Goal: Task Accomplishment & Management: Use online tool/utility

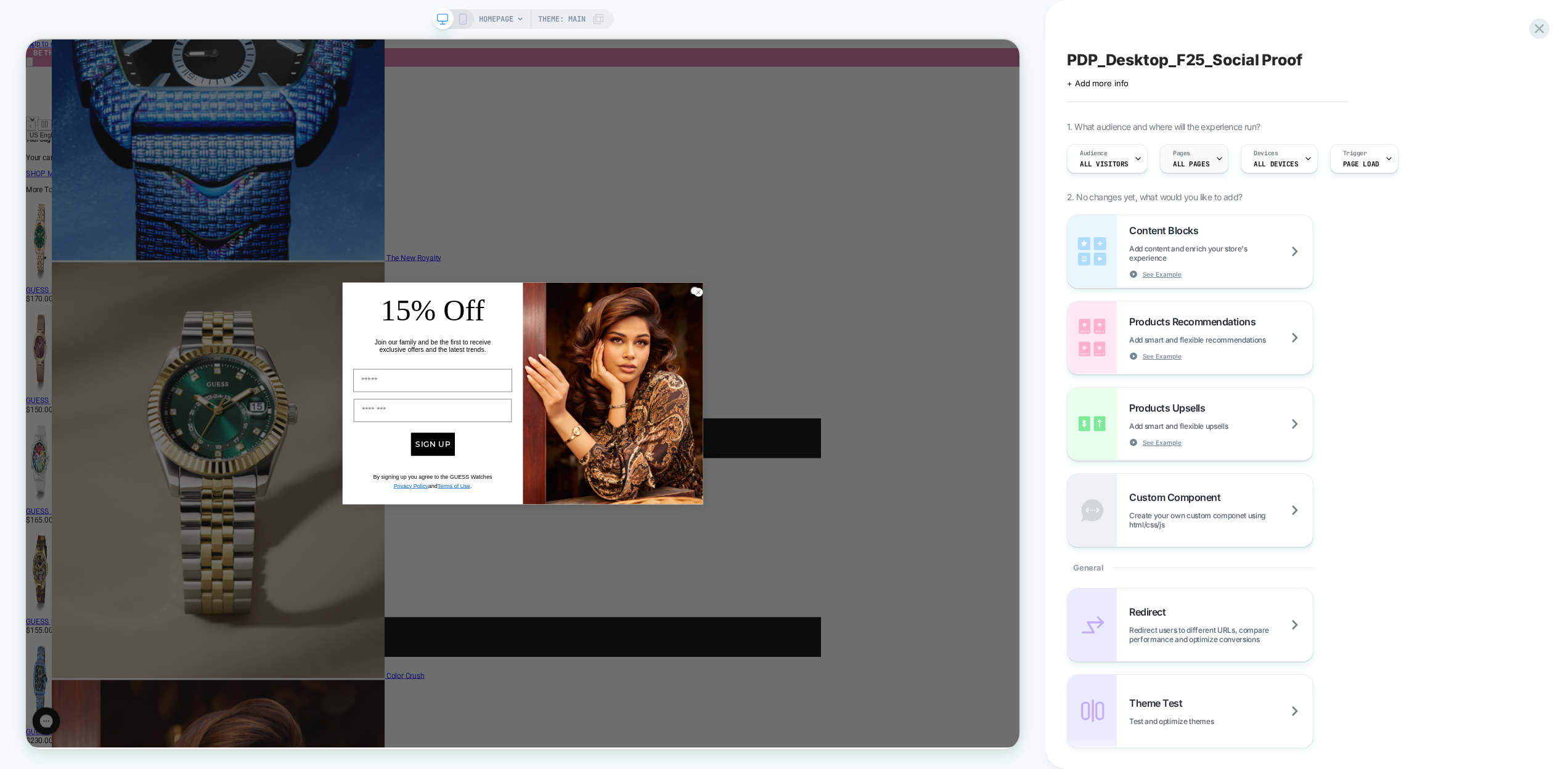
click at [1215, 158] on icon at bounding box center [1219, 159] width 8 height 8
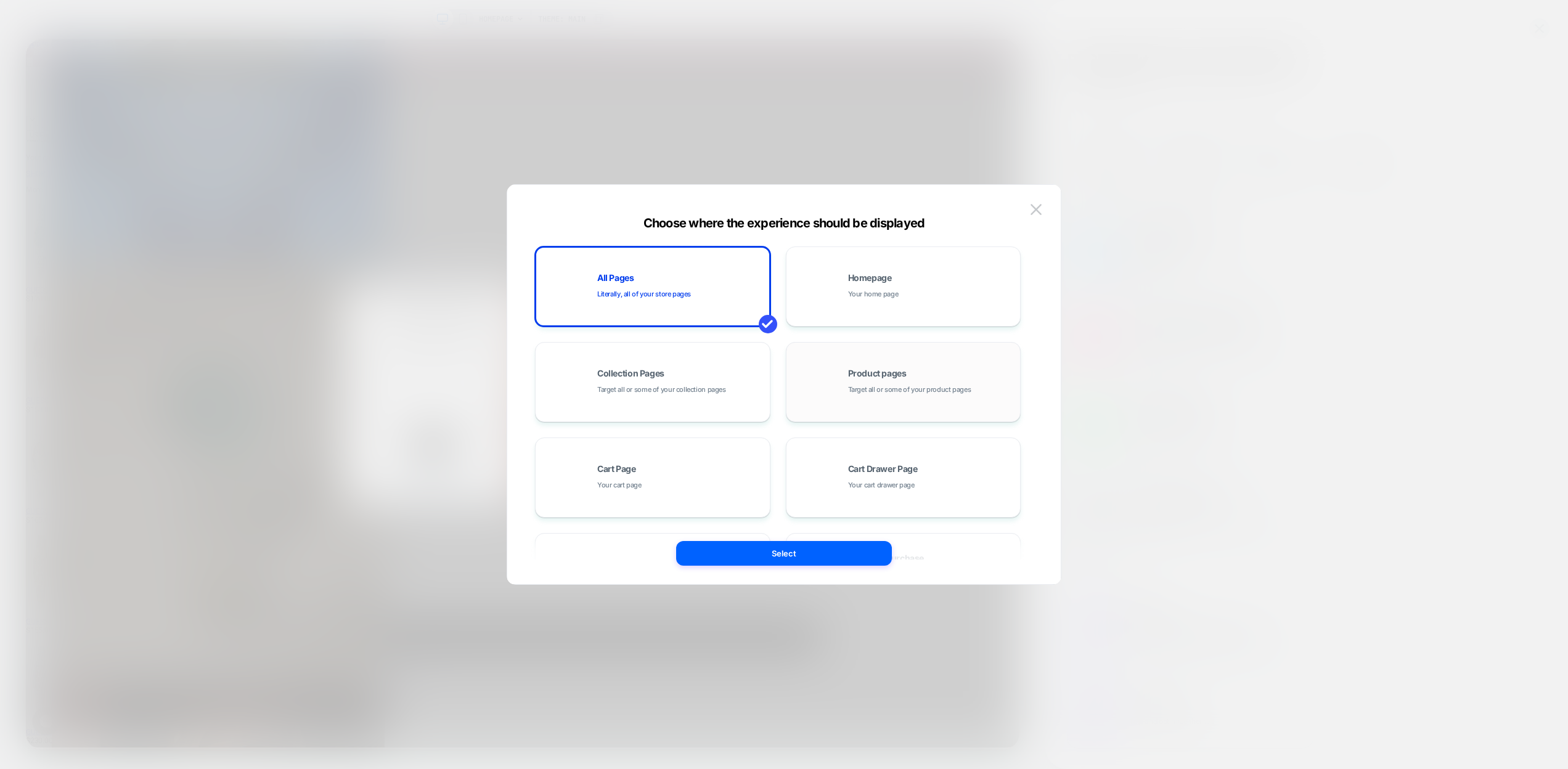
click at [880, 382] on div "Product pages Target all or some of your product pages" at bounding box center [931, 382] width 167 height 27
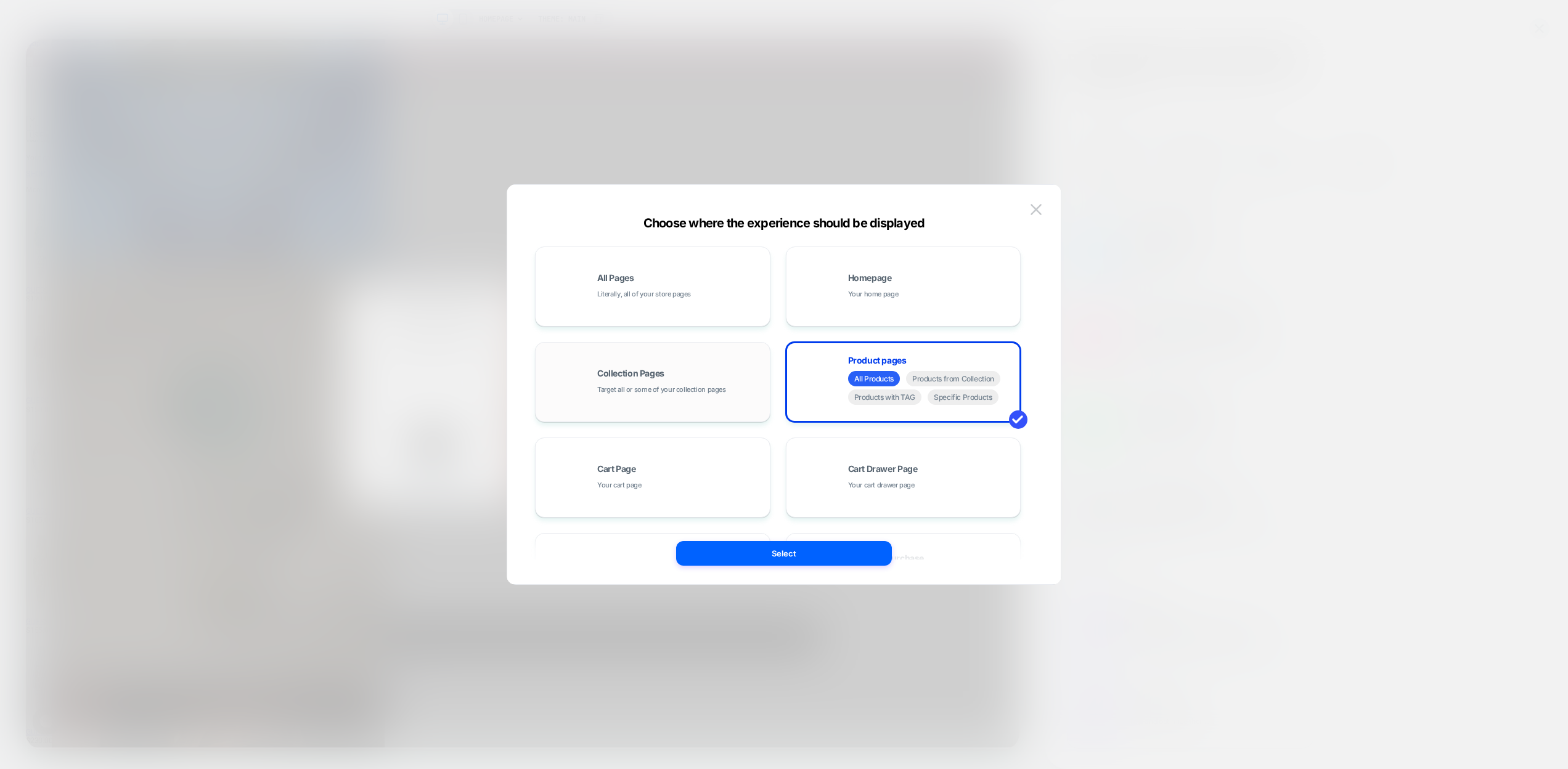
click at [650, 394] on span "Target all or some of your collection pages" at bounding box center [661, 389] width 129 height 12
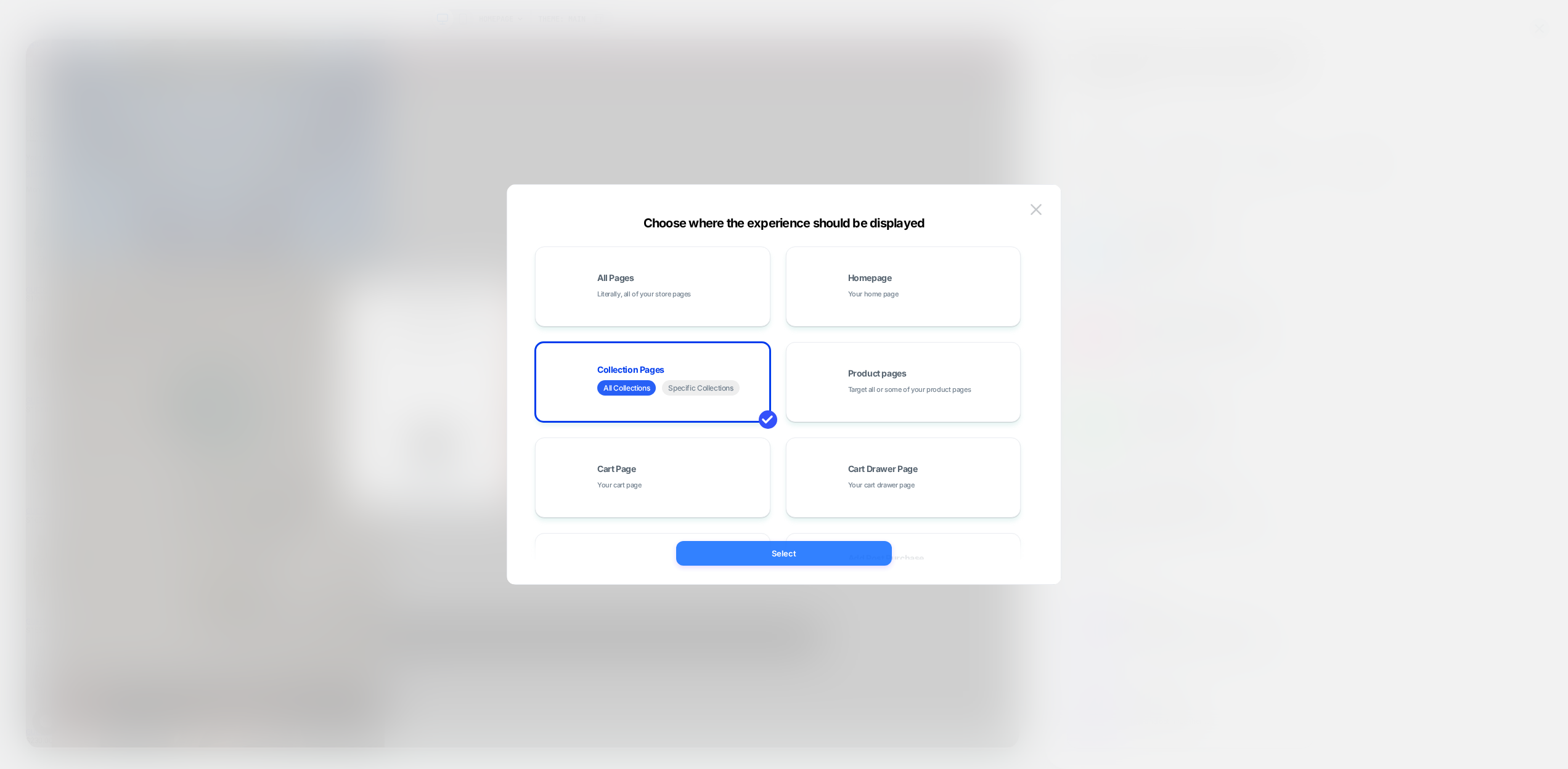
click at [778, 556] on button "Select" at bounding box center [783, 553] width 216 height 25
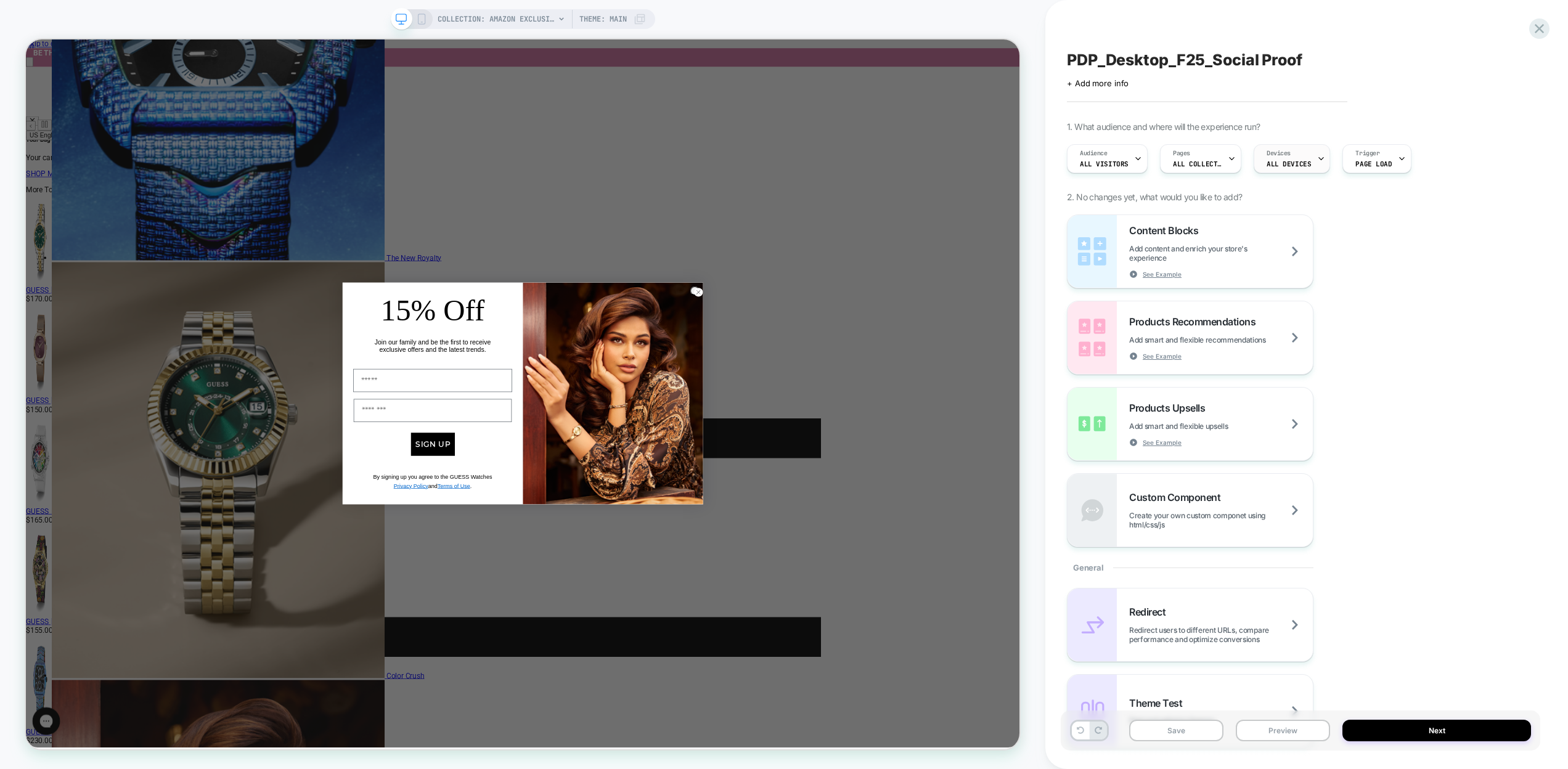
click at [1319, 158] on icon at bounding box center [1320, 159] width 4 height 2
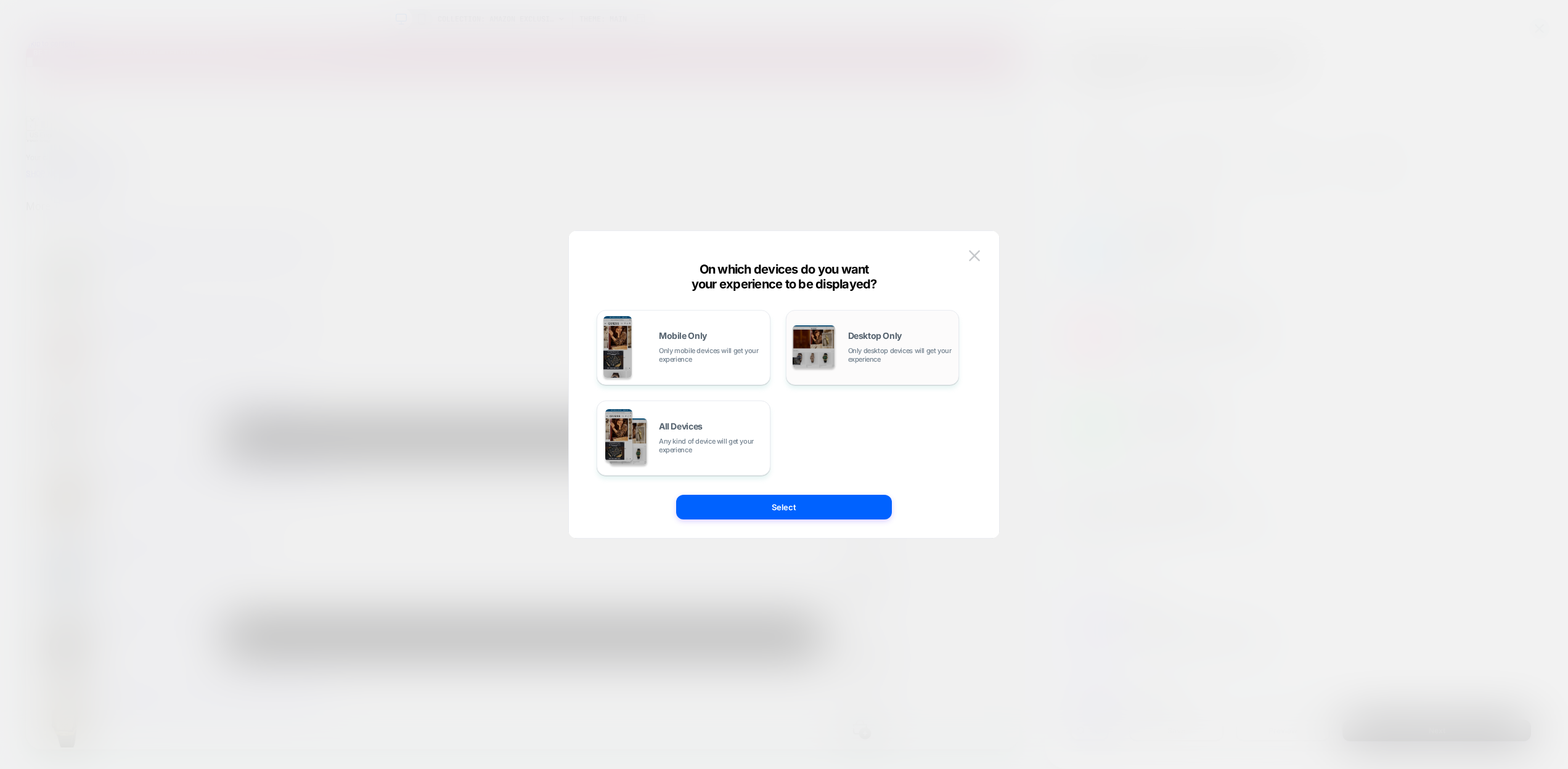
scroll to position [0, 1]
click at [819, 349] on img at bounding box center [814, 346] width 42 height 42
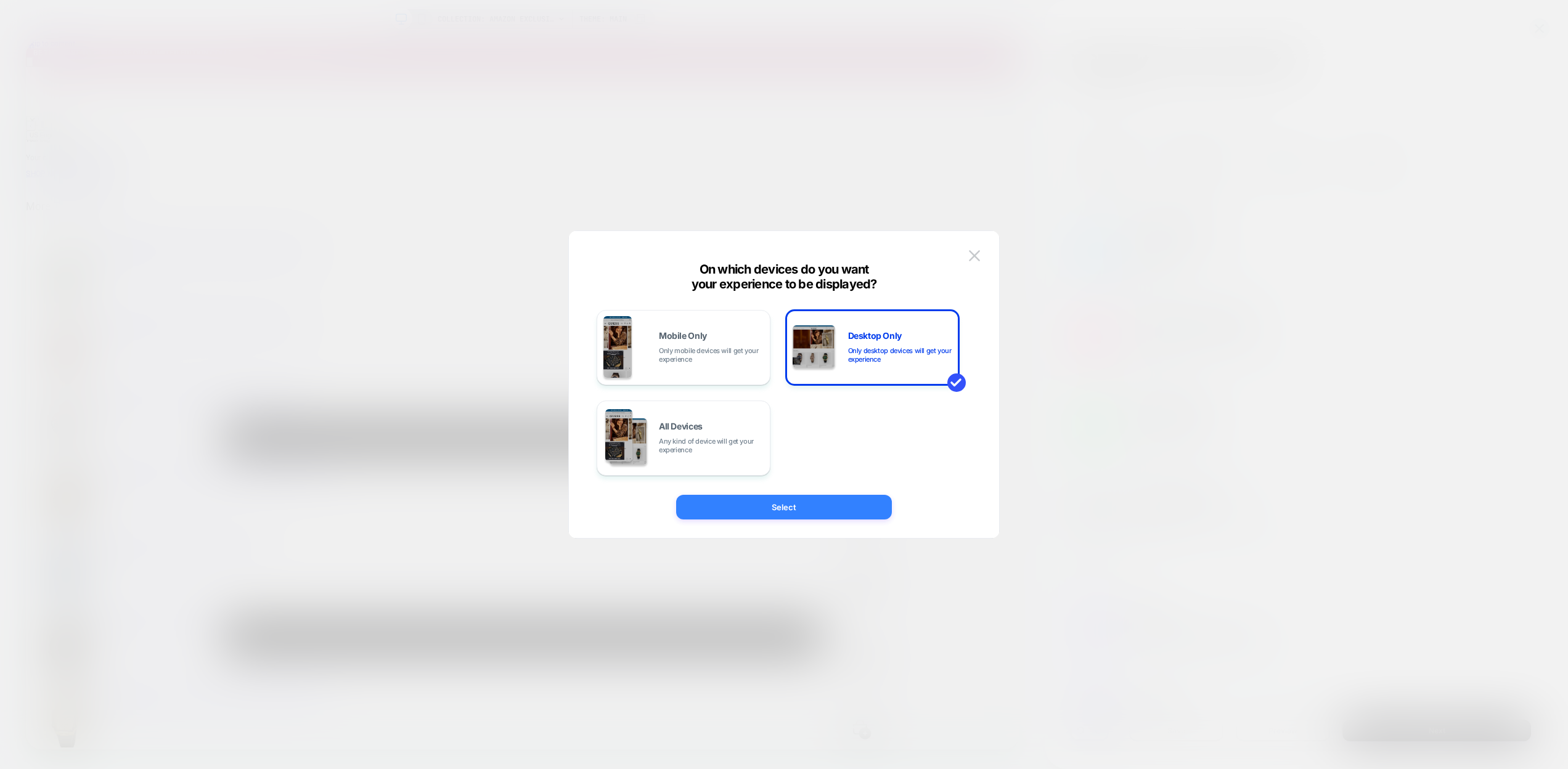
click at [811, 507] on button "Select" at bounding box center [783, 507] width 216 height 25
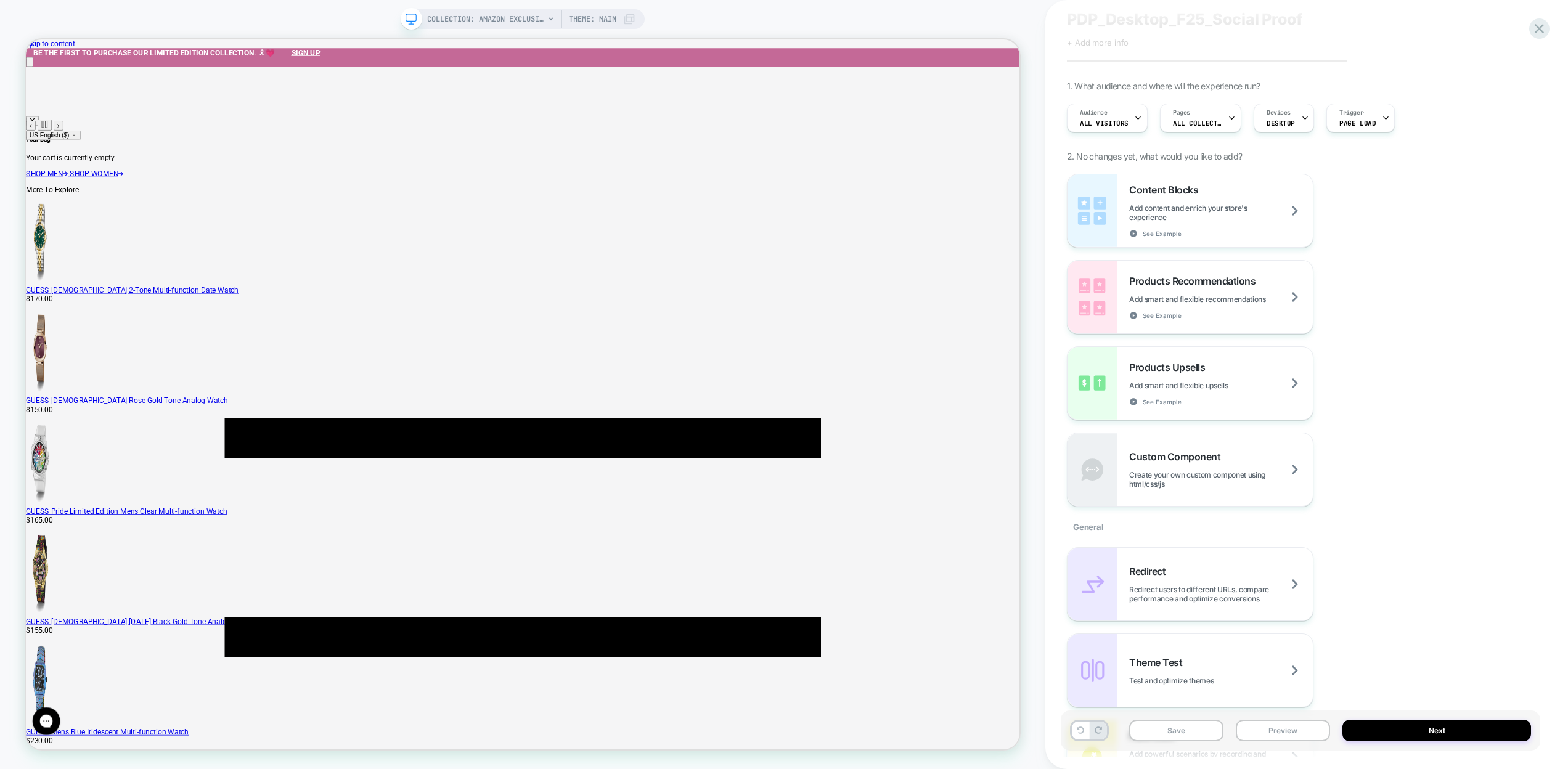
scroll to position [0, 0]
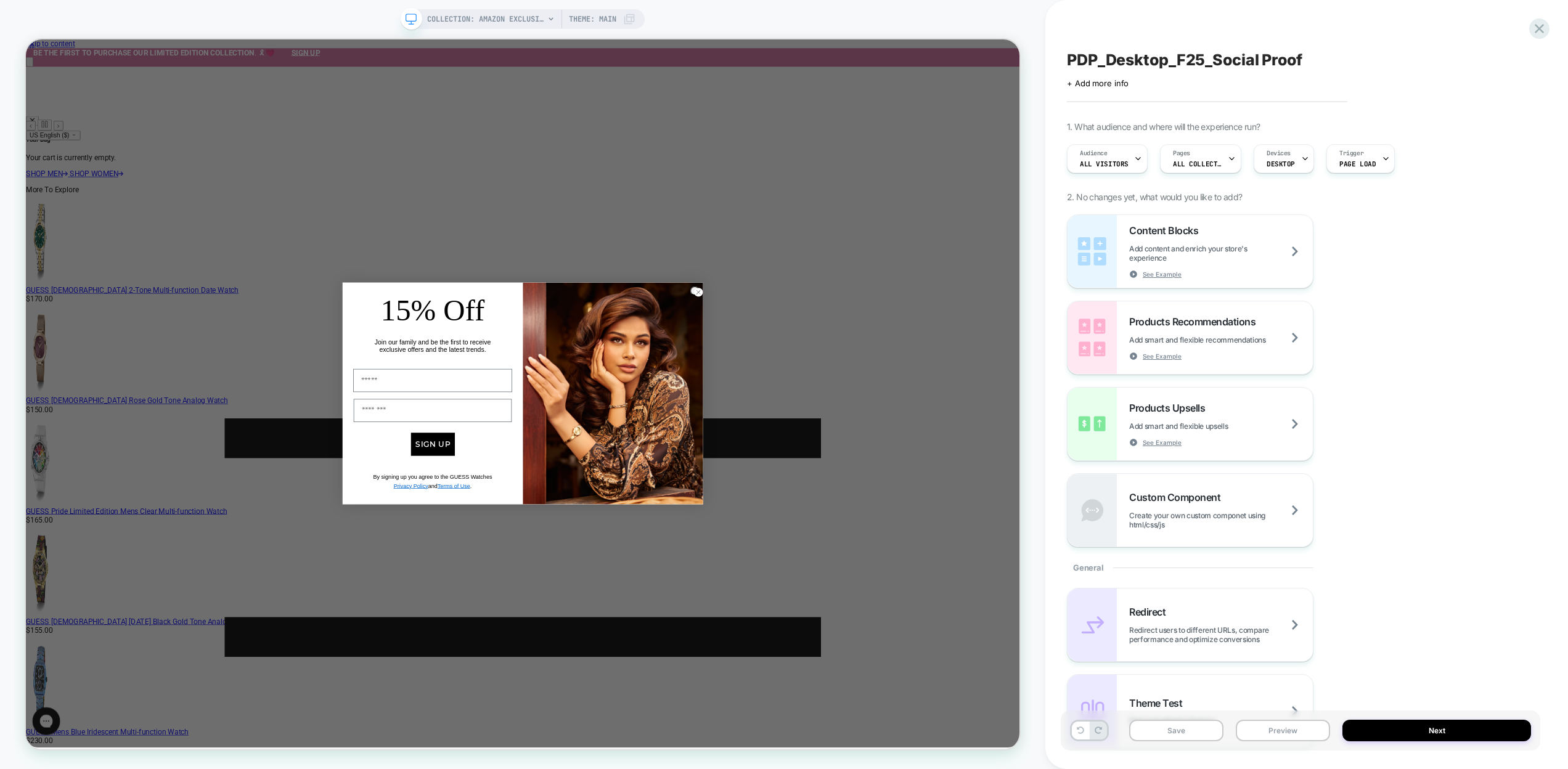
click at [549, 19] on icon at bounding box center [550, 18] width 5 height 3
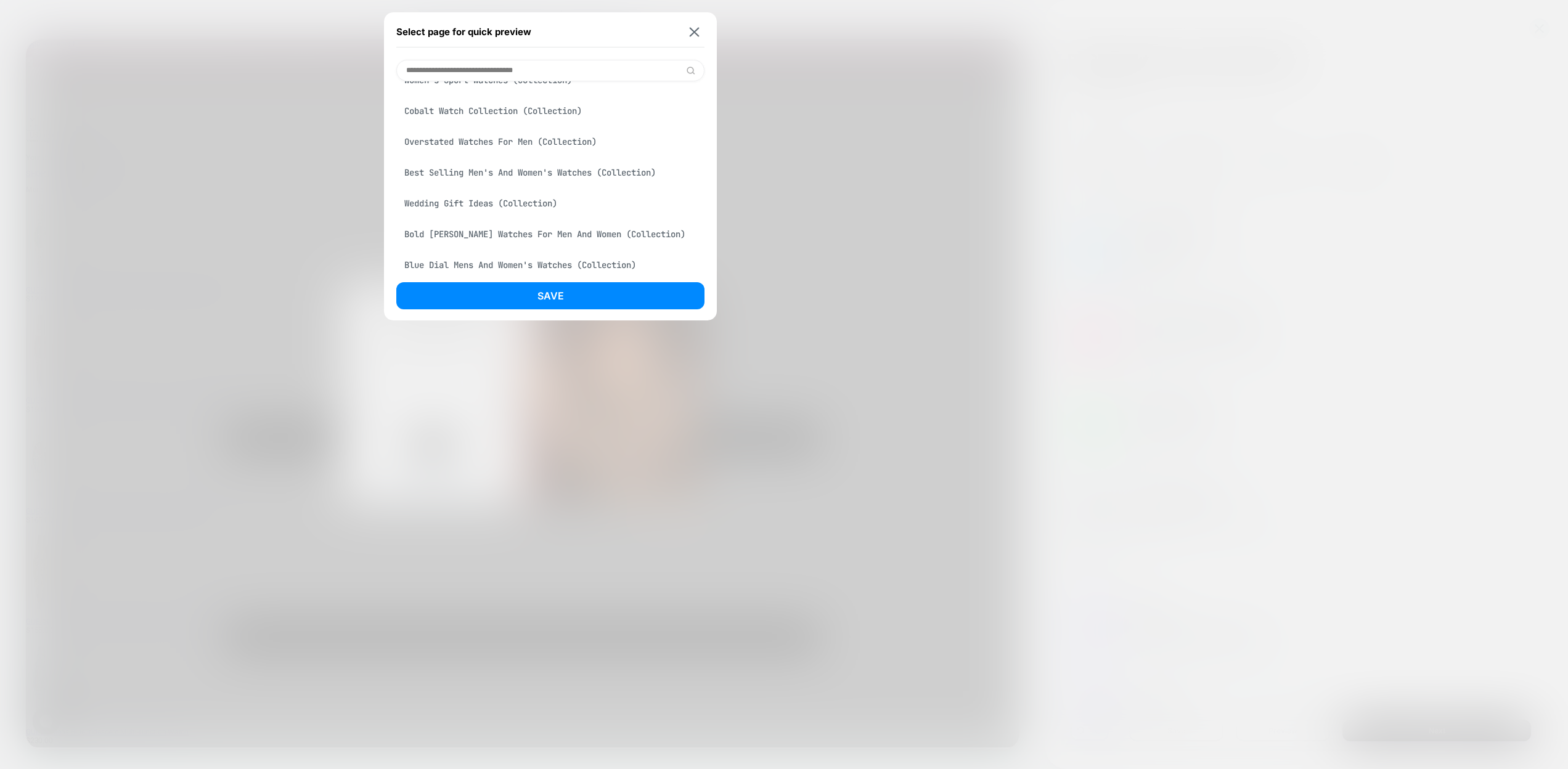
scroll to position [271, 0]
click at [564, 178] on div "Best Selling Men's And Women's Watches (Collection)" at bounding box center [550, 171] width 308 height 24
click at [586, 288] on button "Save" at bounding box center [550, 295] width 308 height 27
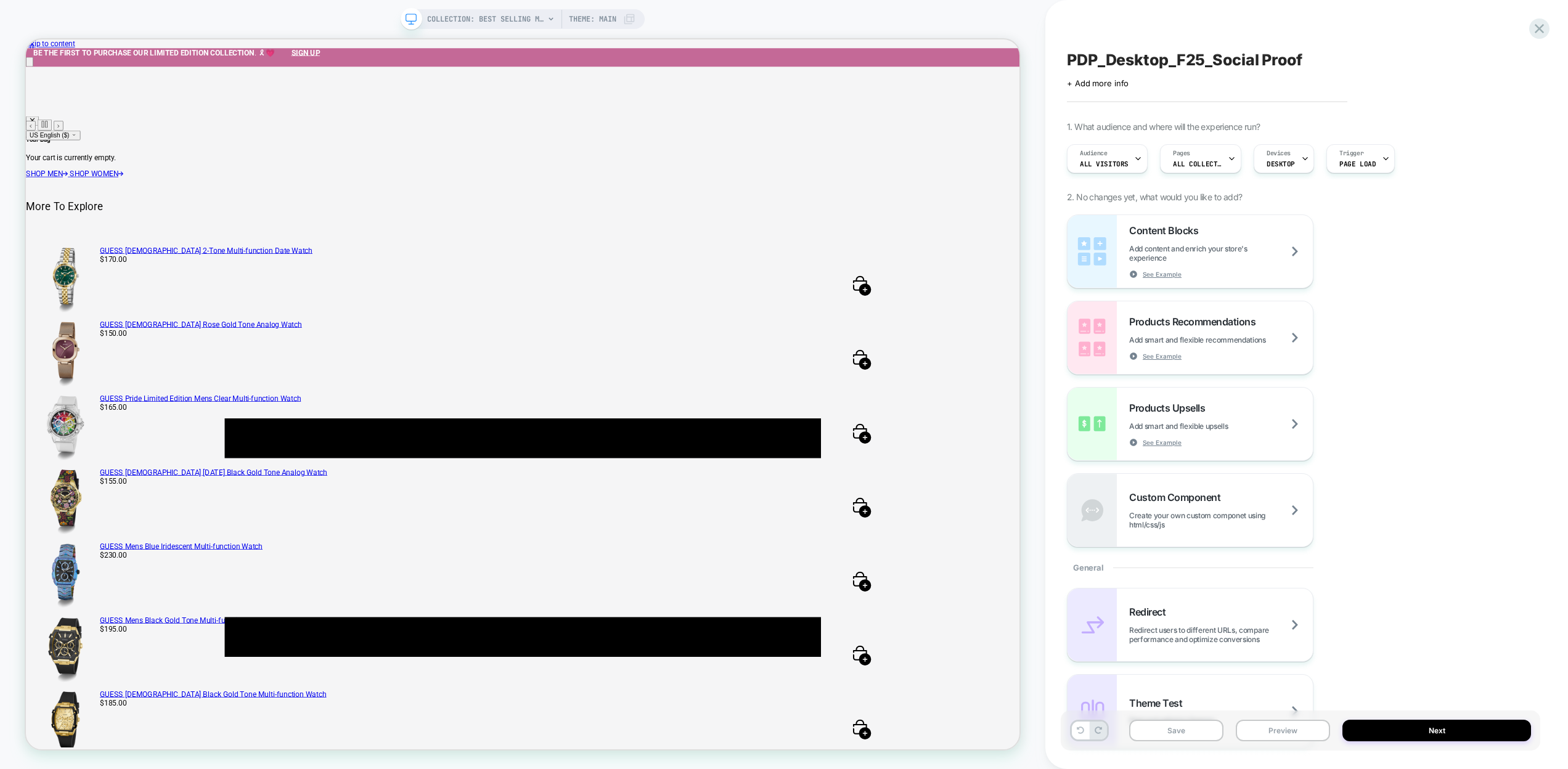
scroll to position [0, 0]
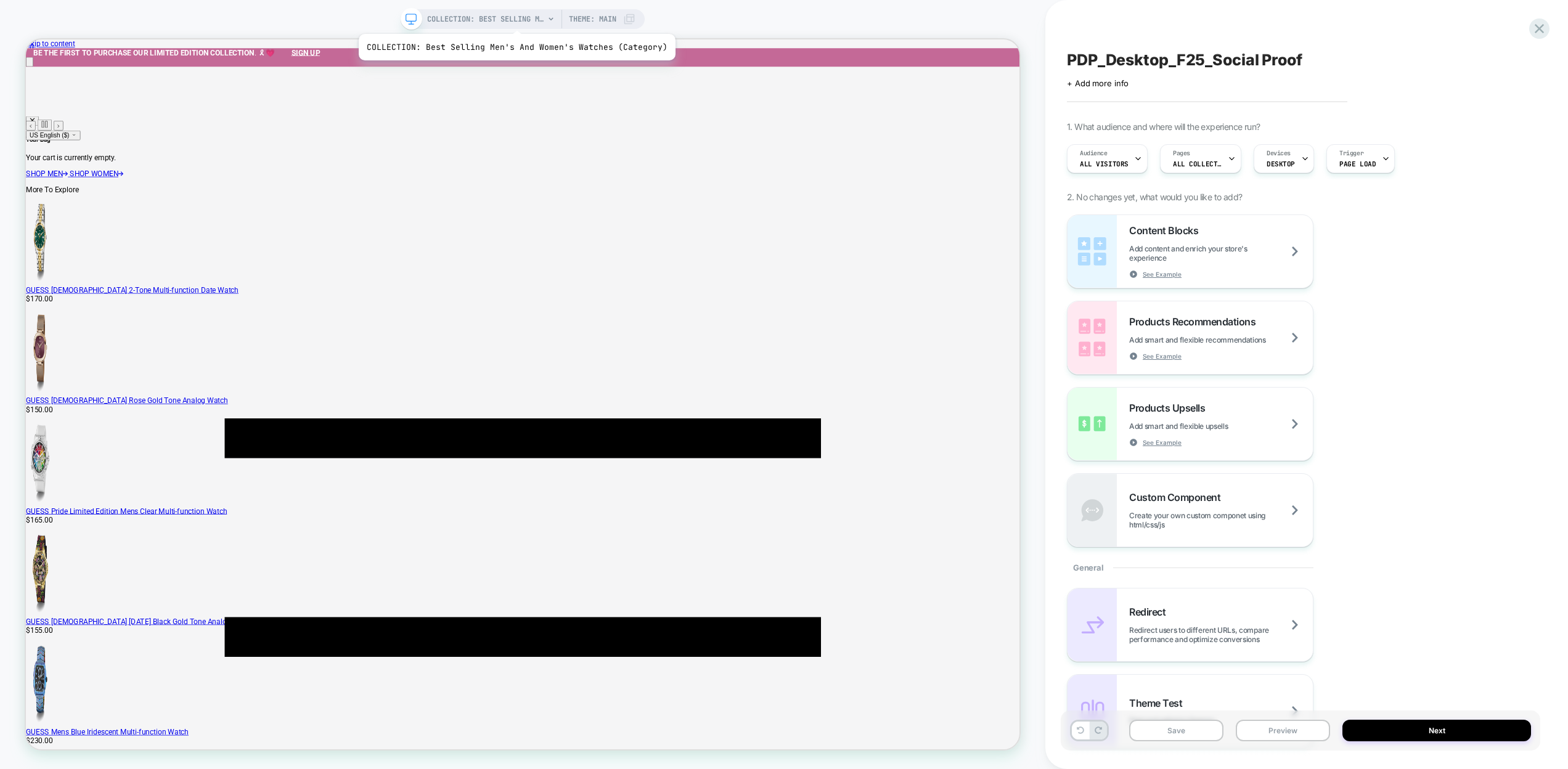
click at [513, 19] on span "COLLECTION: Best Selling Men's And Women's Watches (Category)" at bounding box center [485, 19] width 117 height 20
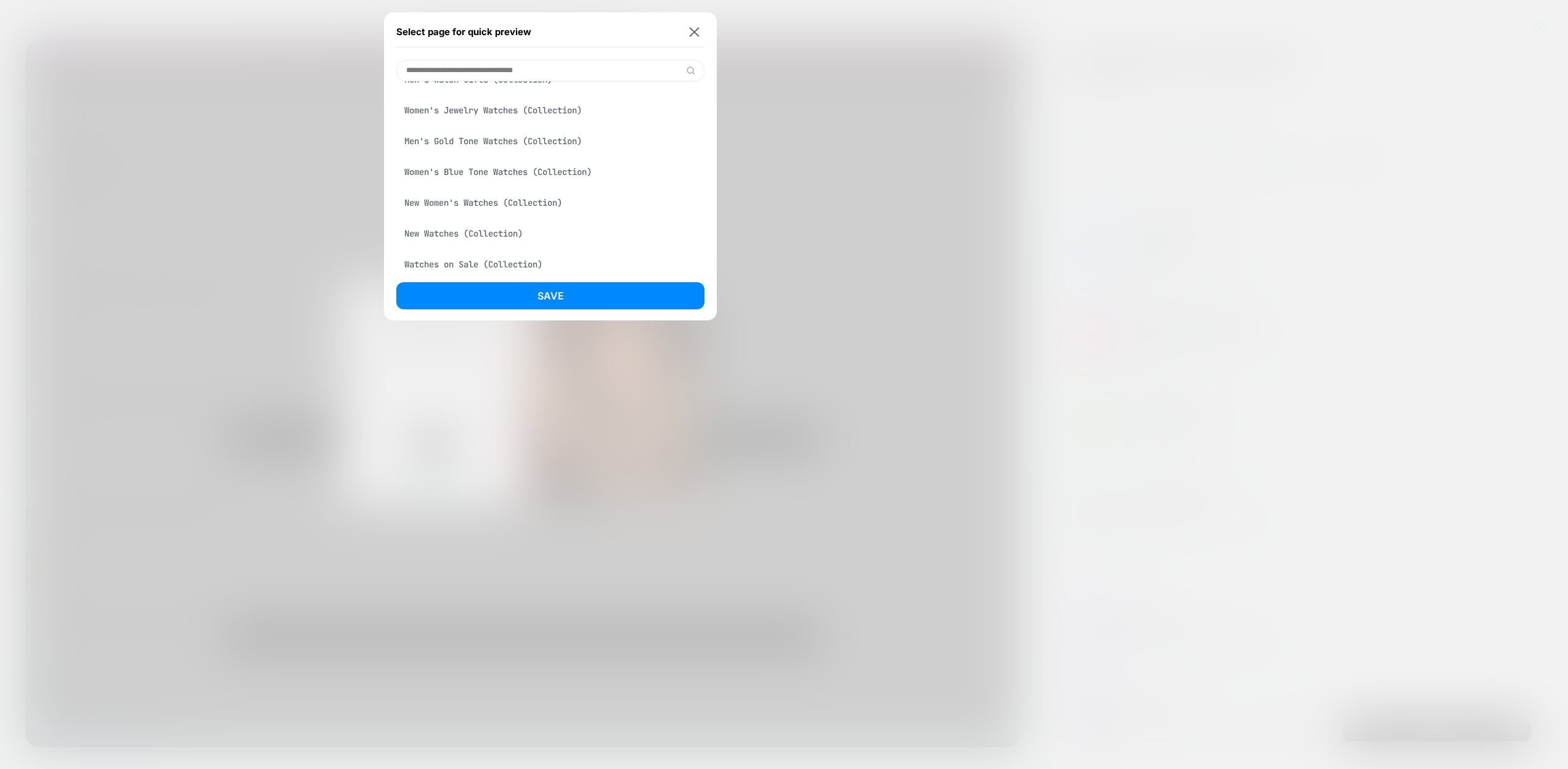
scroll to position [640, 0]
click at [456, 151] on div "Men's Gold Tone Watches (Collection)" at bounding box center [550, 140] width 308 height 24
click at [543, 291] on button "Save" at bounding box center [550, 295] width 308 height 27
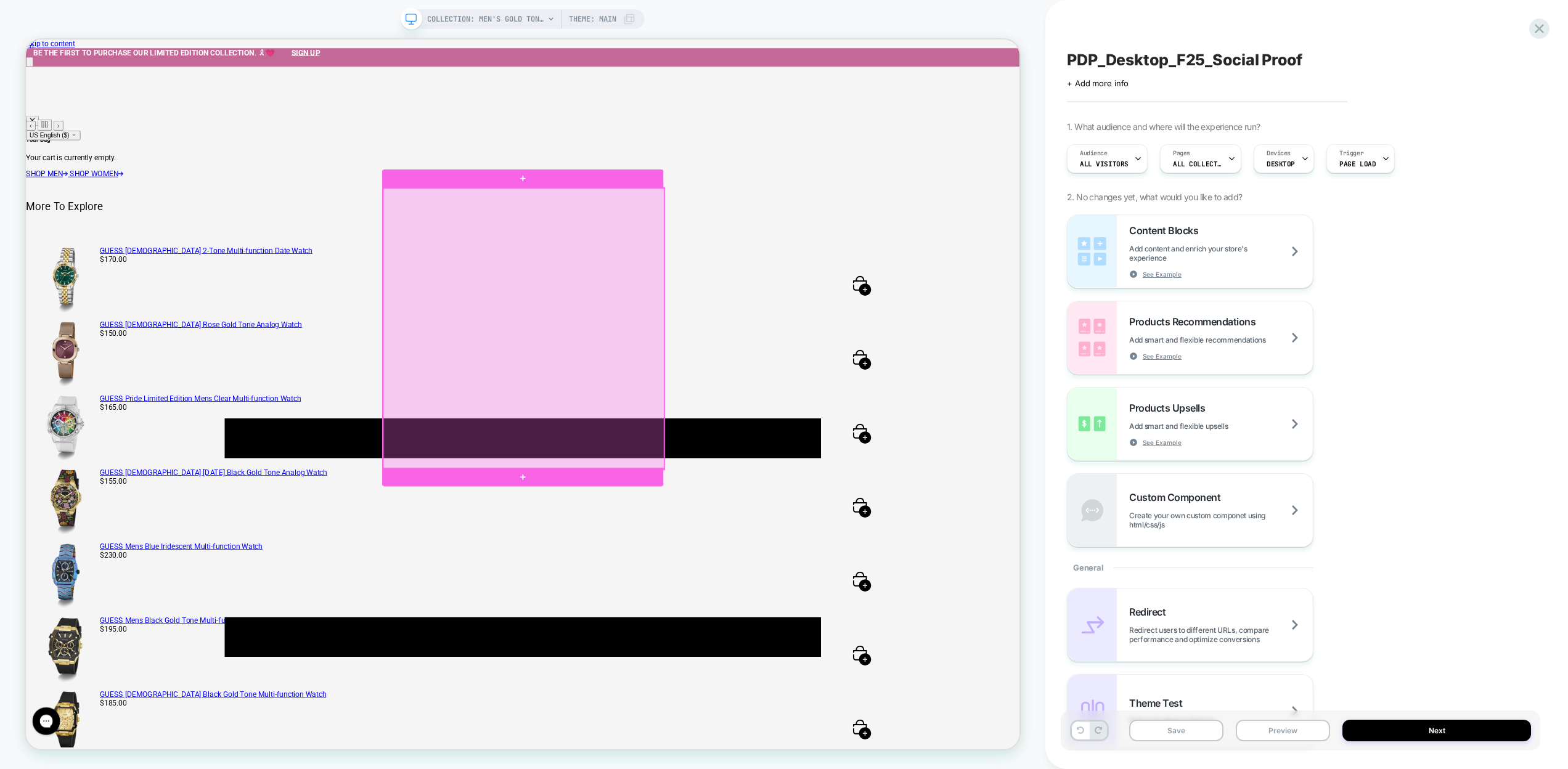
scroll to position [0, 0]
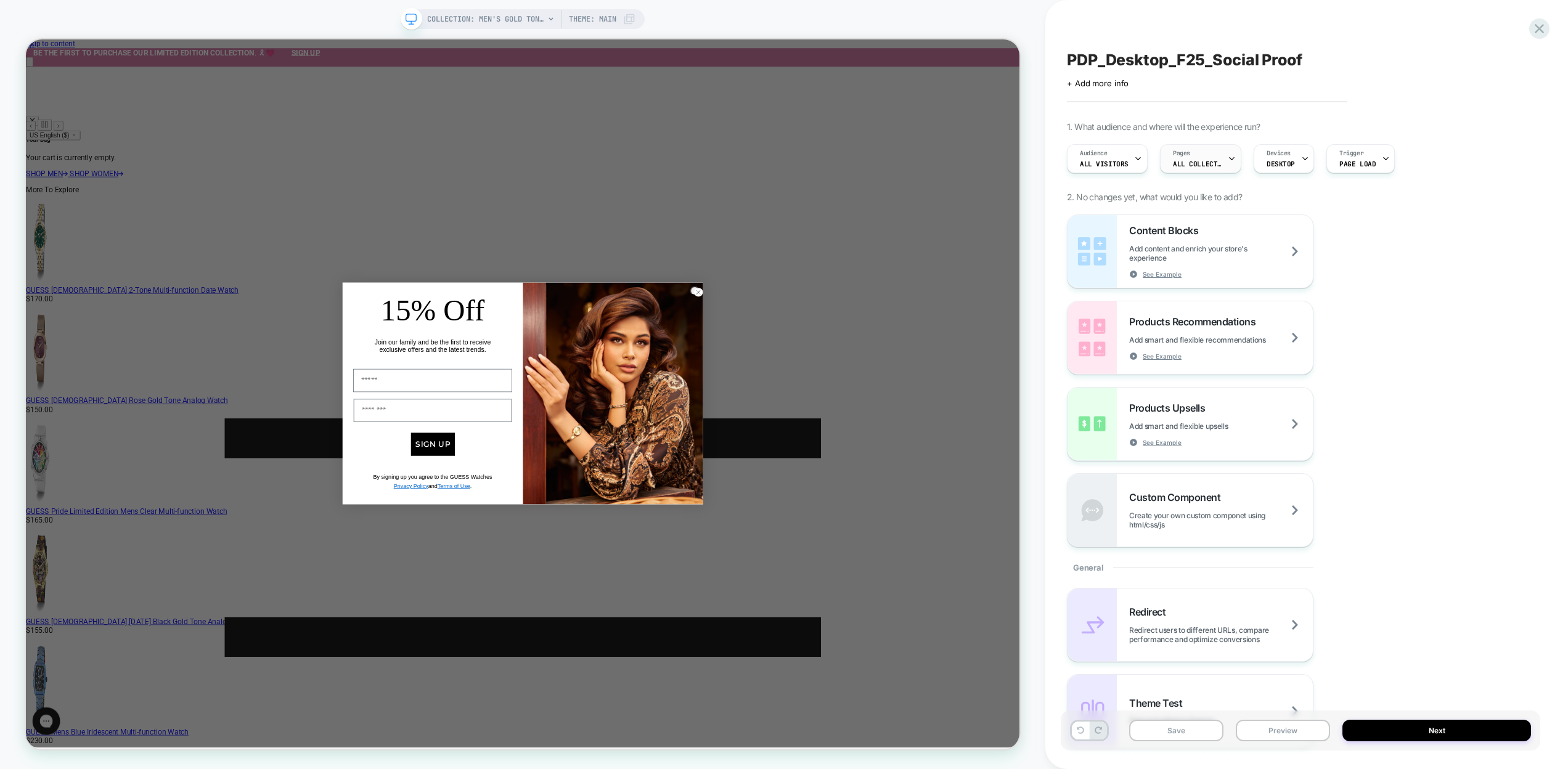
click at [1230, 155] on icon at bounding box center [1232, 159] width 8 height 8
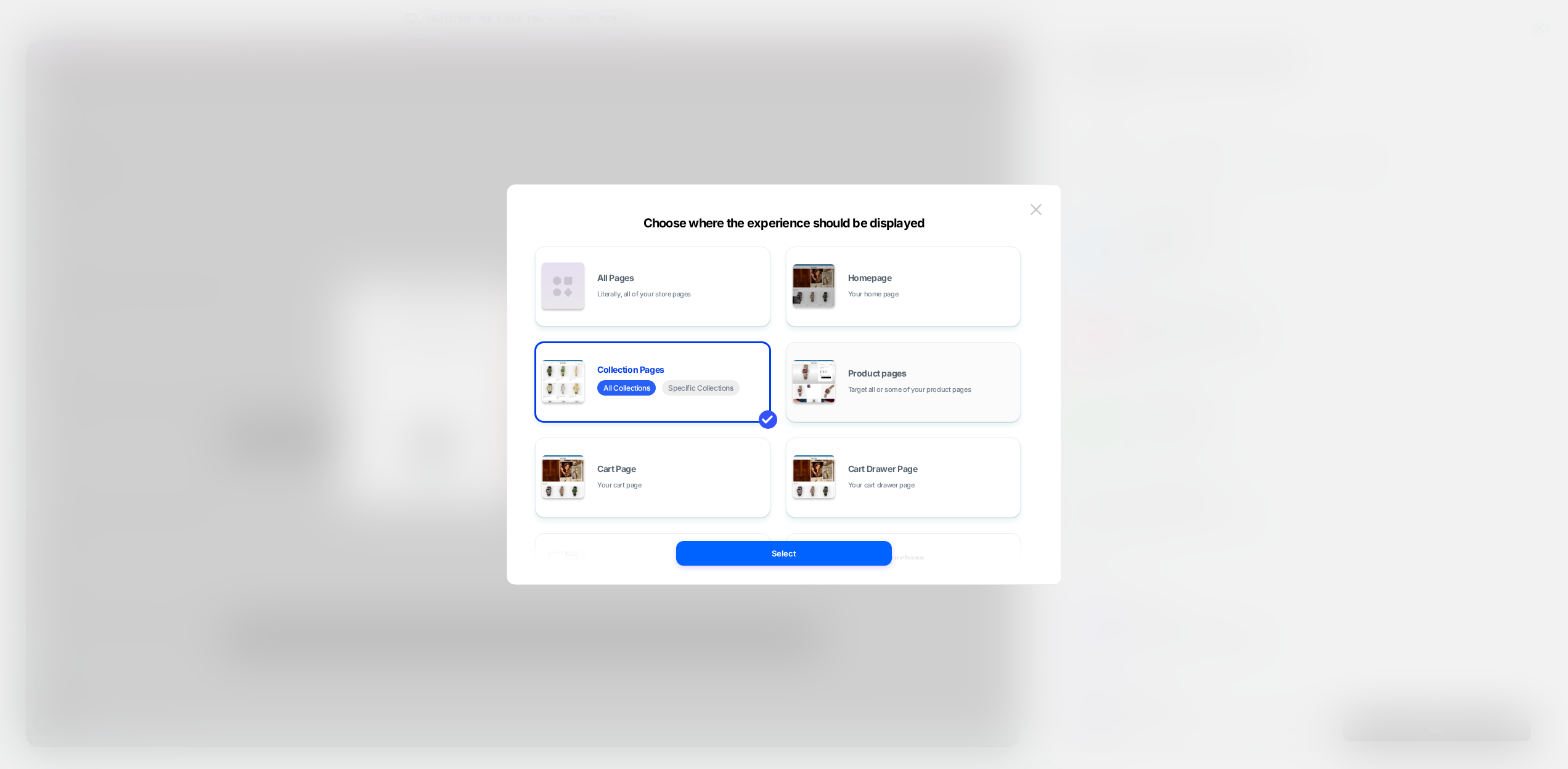
click at [885, 369] on span "Product pages" at bounding box center [877, 373] width 58 height 9
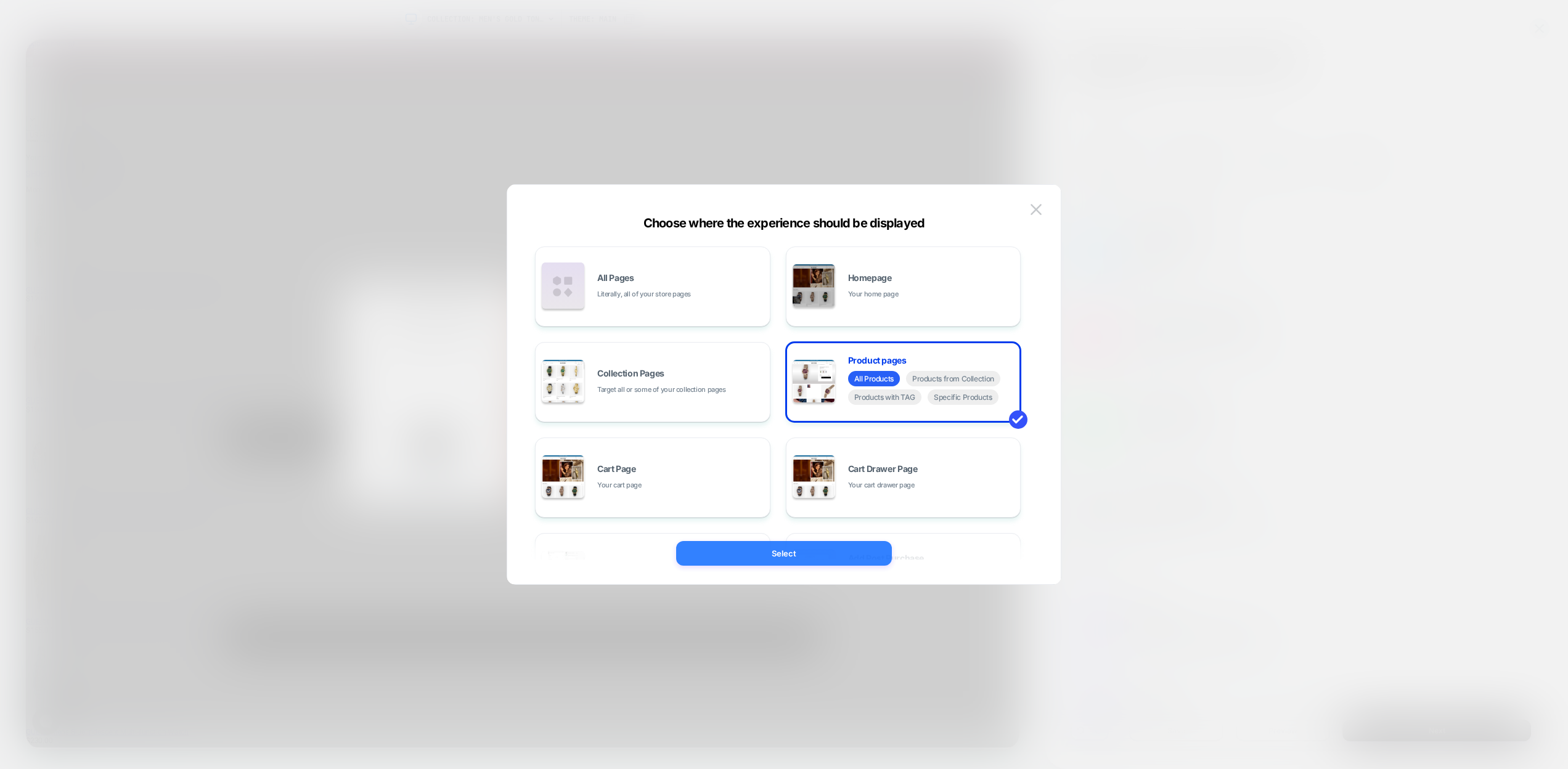
click at [789, 550] on button "Select" at bounding box center [783, 553] width 216 height 25
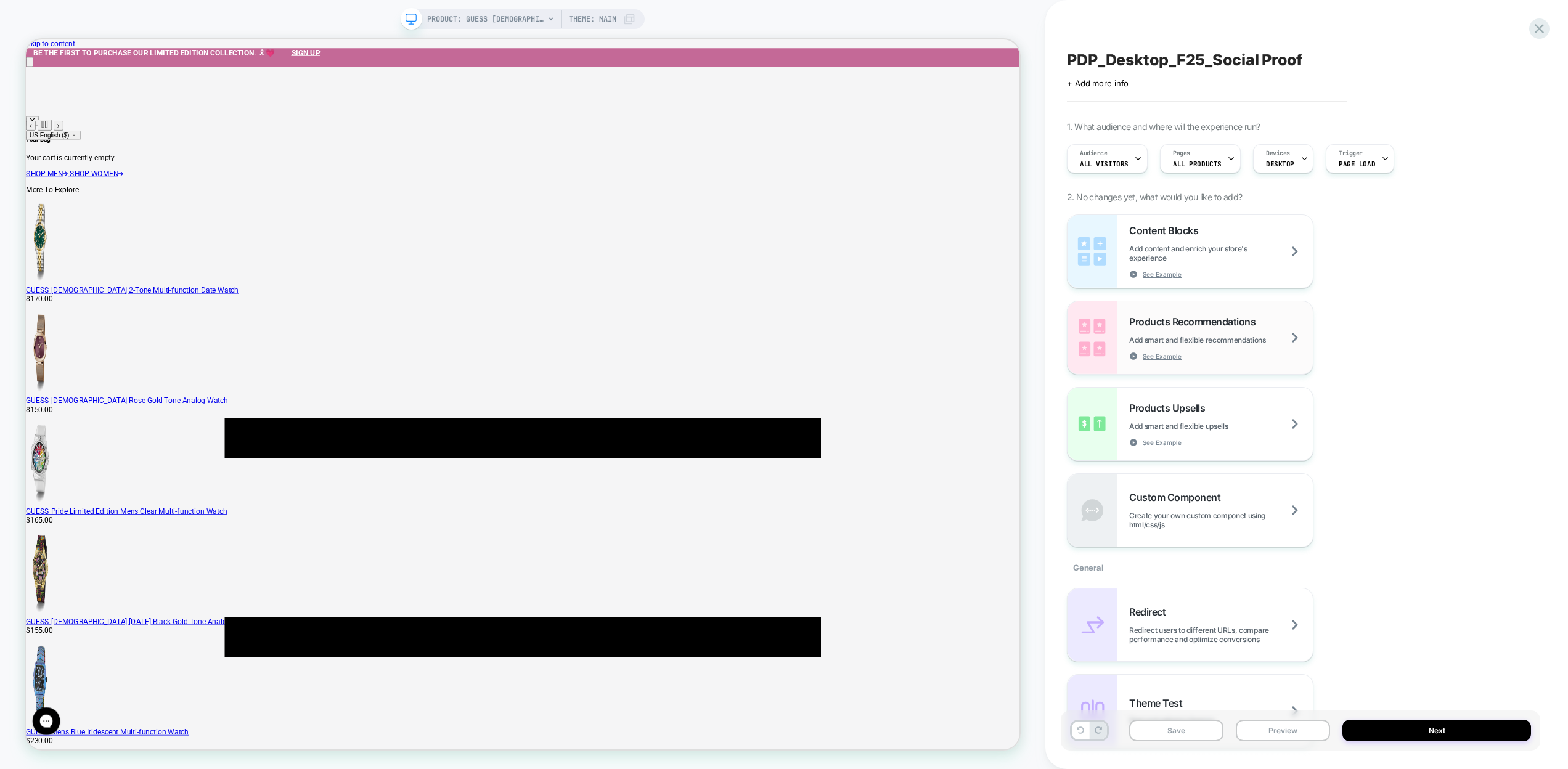
click at [1141, 334] on div "Products Recommendations Add smart and flexible recommendations See Example" at bounding box center [1221, 338] width 183 height 45
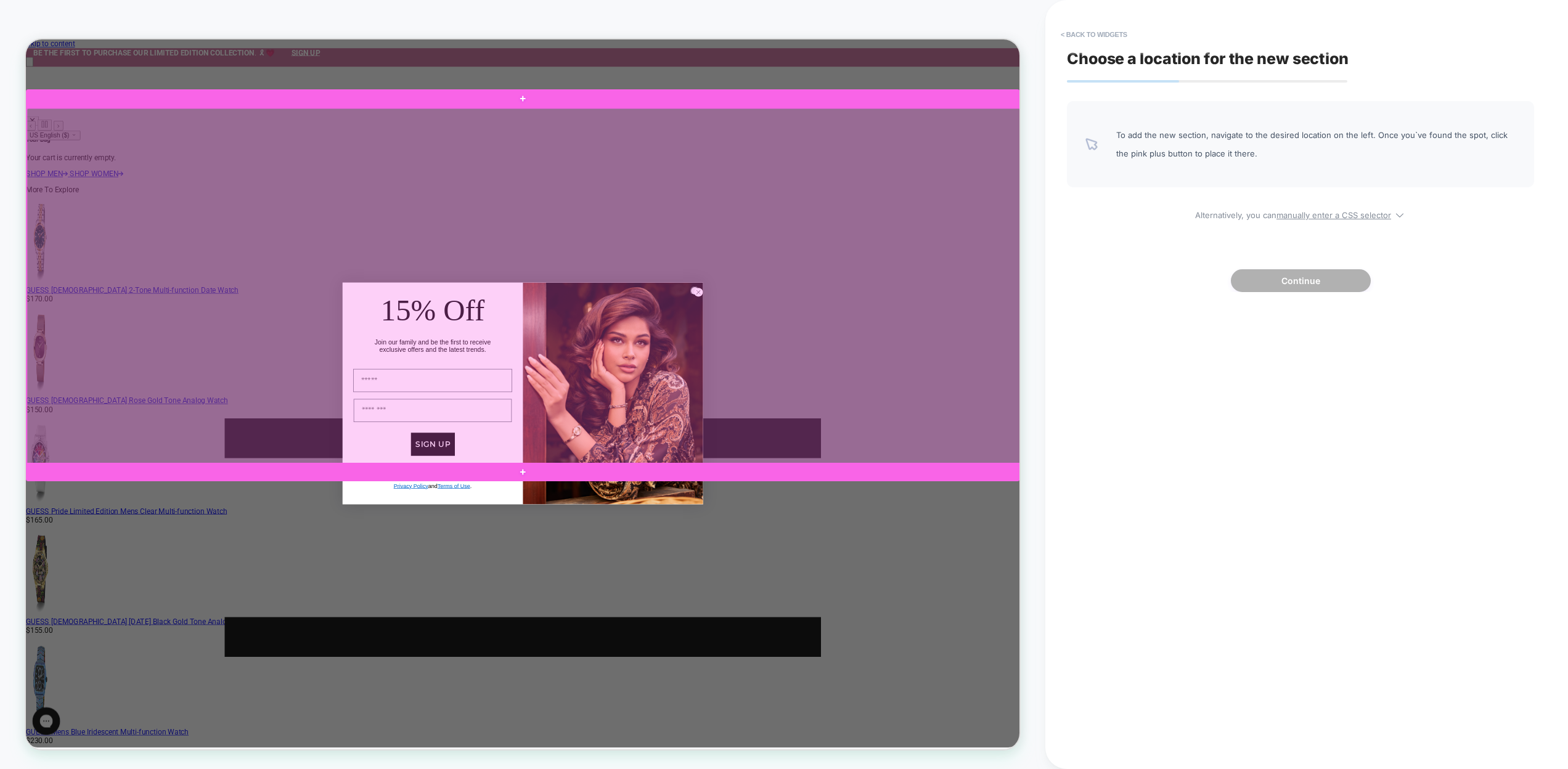
click at [919, 373] on div at bounding box center [688, 368] width 1324 height 474
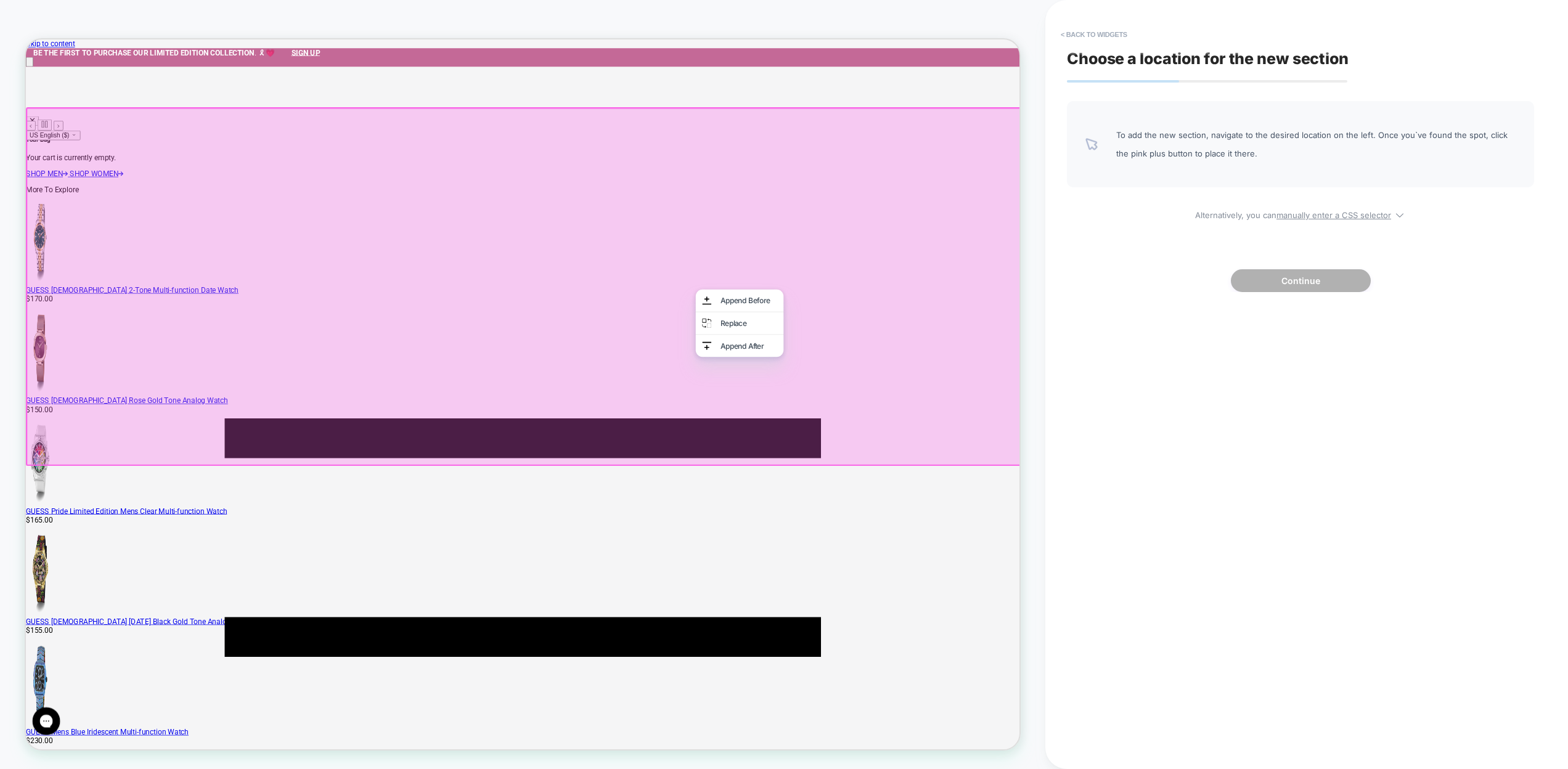
click at [1144, 443] on div at bounding box center [687, 367] width 1324 height 474
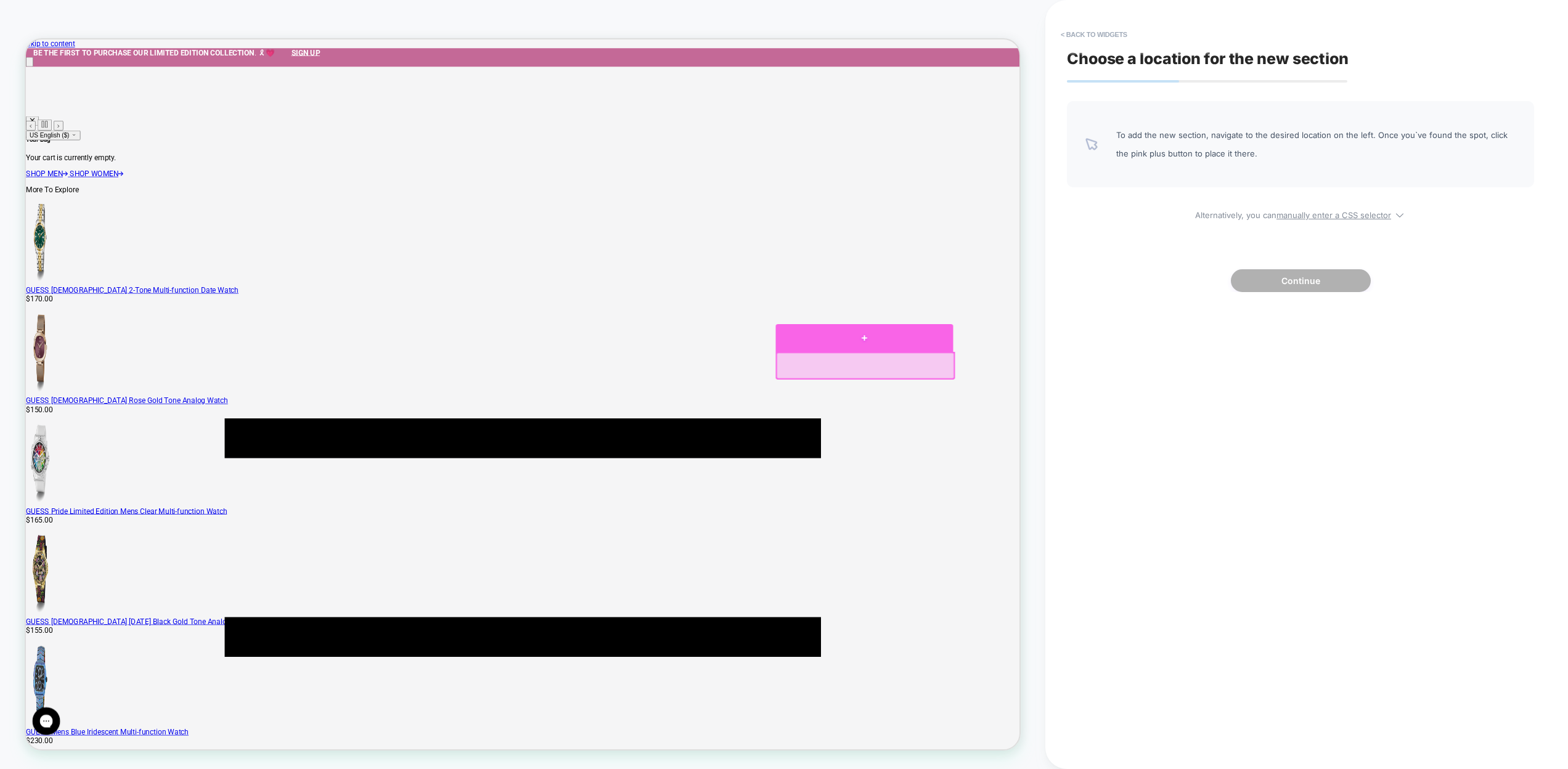
click at [1146, 446] on div at bounding box center [1144, 437] width 237 height 36
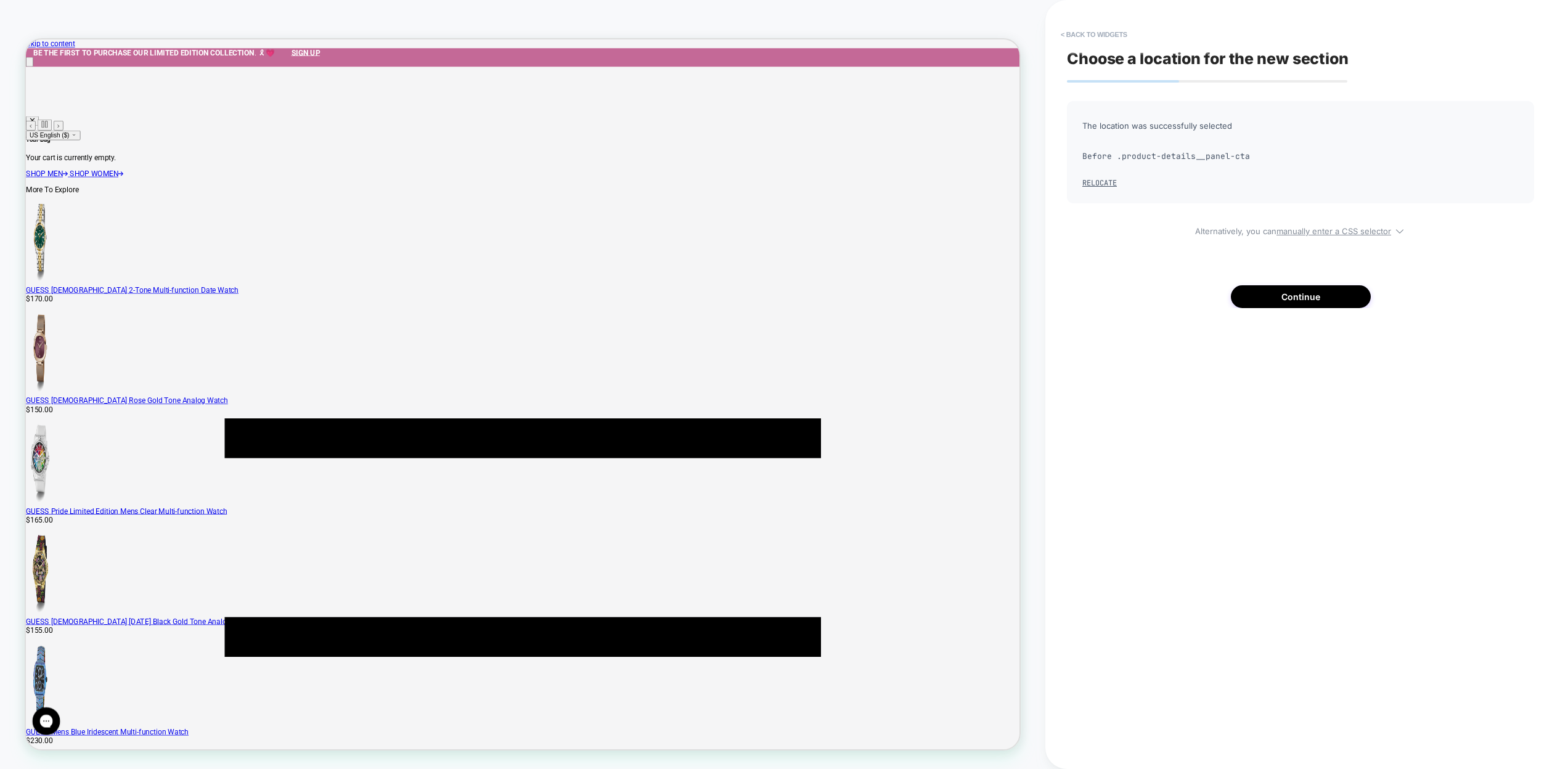
scroll to position [0, 1]
click at [1284, 298] on button "Continue" at bounding box center [1301, 296] width 140 height 23
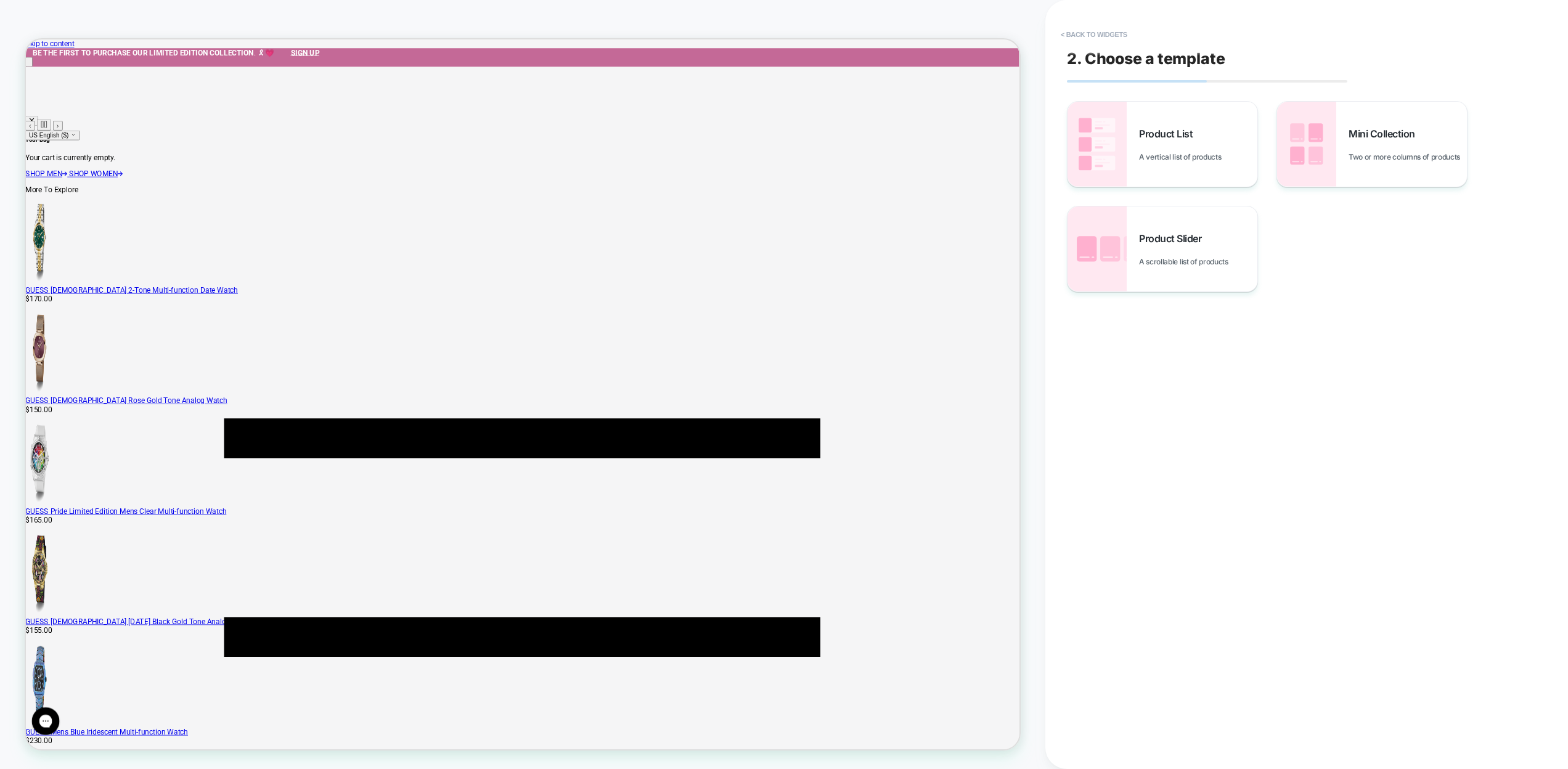
scroll to position [60, 0]
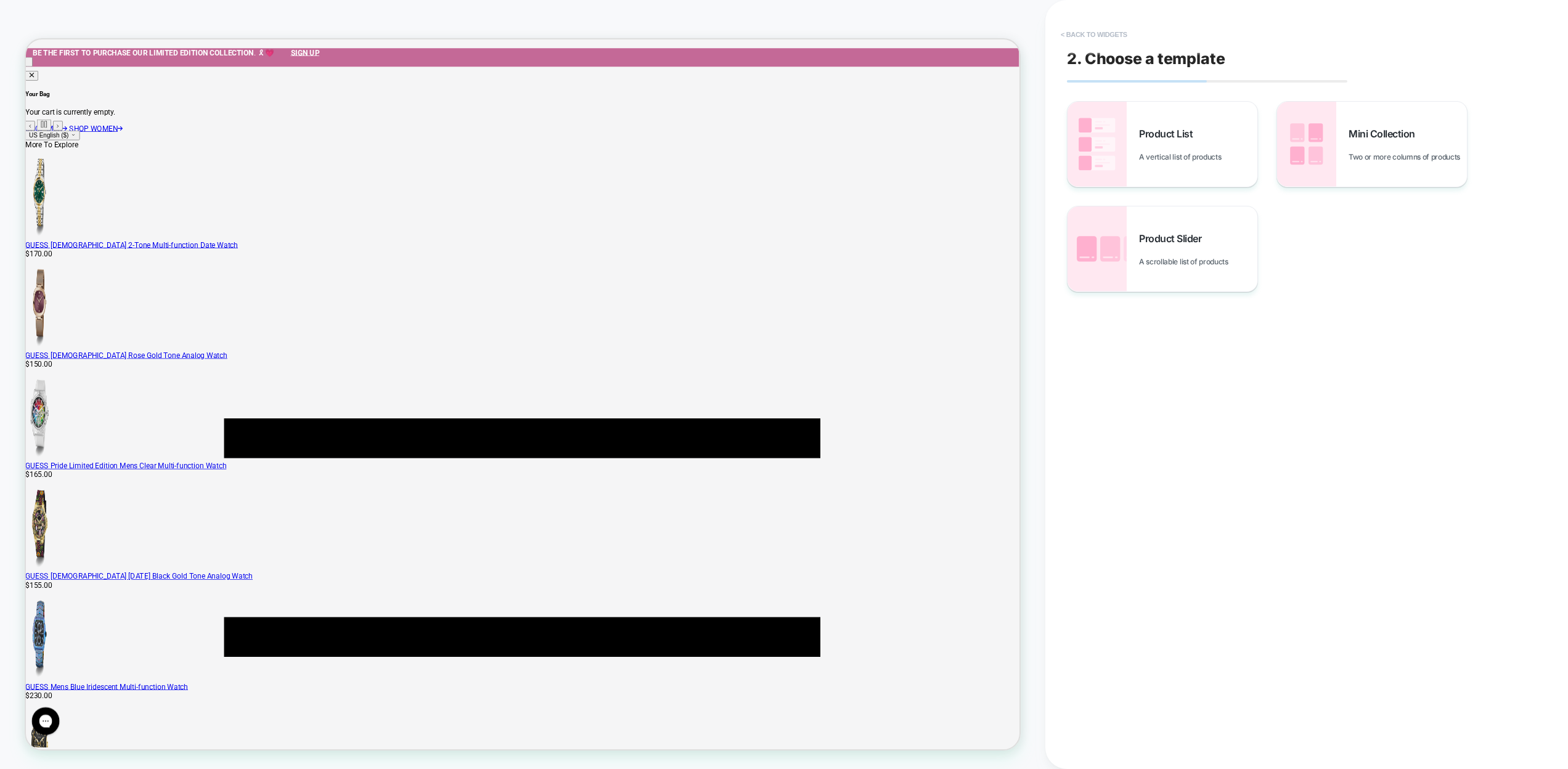
click at [1072, 35] on button "< Back to widgets" at bounding box center [1094, 35] width 79 height 20
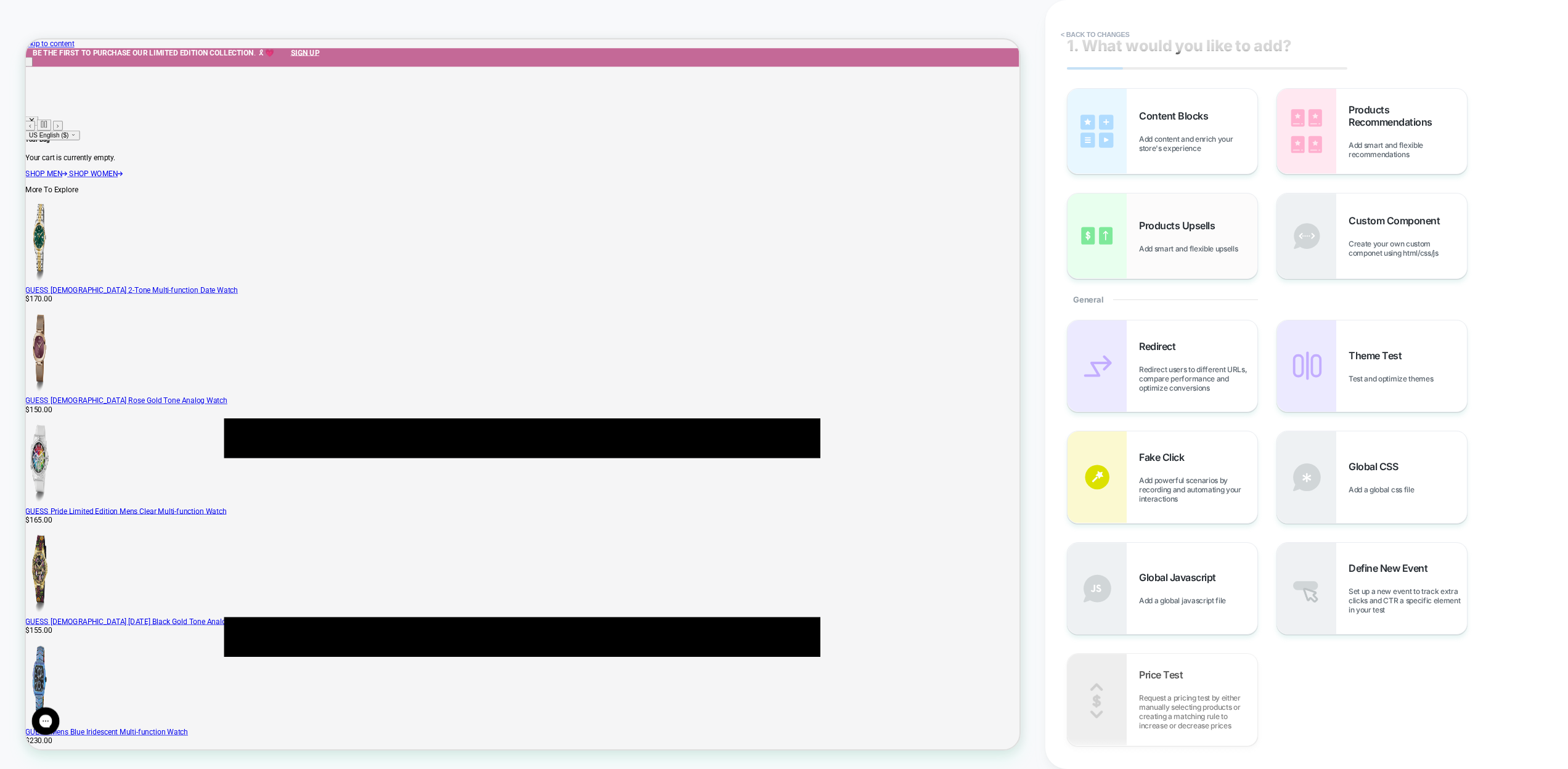
scroll to position [0, 0]
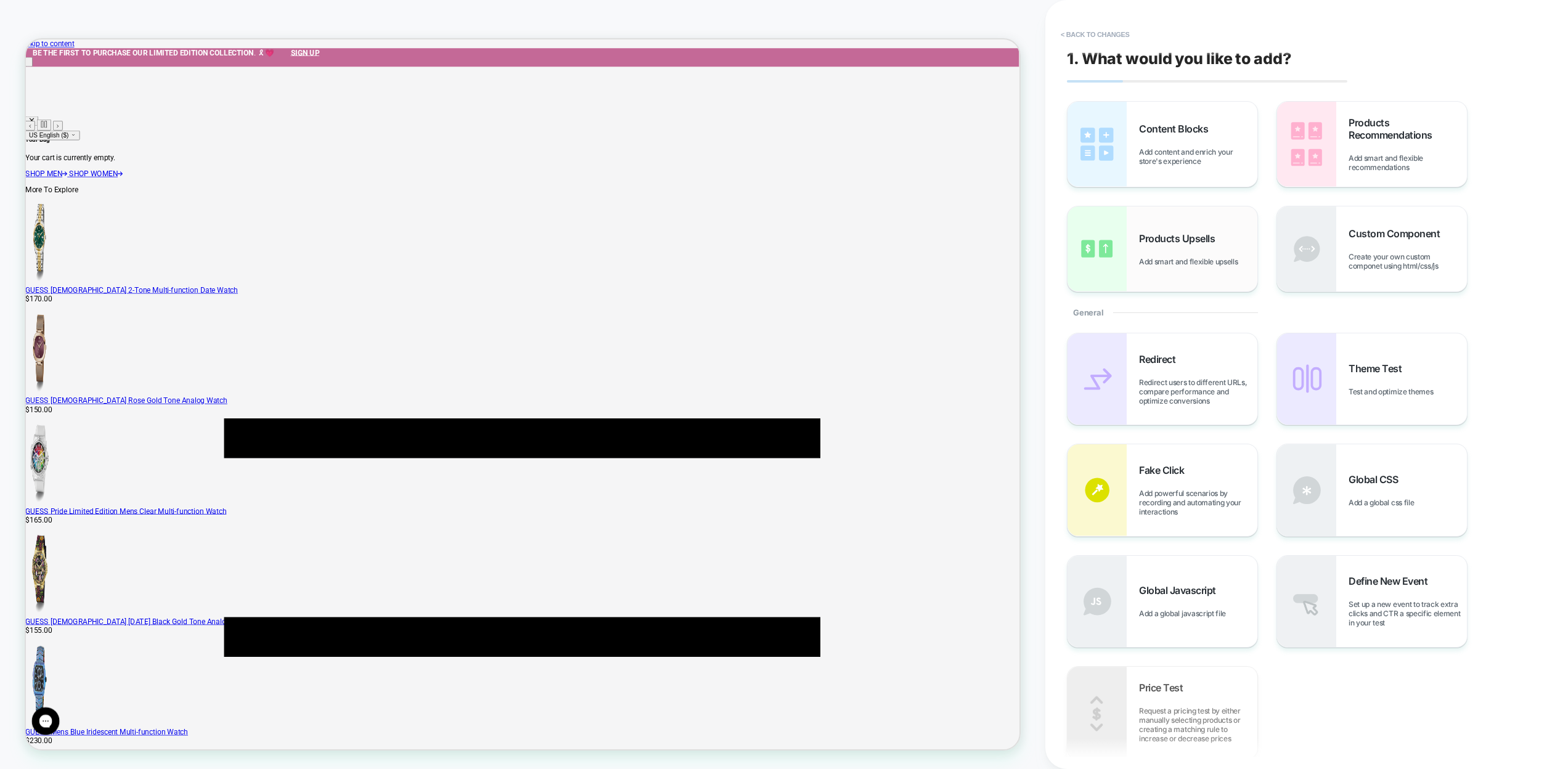
click at [1215, 218] on div "Products Upsells Add smart and flexible upsells" at bounding box center [1162, 248] width 189 height 85
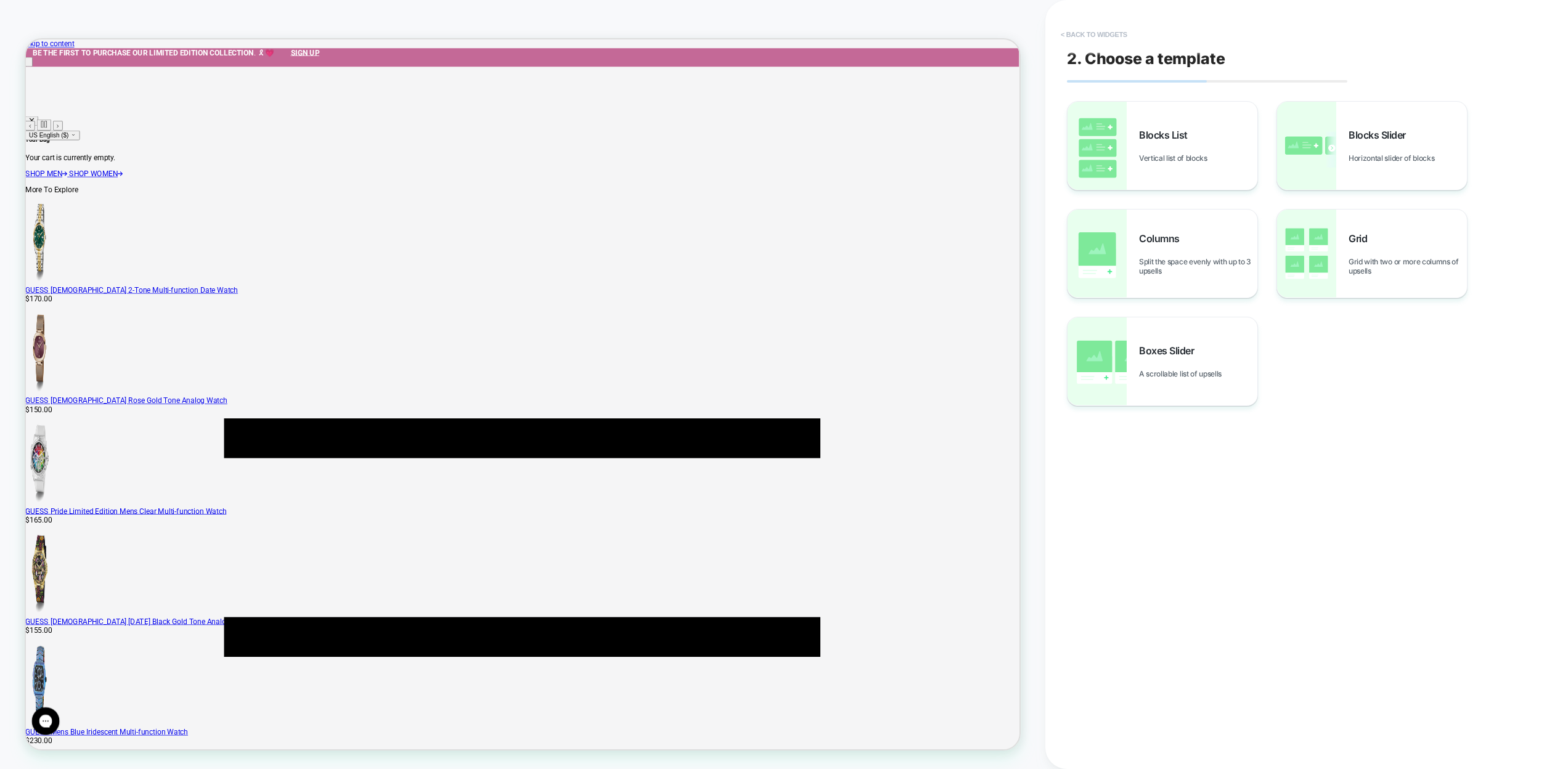
click at [1069, 32] on button "< Back to widgets" at bounding box center [1094, 35] width 79 height 20
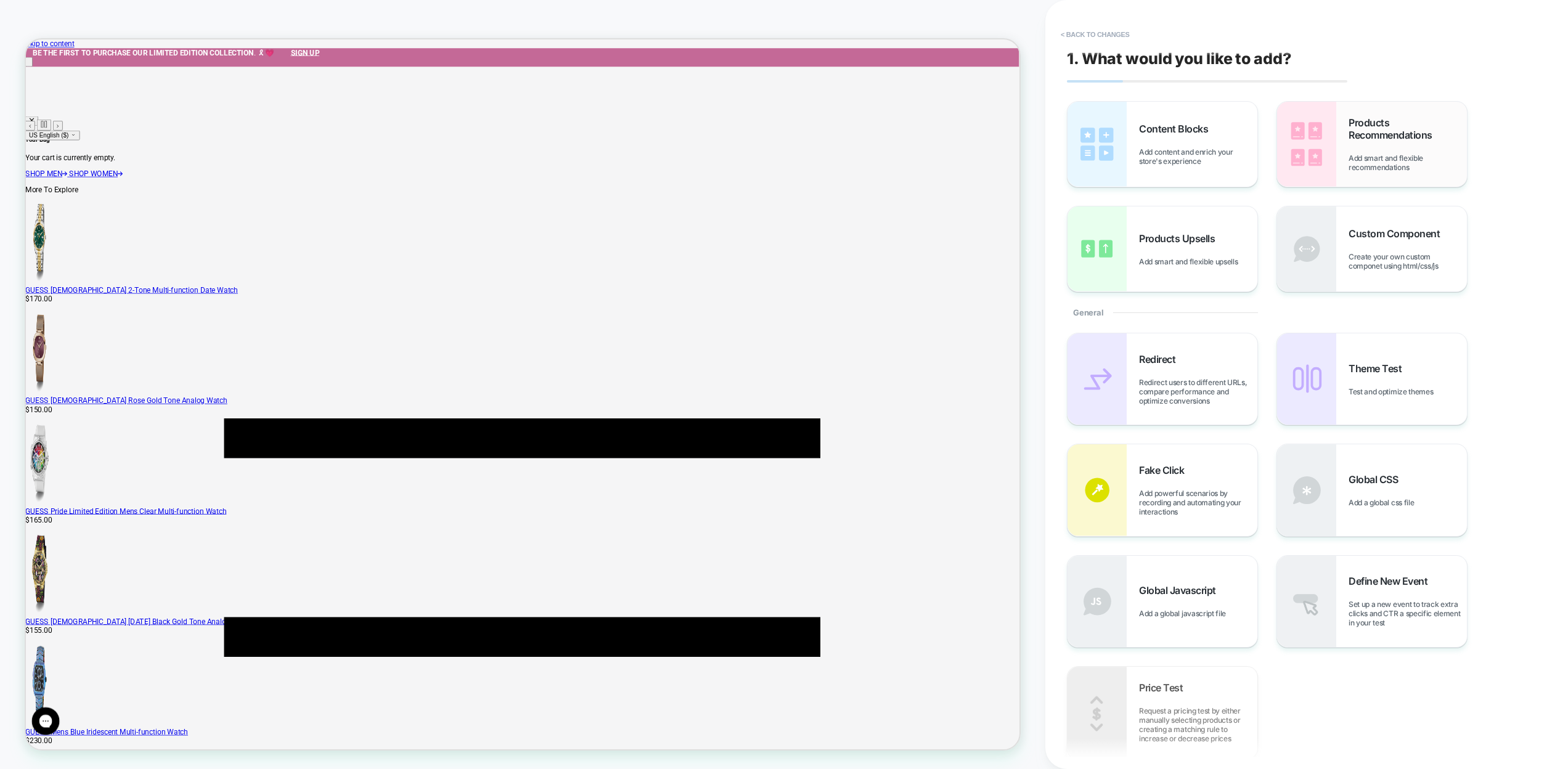
click at [1329, 175] on img at bounding box center [1307, 144] width 59 height 85
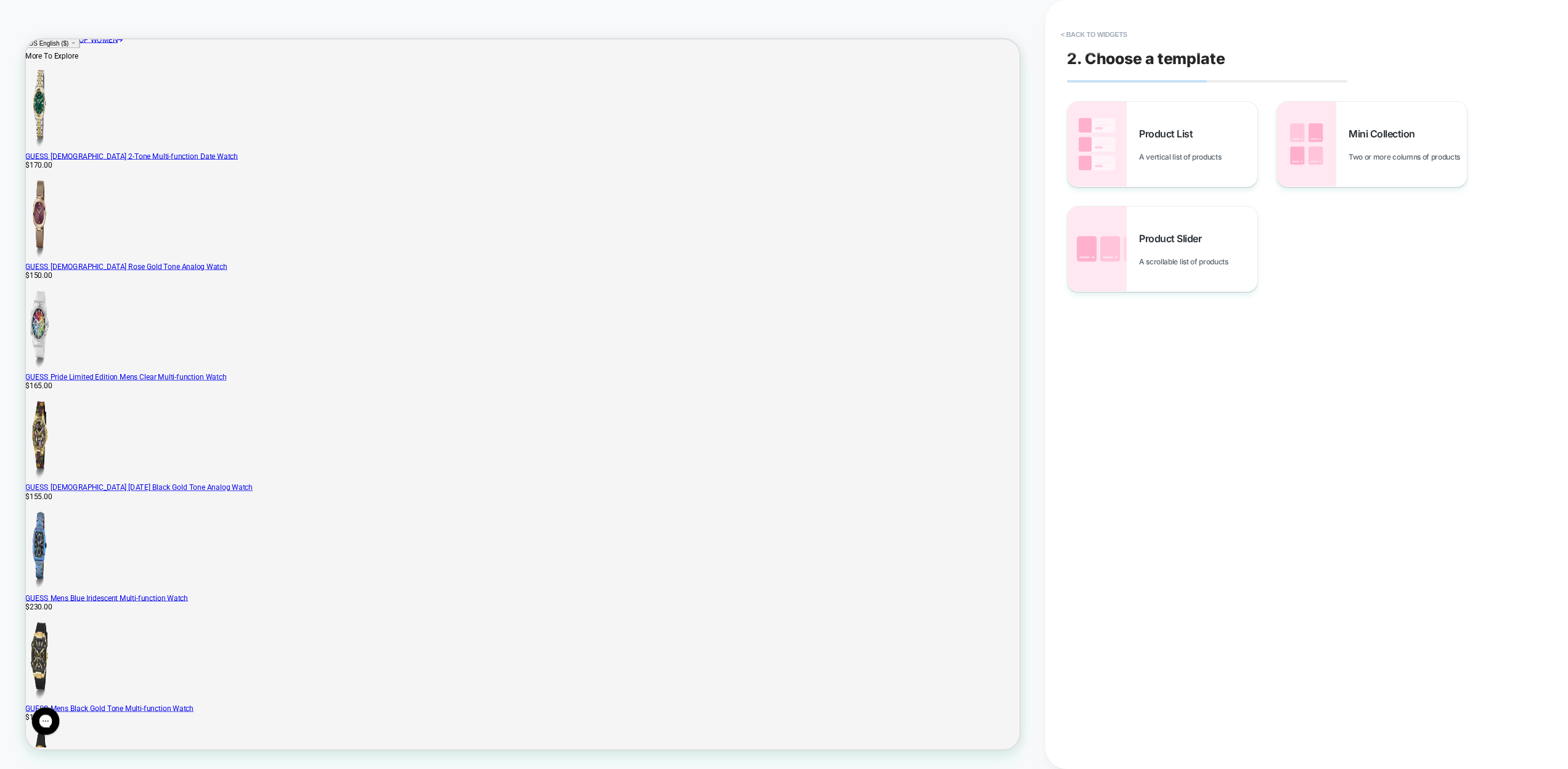
scroll to position [198, 0]
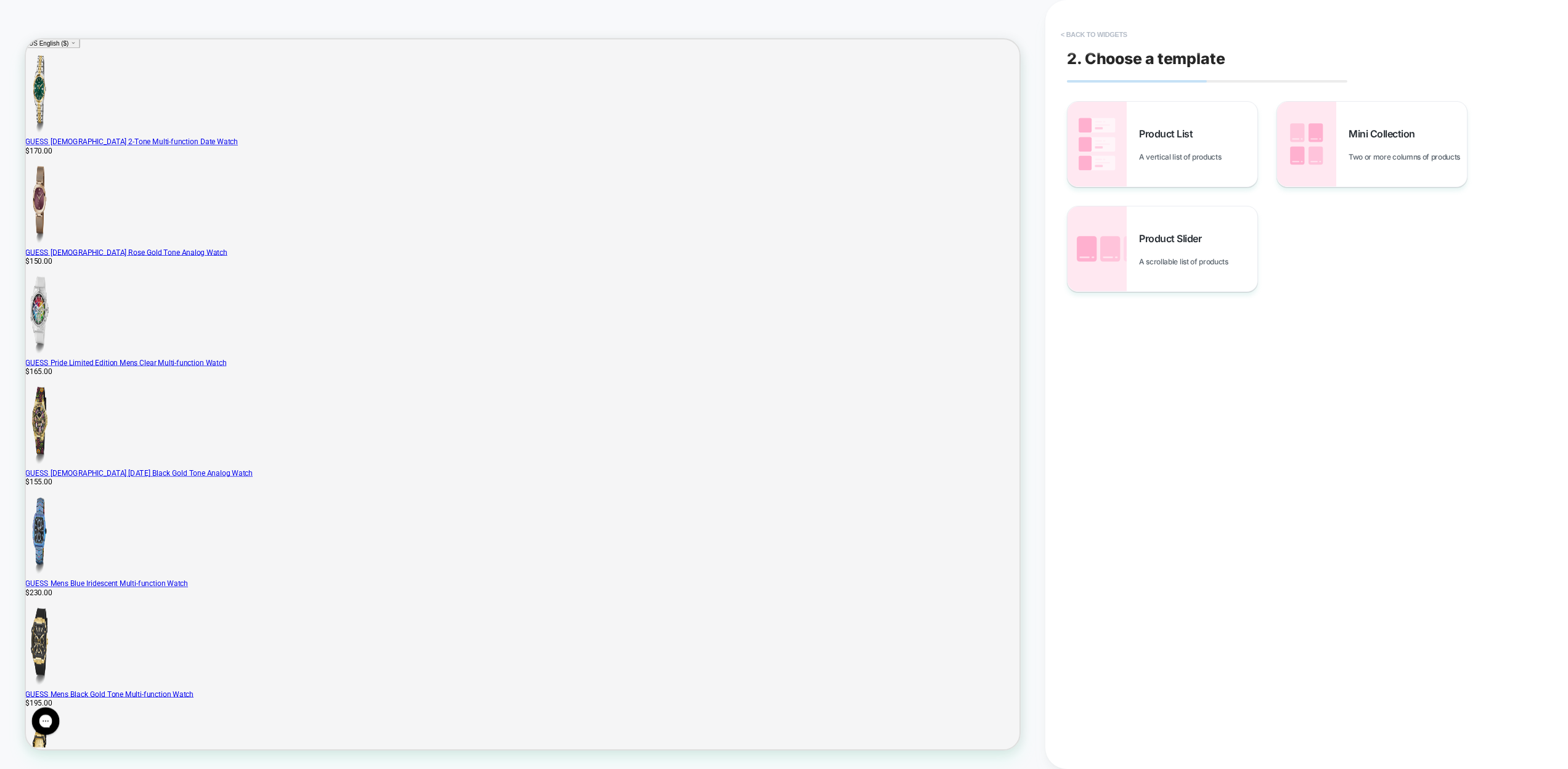
click at [1063, 31] on button "< Back to widgets" at bounding box center [1094, 35] width 79 height 20
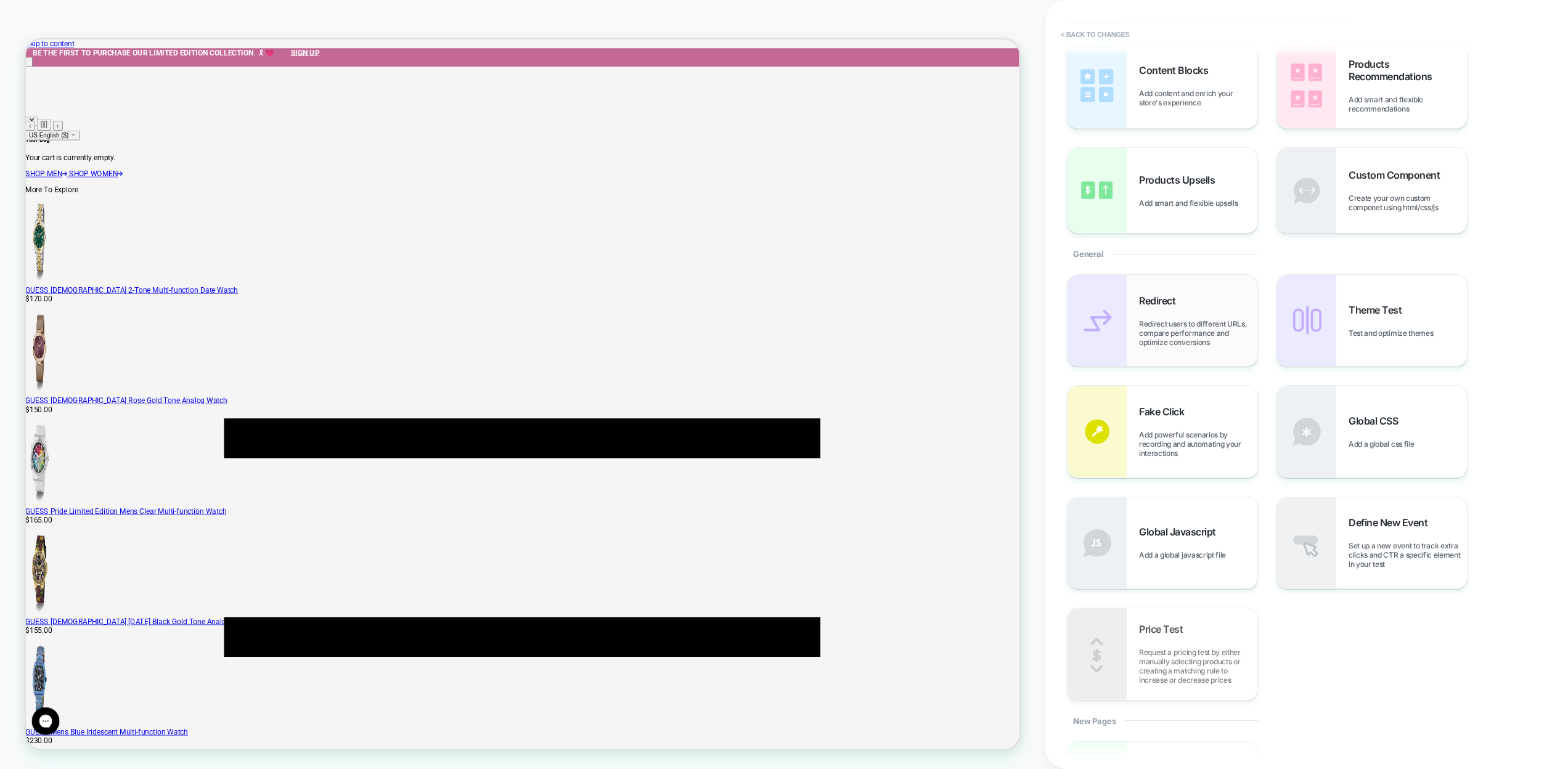
scroll to position [0, 0]
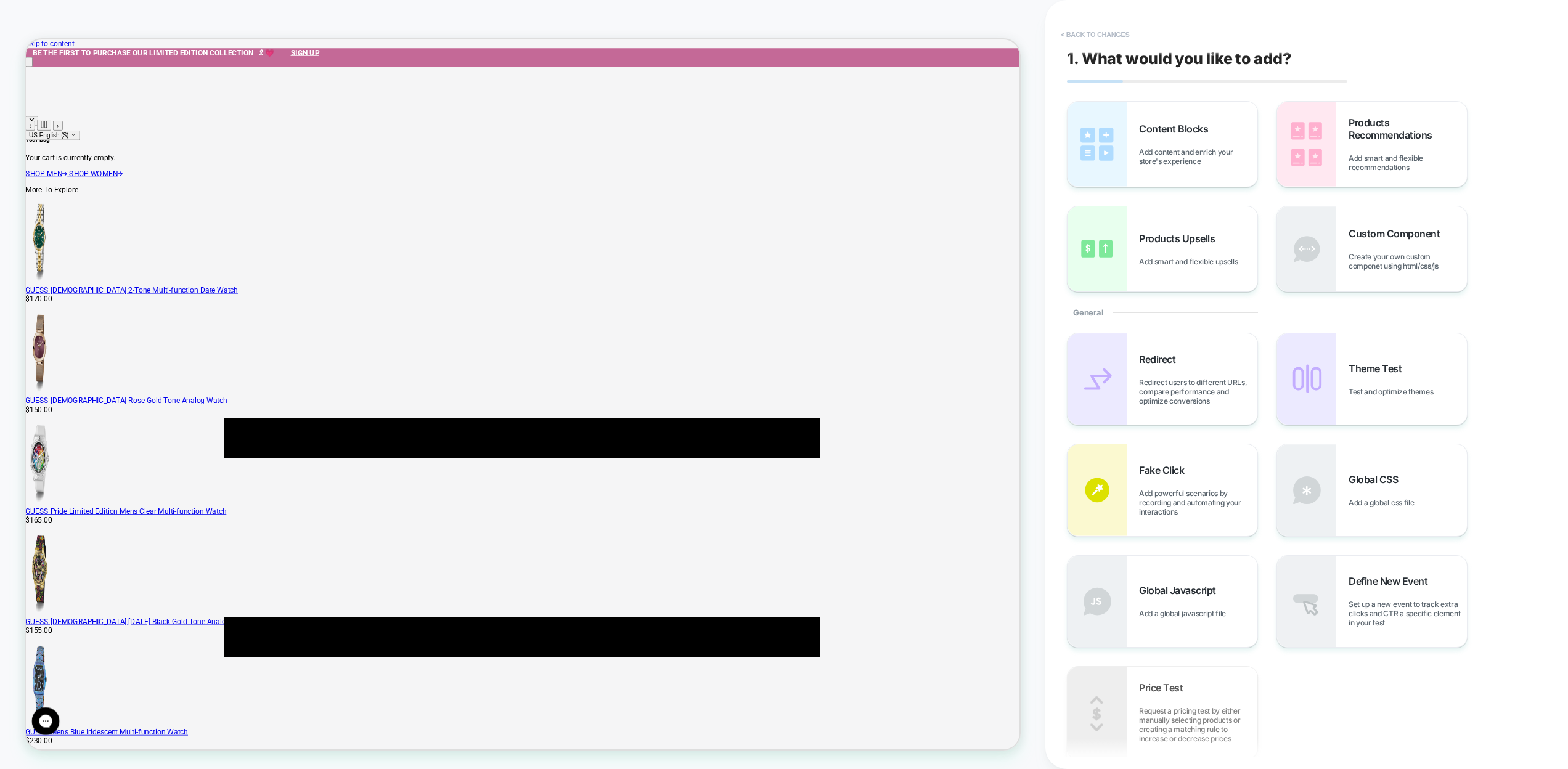
click at [1086, 42] on button "< Back to changes" at bounding box center [1095, 35] width 81 height 20
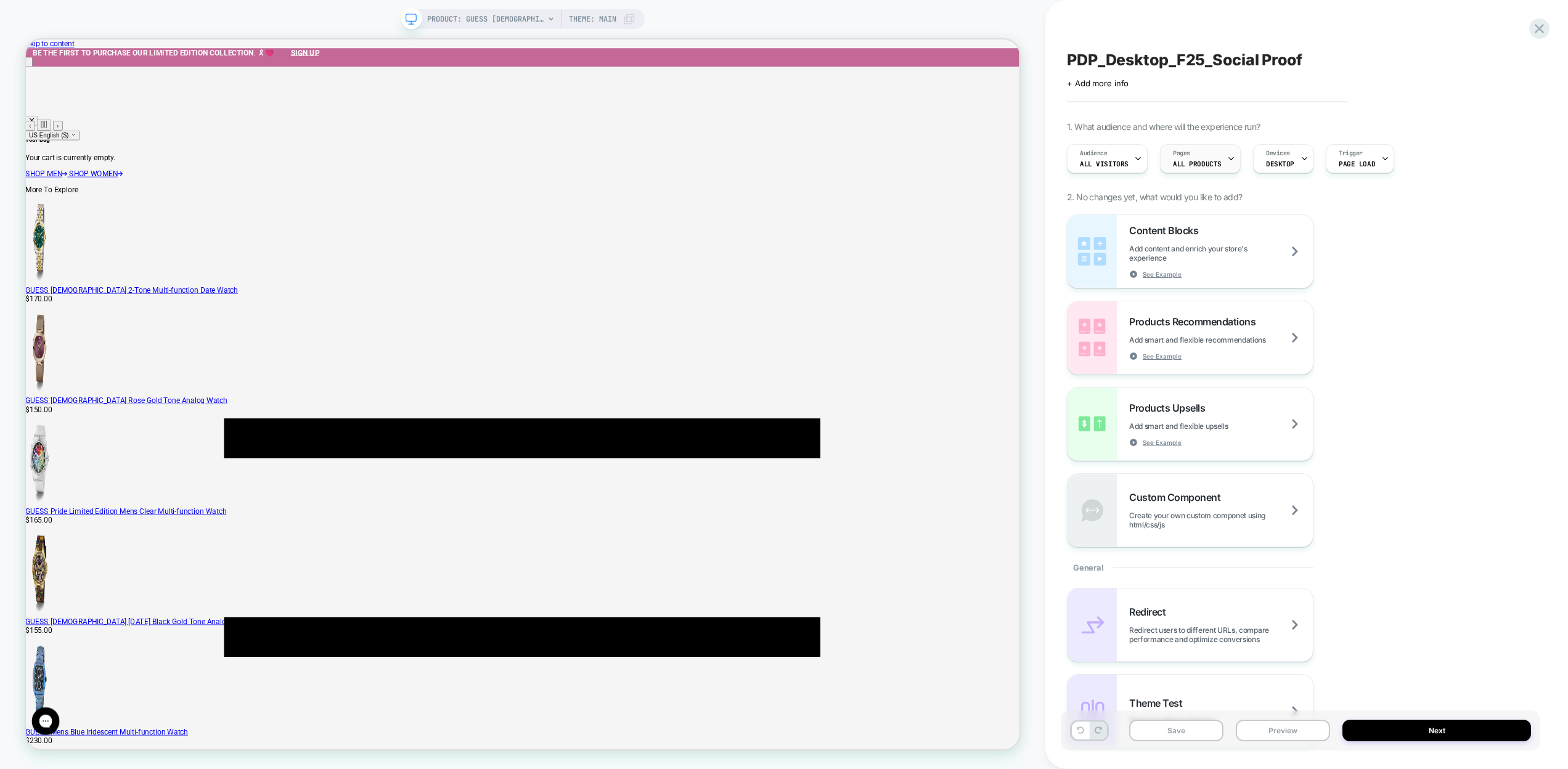
click at [1181, 158] on div "Pages ALL PRODUCTS" at bounding box center [1197, 159] width 73 height 28
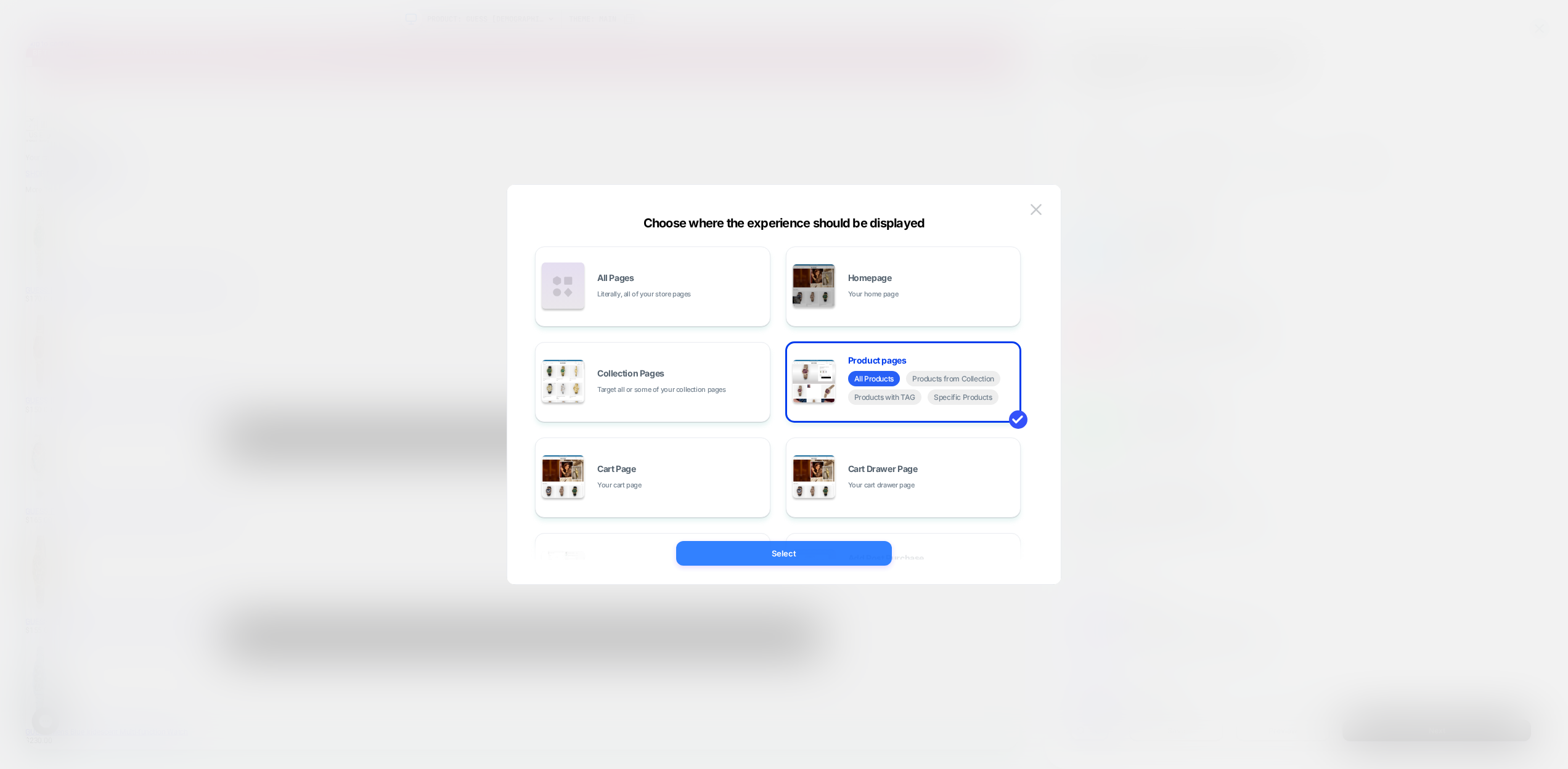
click at [807, 549] on button "Select" at bounding box center [783, 553] width 216 height 25
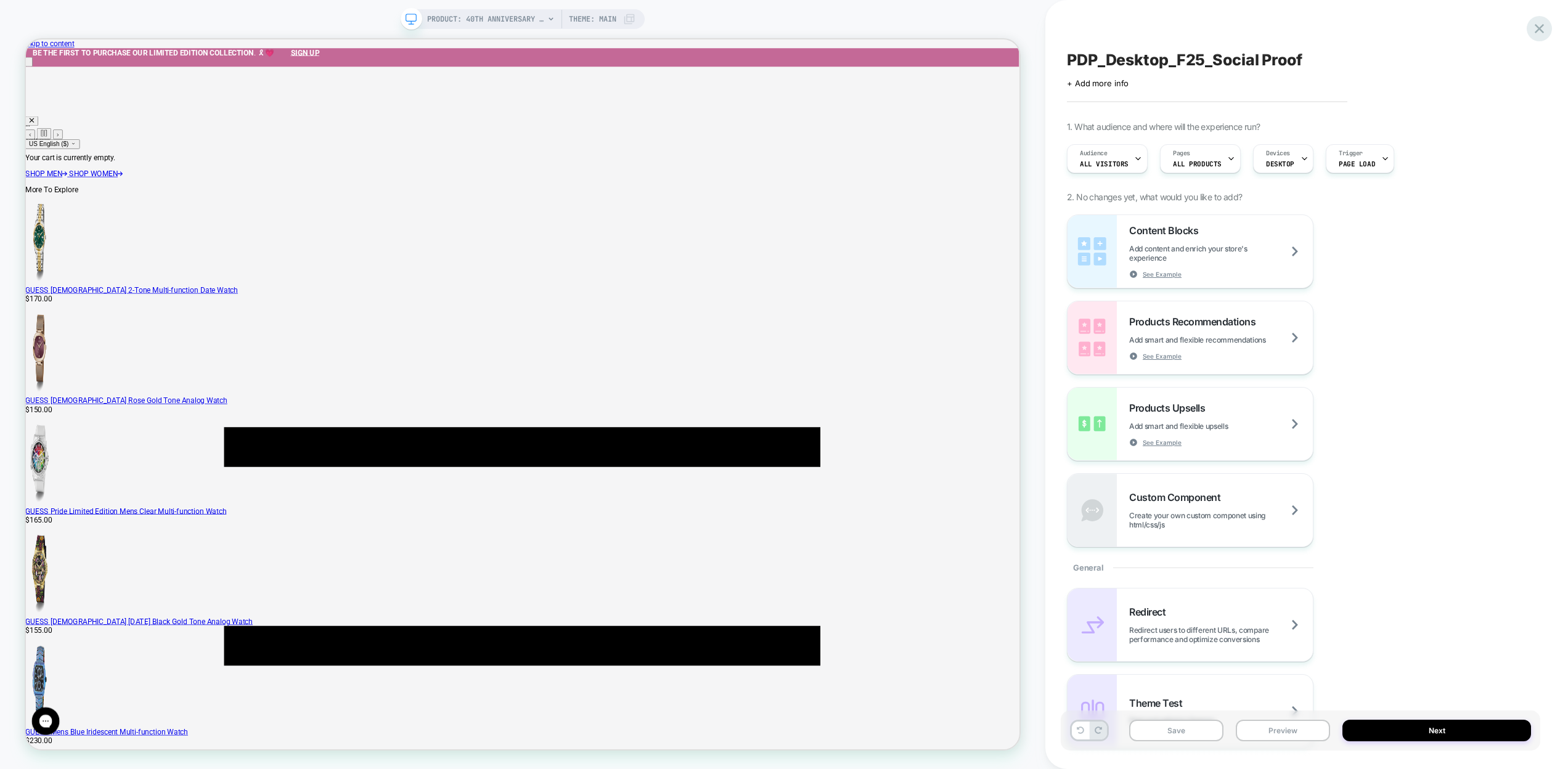
click at [1533, 24] on icon at bounding box center [1538, 29] width 17 height 17
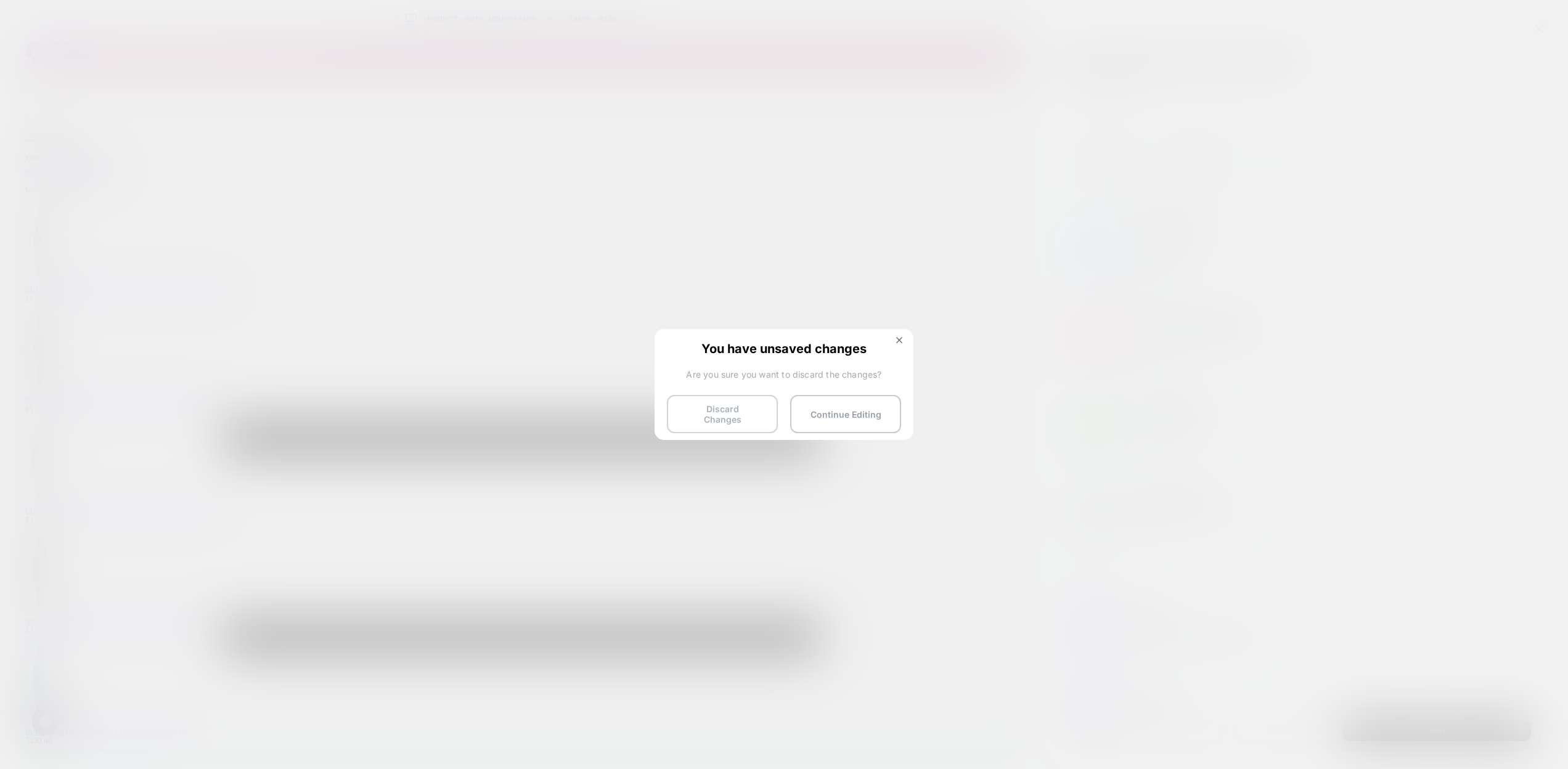
click at [705, 407] on button "Discard Changes" at bounding box center [722, 414] width 110 height 38
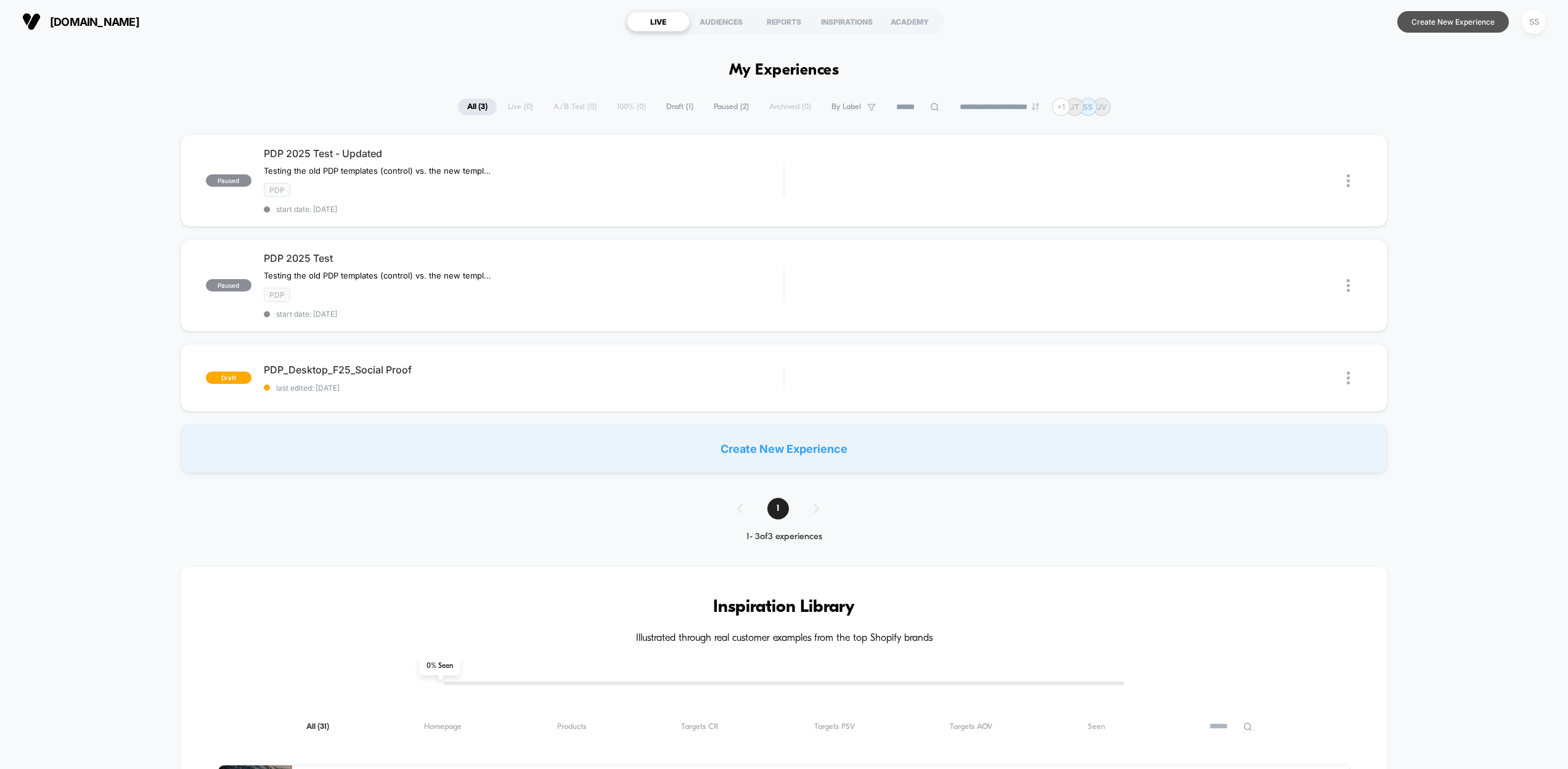
click at [1436, 22] on button "Create New Experience" at bounding box center [1453, 22] width 111 height 22
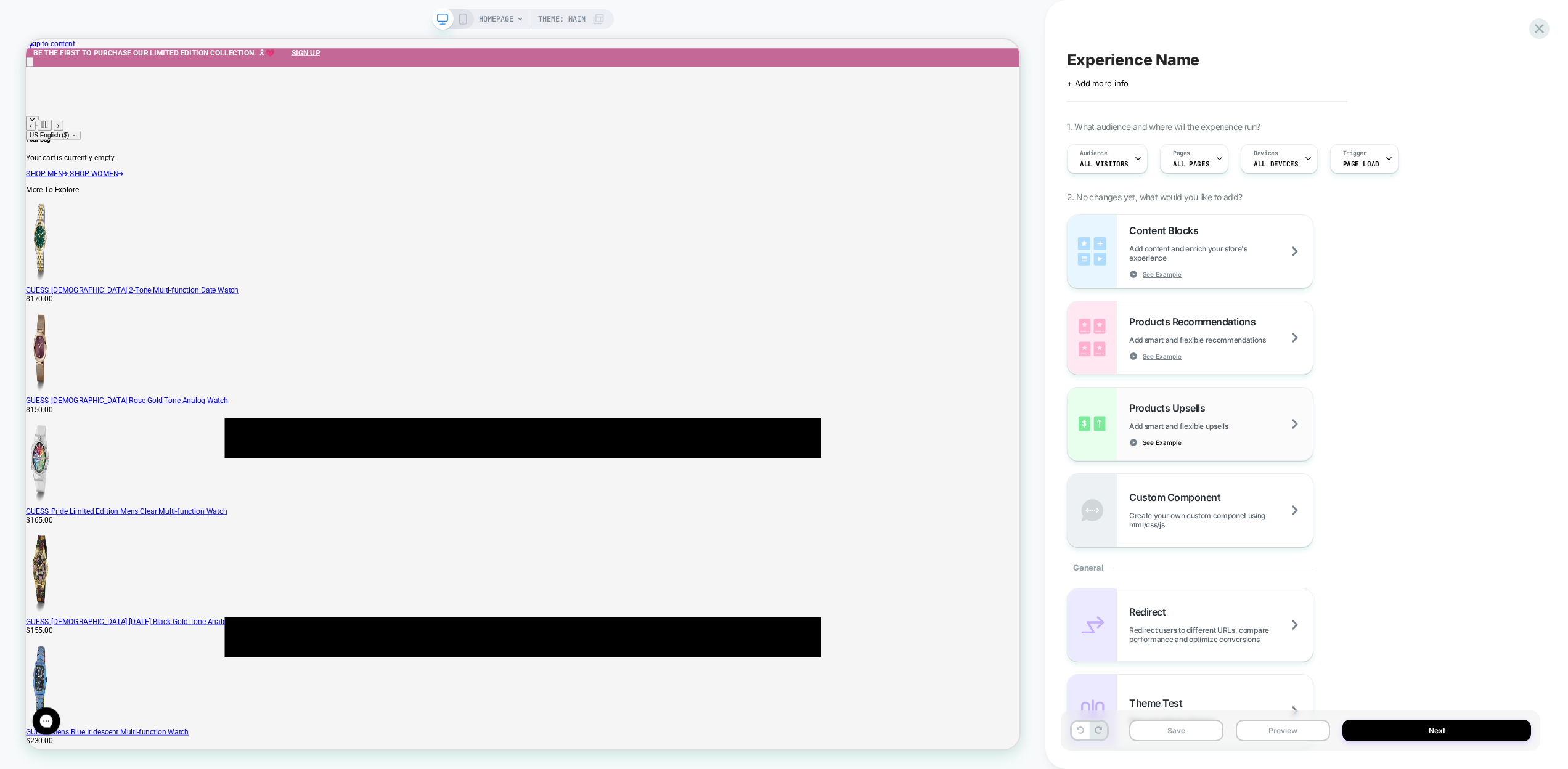
click at [1165, 444] on span "See Example" at bounding box center [1161, 442] width 38 height 9
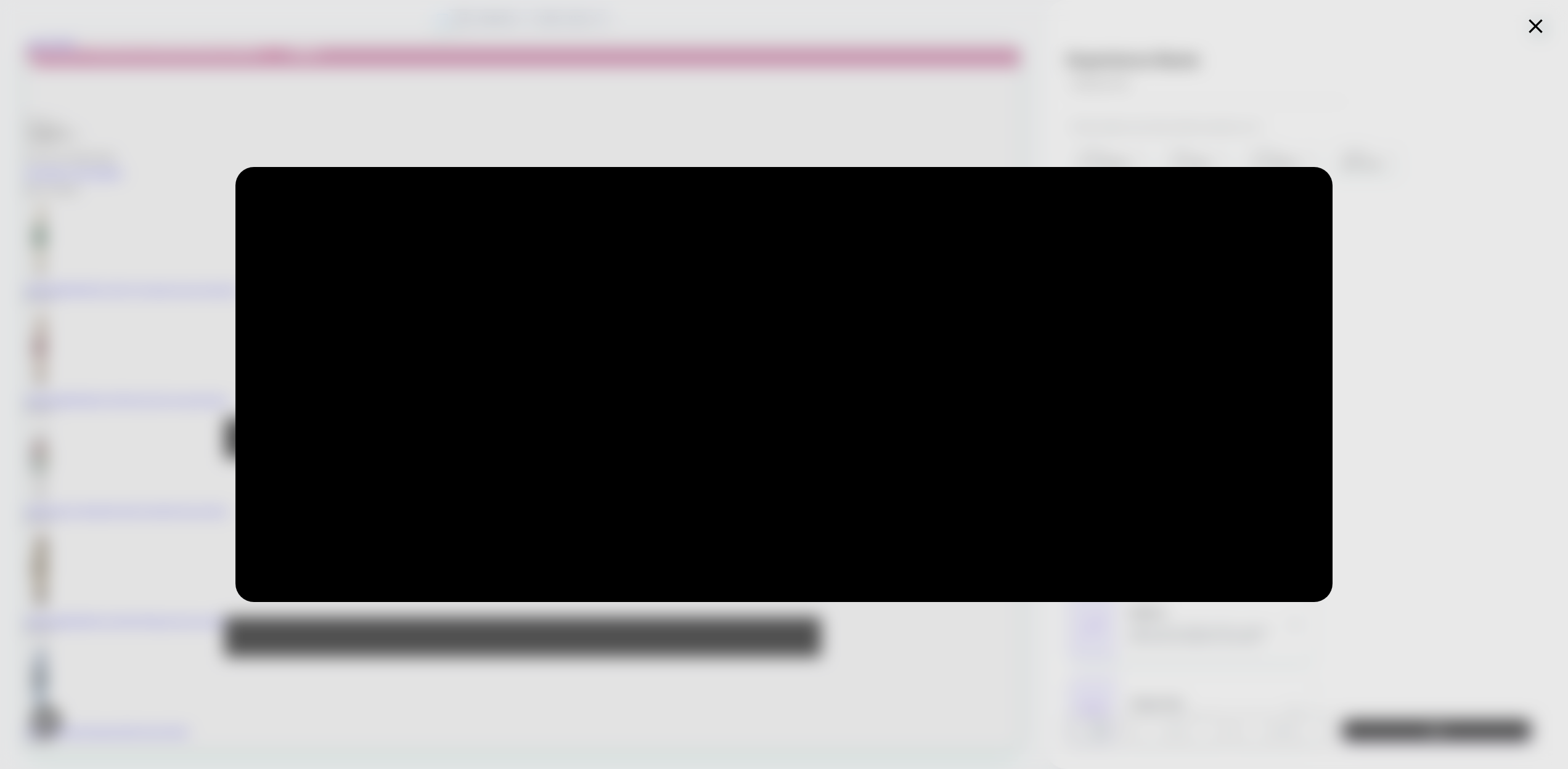
click at [1531, 31] on icon at bounding box center [1535, 26] width 14 height 14
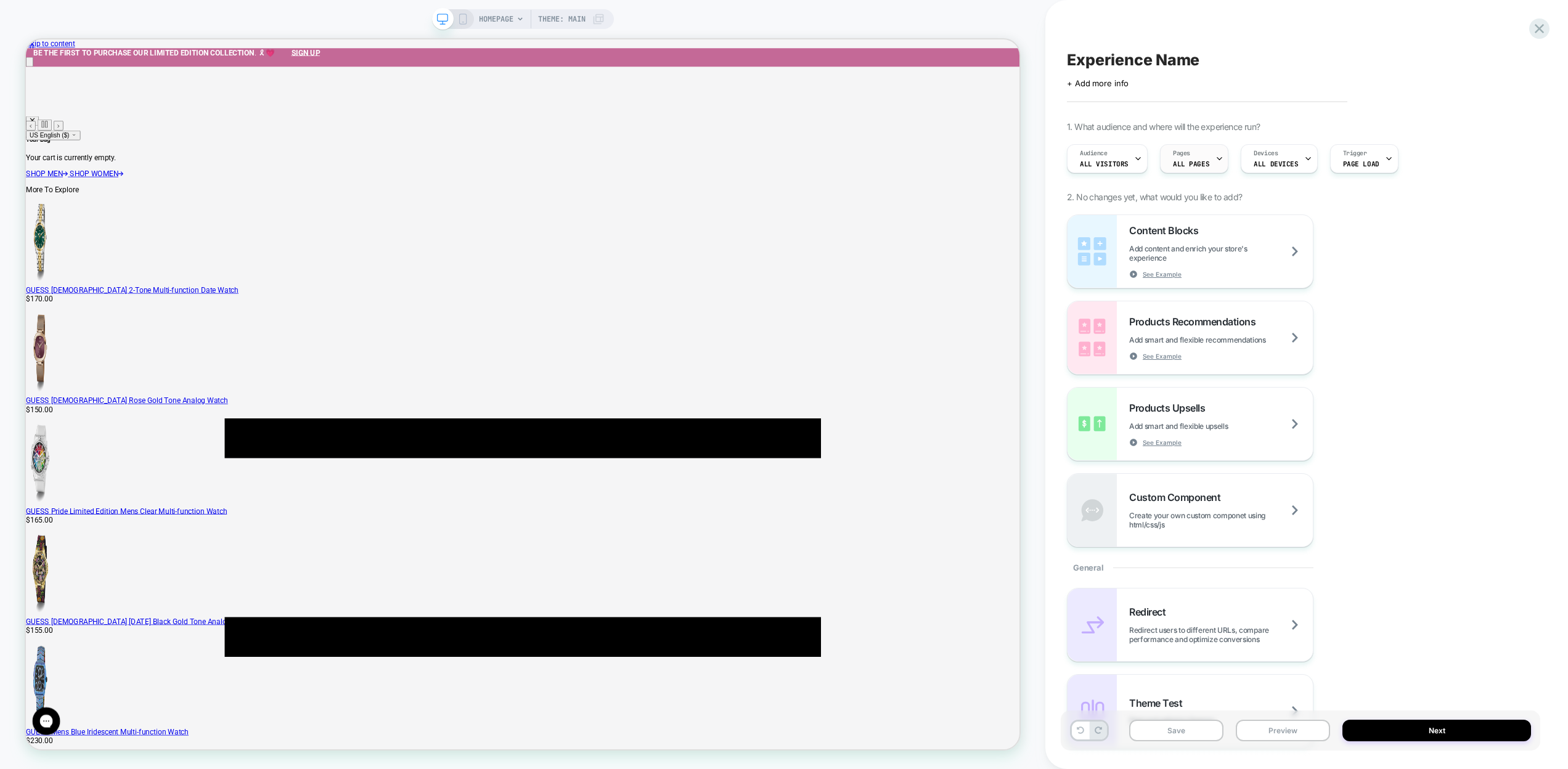
click at [1193, 167] on span "ALL PAGES" at bounding box center [1190, 164] width 36 height 9
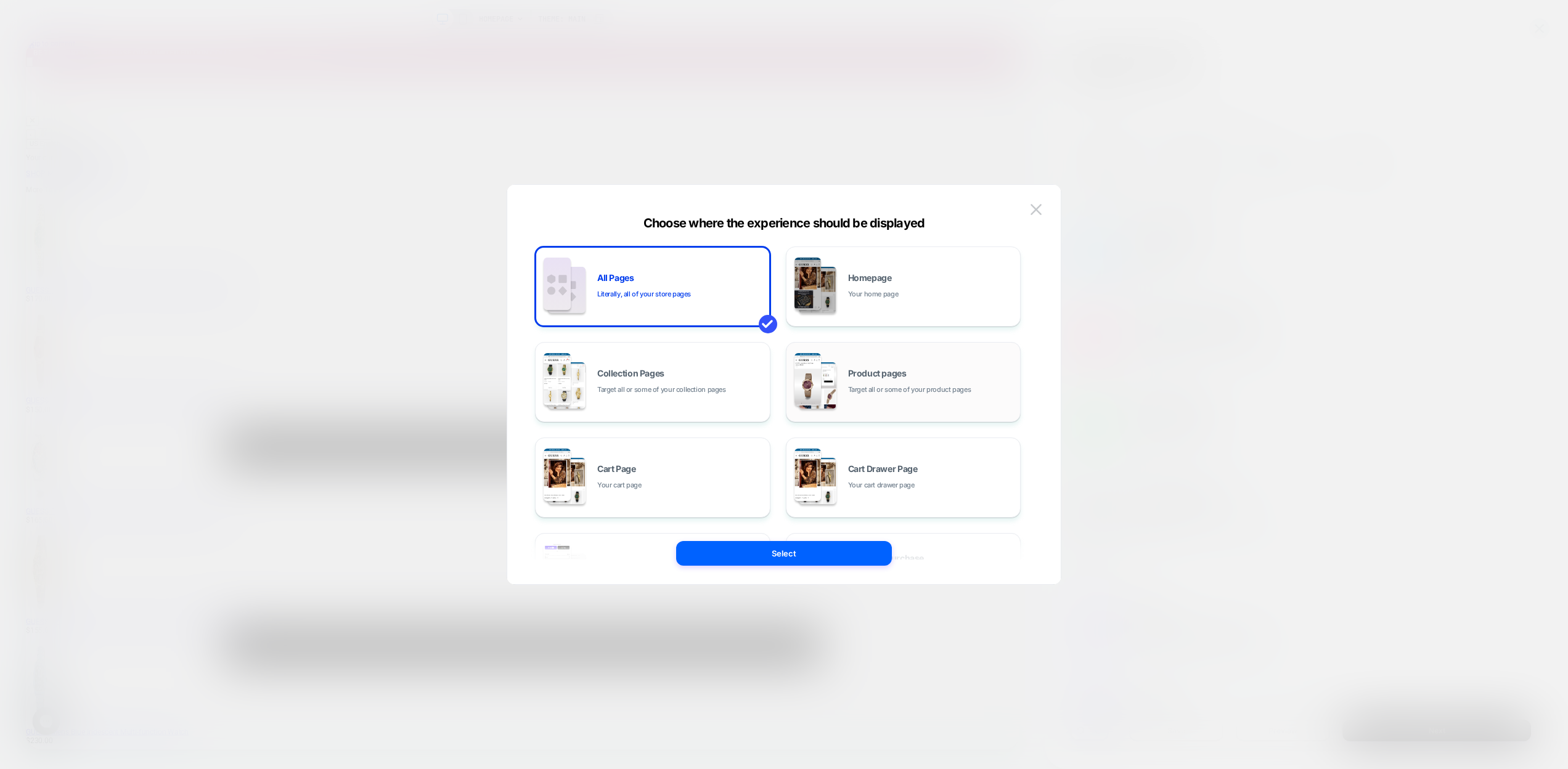
click at [916, 362] on div "Product pages Target all or some of your product pages" at bounding box center [903, 382] width 222 height 68
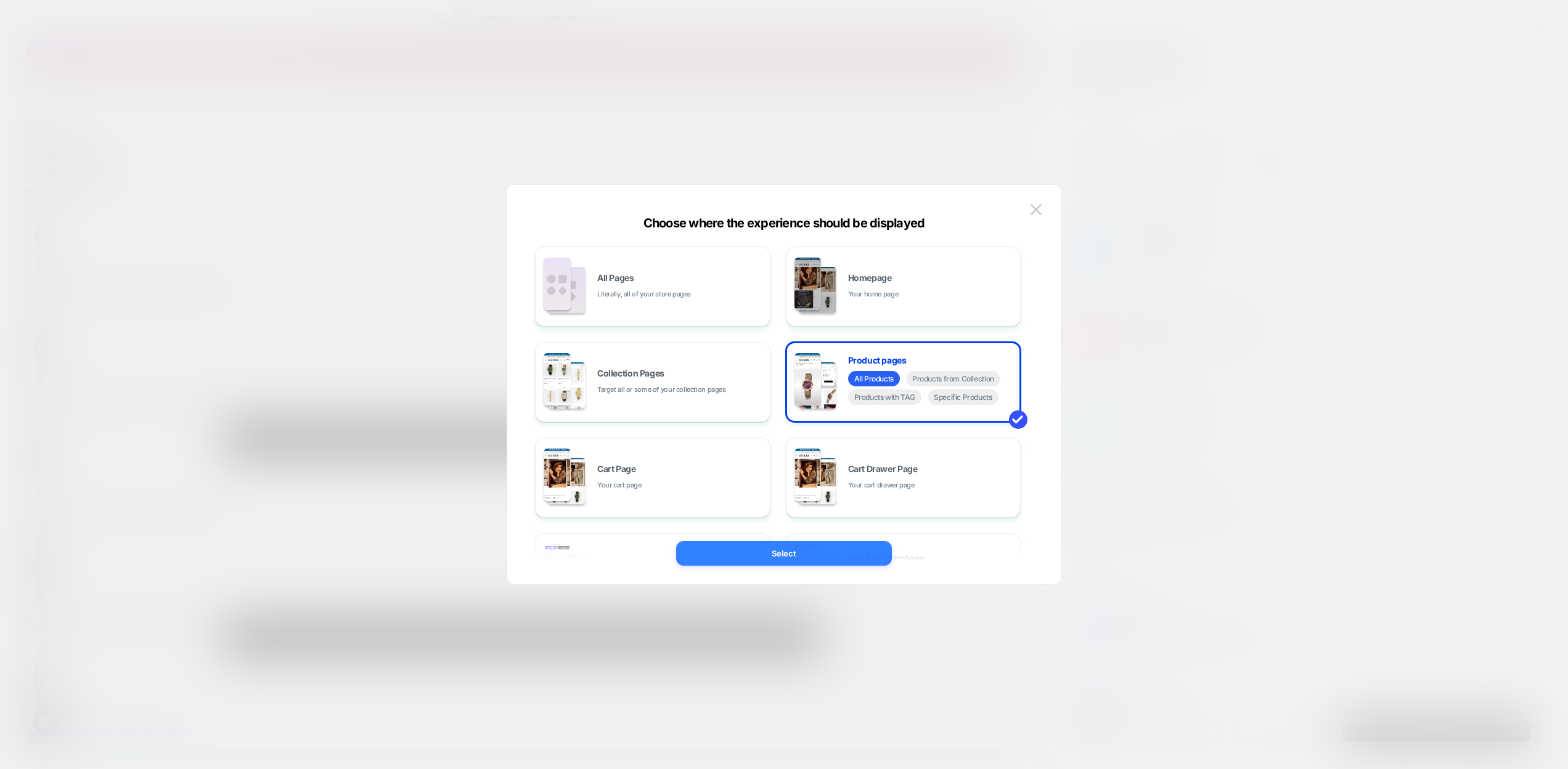
click at [792, 551] on button "Select" at bounding box center [783, 553] width 216 height 25
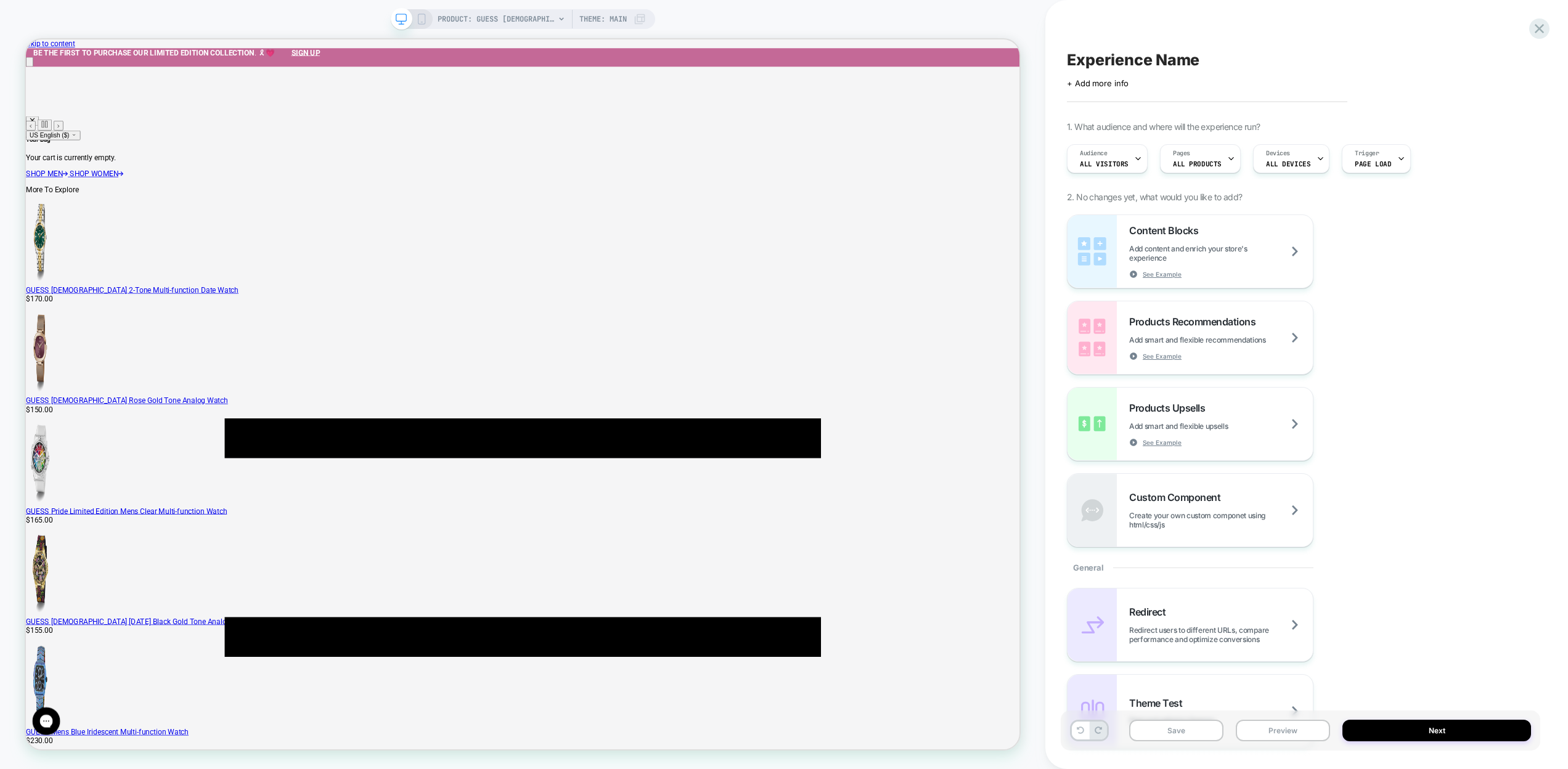
scroll to position [0, 1]
click at [1536, 32] on icon at bounding box center [1538, 29] width 17 height 17
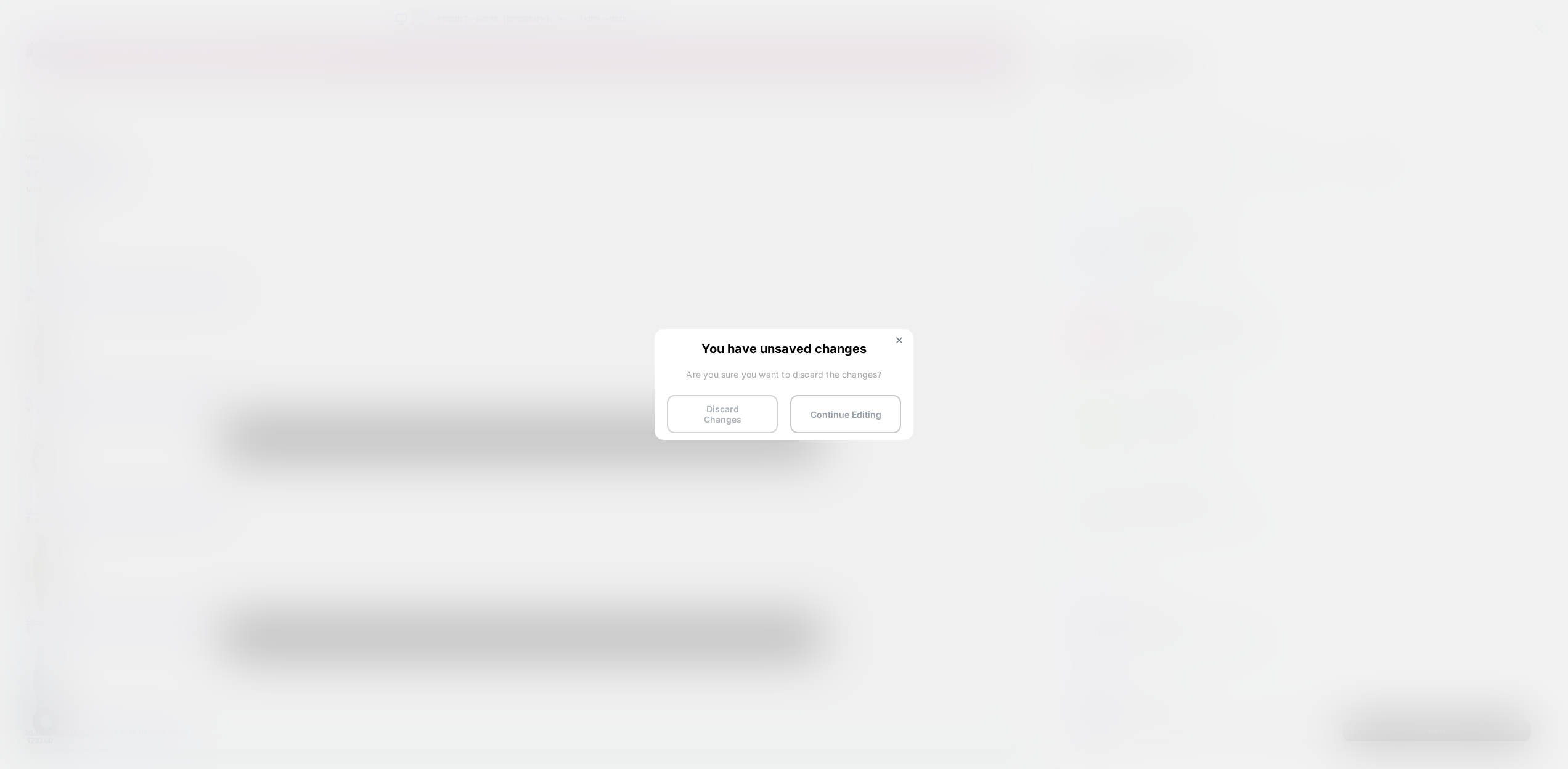
click at [736, 406] on button "Discard Changes" at bounding box center [722, 414] width 110 height 38
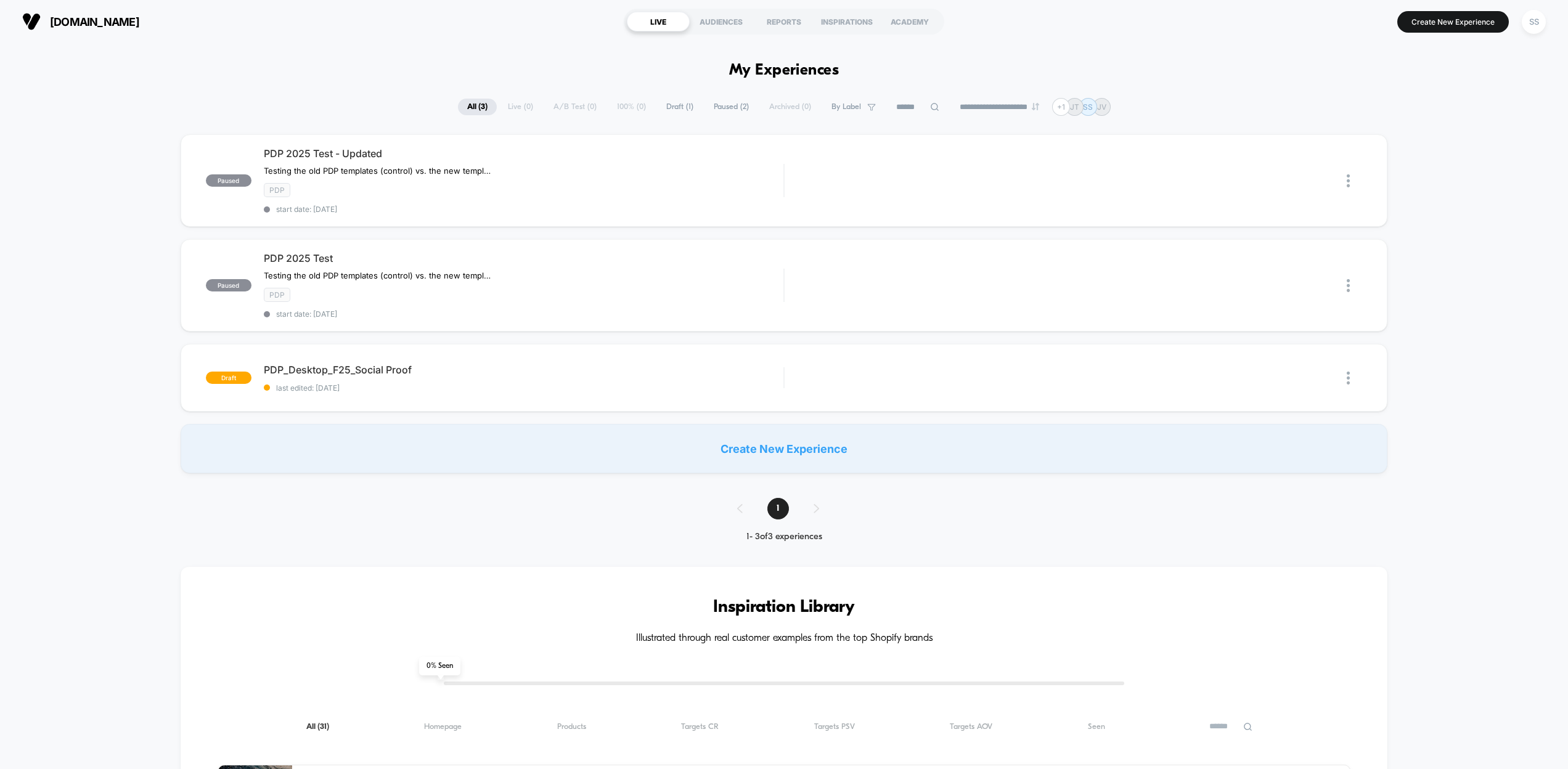
click at [744, 446] on div "Create New Experience" at bounding box center [784, 449] width 1207 height 49
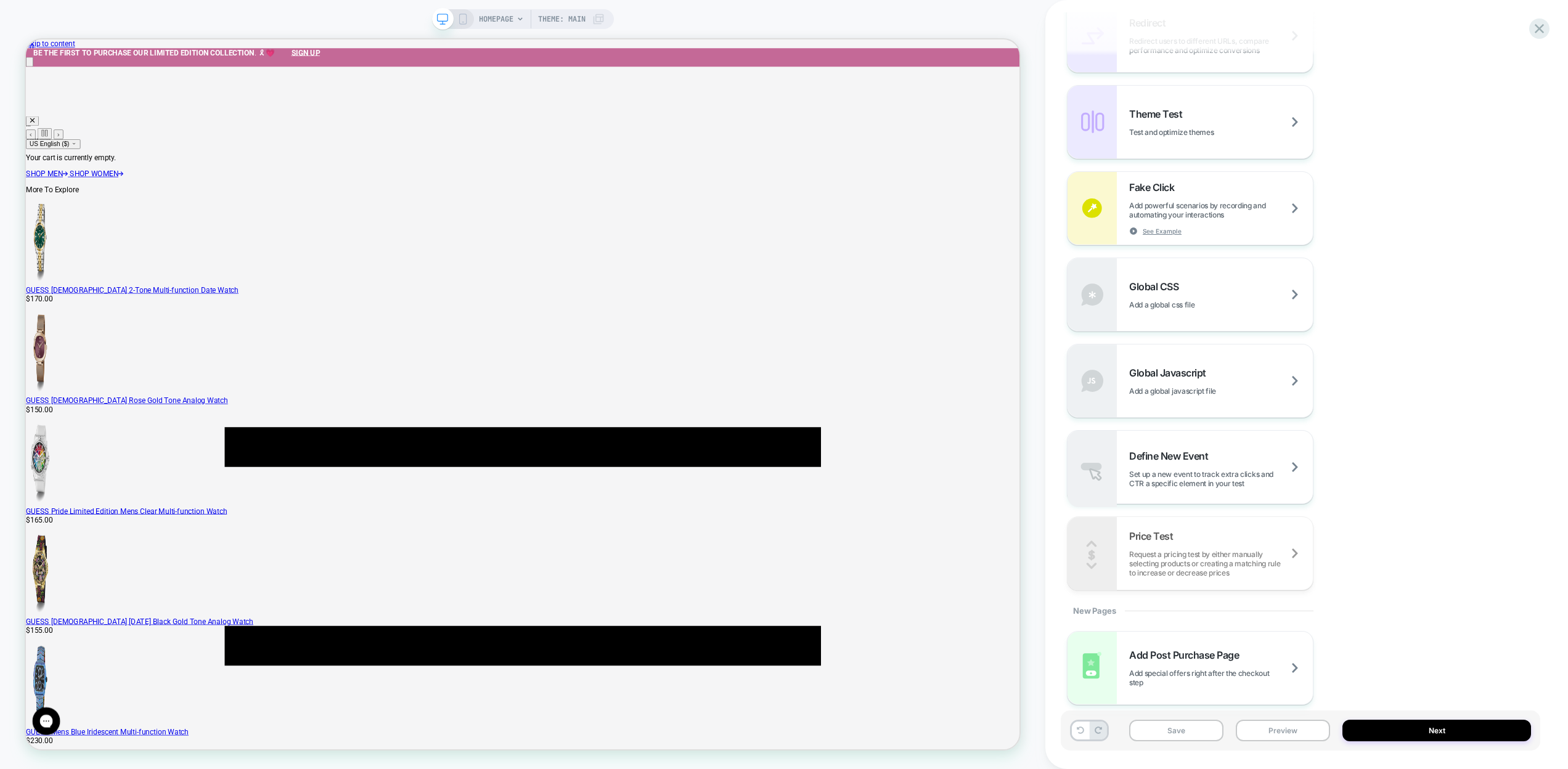
scroll to position [605, 0]
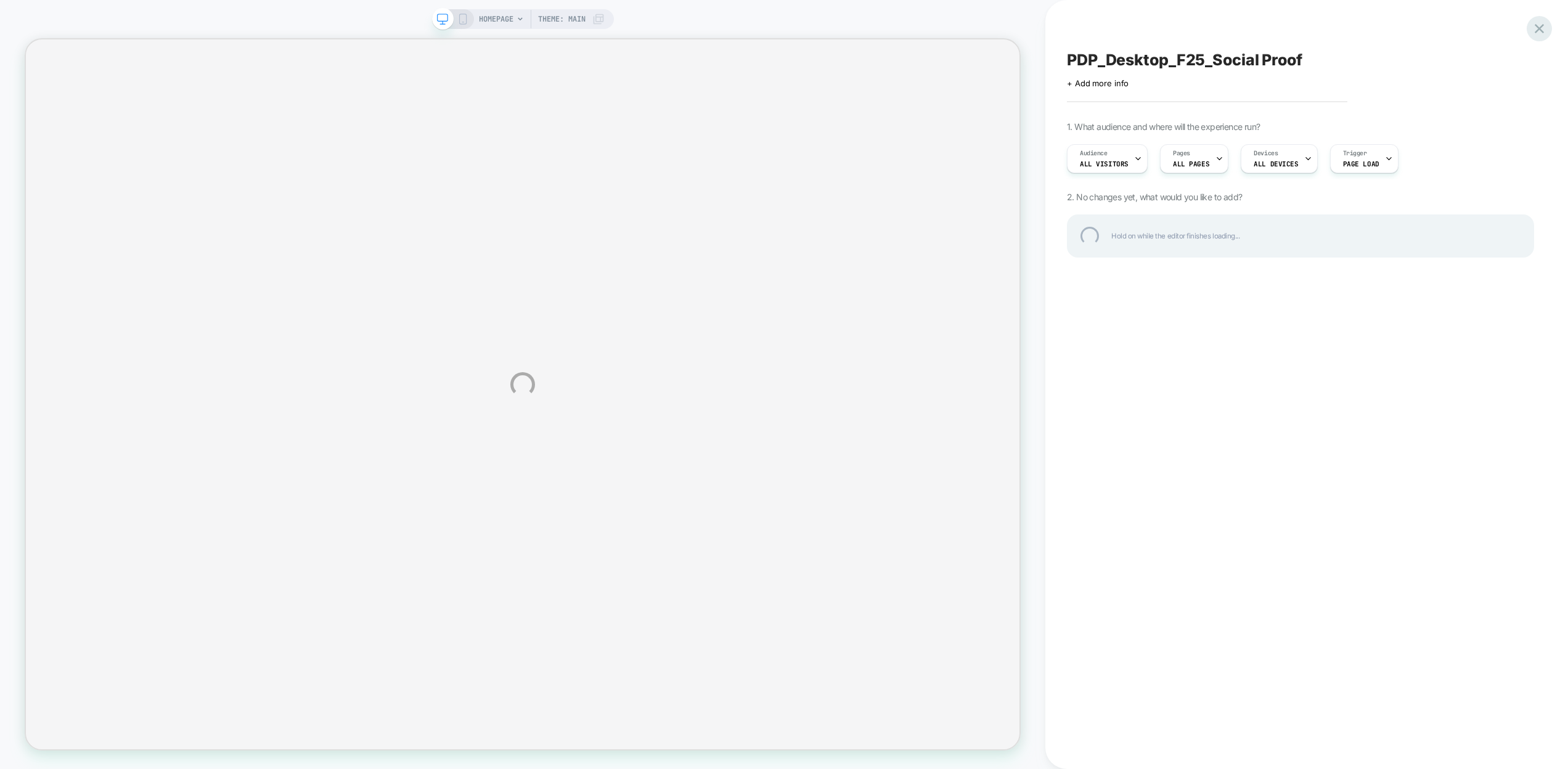
click at [1538, 29] on div at bounding box center [1539, 29] width 26 height 26
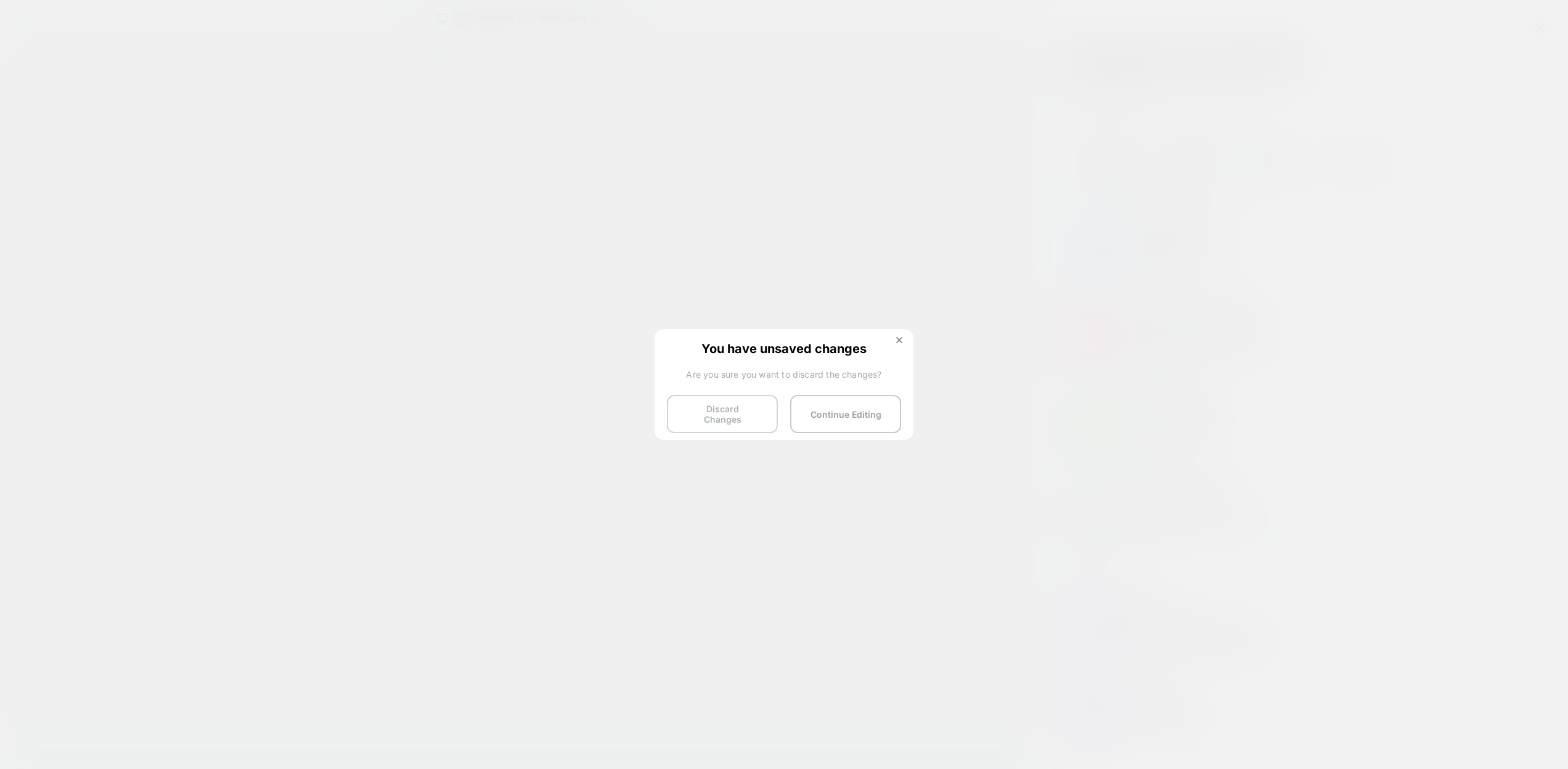
click at [753, 408] on button "Discard Changes" at bounding box center [722, 414] width 110 height 38
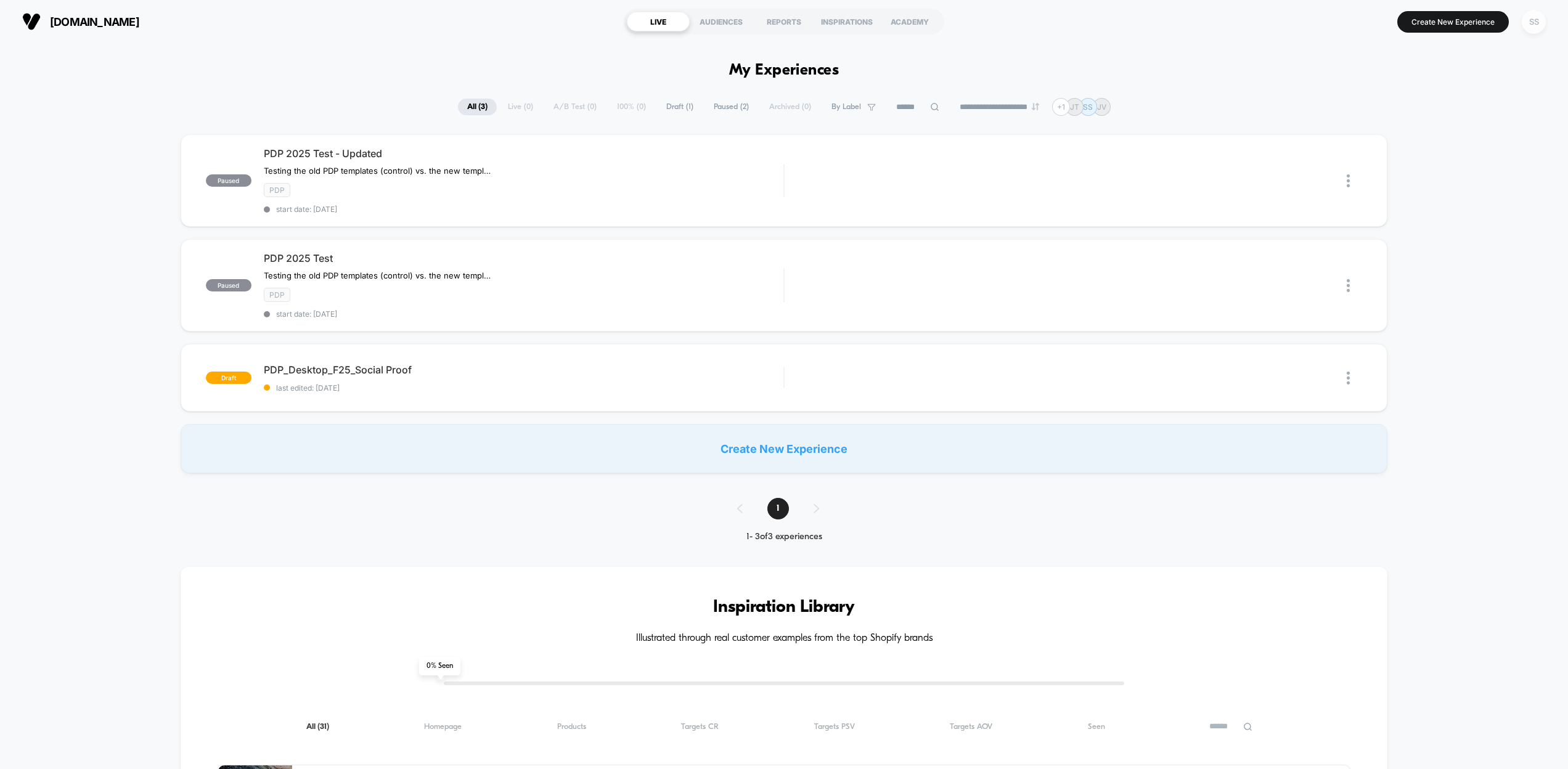
click at [1538, 24] on div "SS" at bounding box center [1533, 22] width 24 height 24
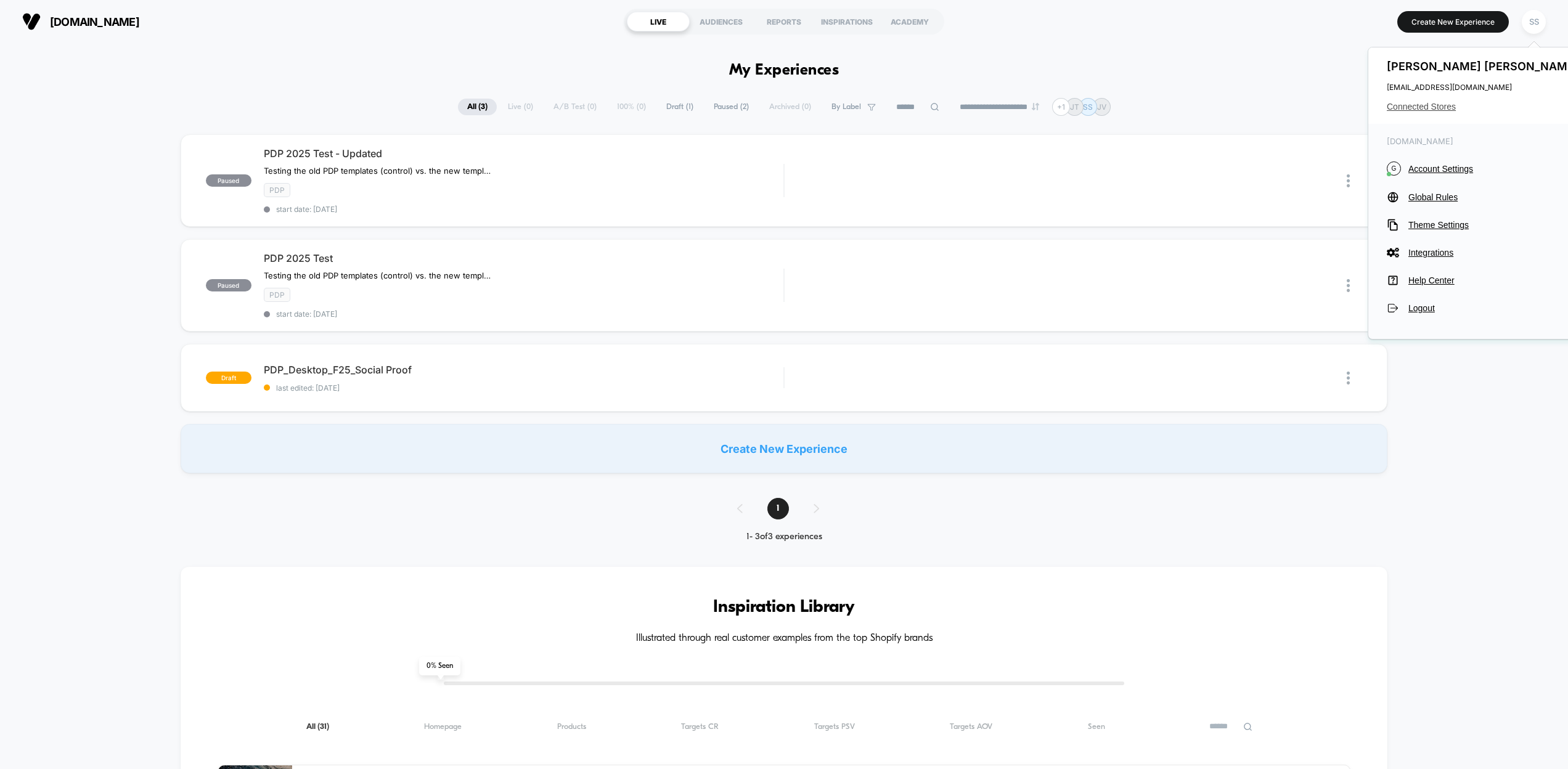
click at [1402, 105] on span "Connected Stores" at bounding box center [1483, 106] width 194 height 10
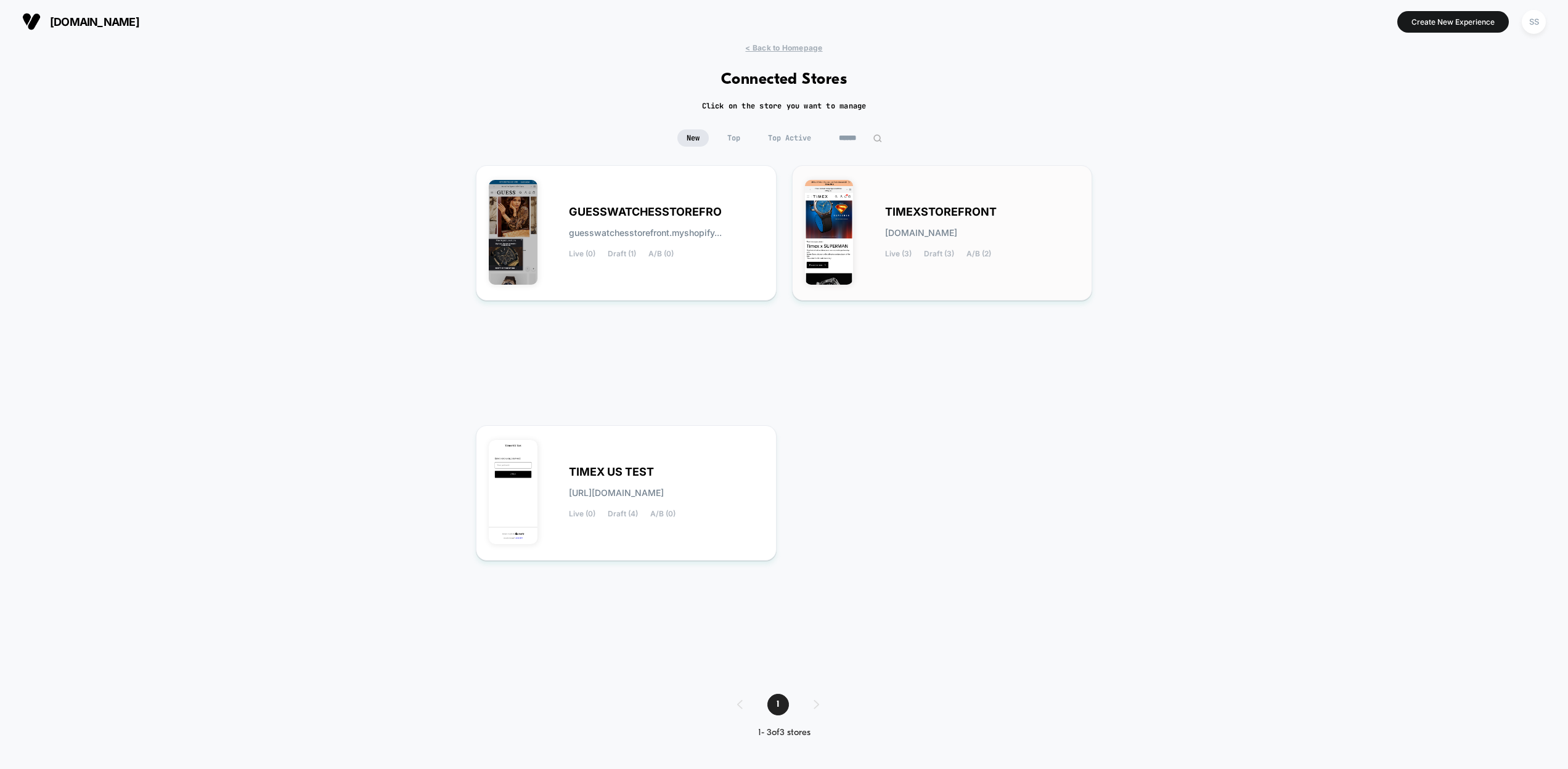
click at [883, 185] on div "TIMEXSTOREFRONT timexstorefront.myshopify.com Live (3) Draft (3) A/B (2)" at bounding box center [942, 233] width 275 height 109
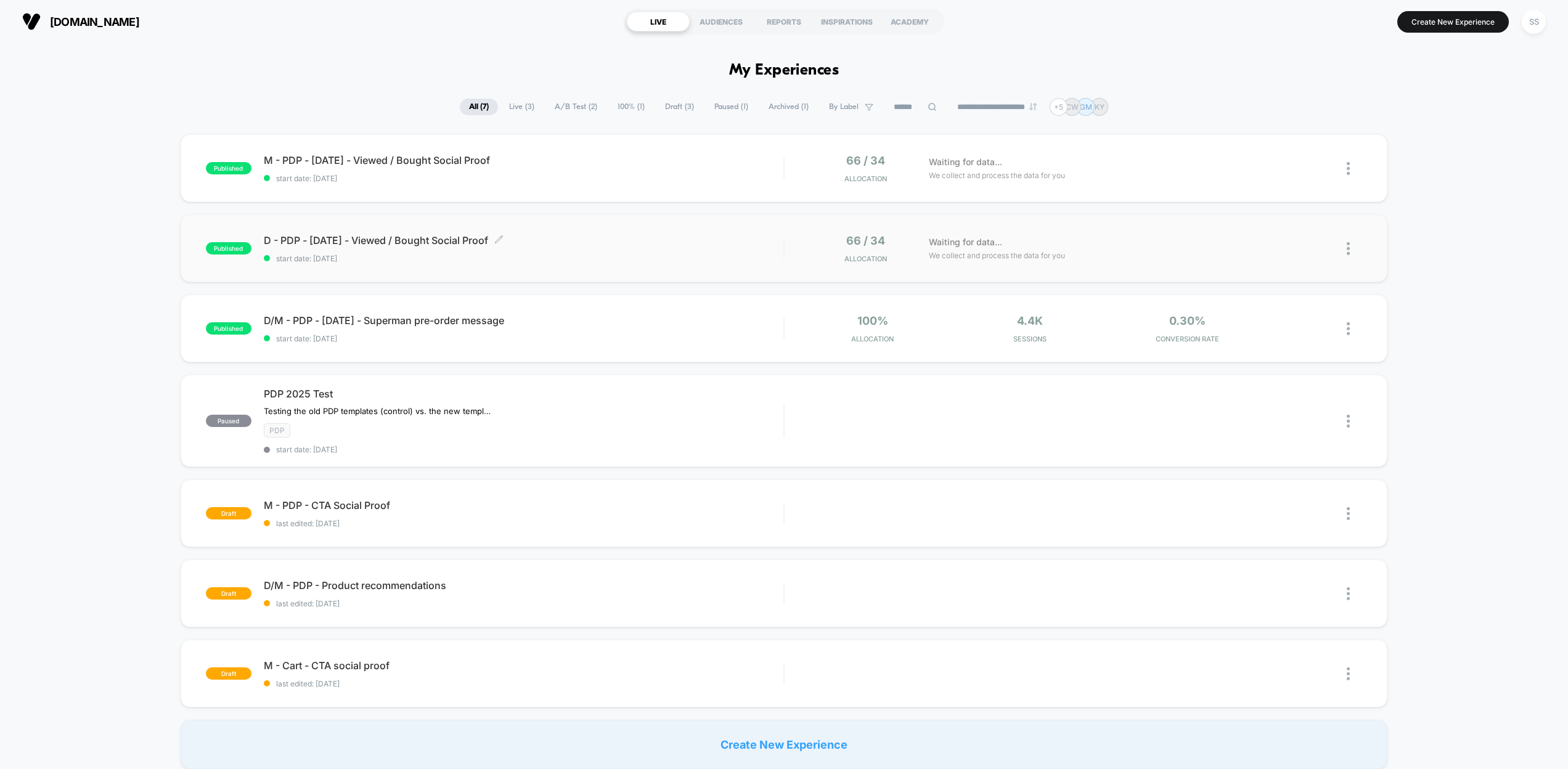
click at [643, 242] on span "D - PDP - Sept25 - Viewed / Bought Social Proof Click to edit experience details" at bounding box center [523, 240] width 520 height 12
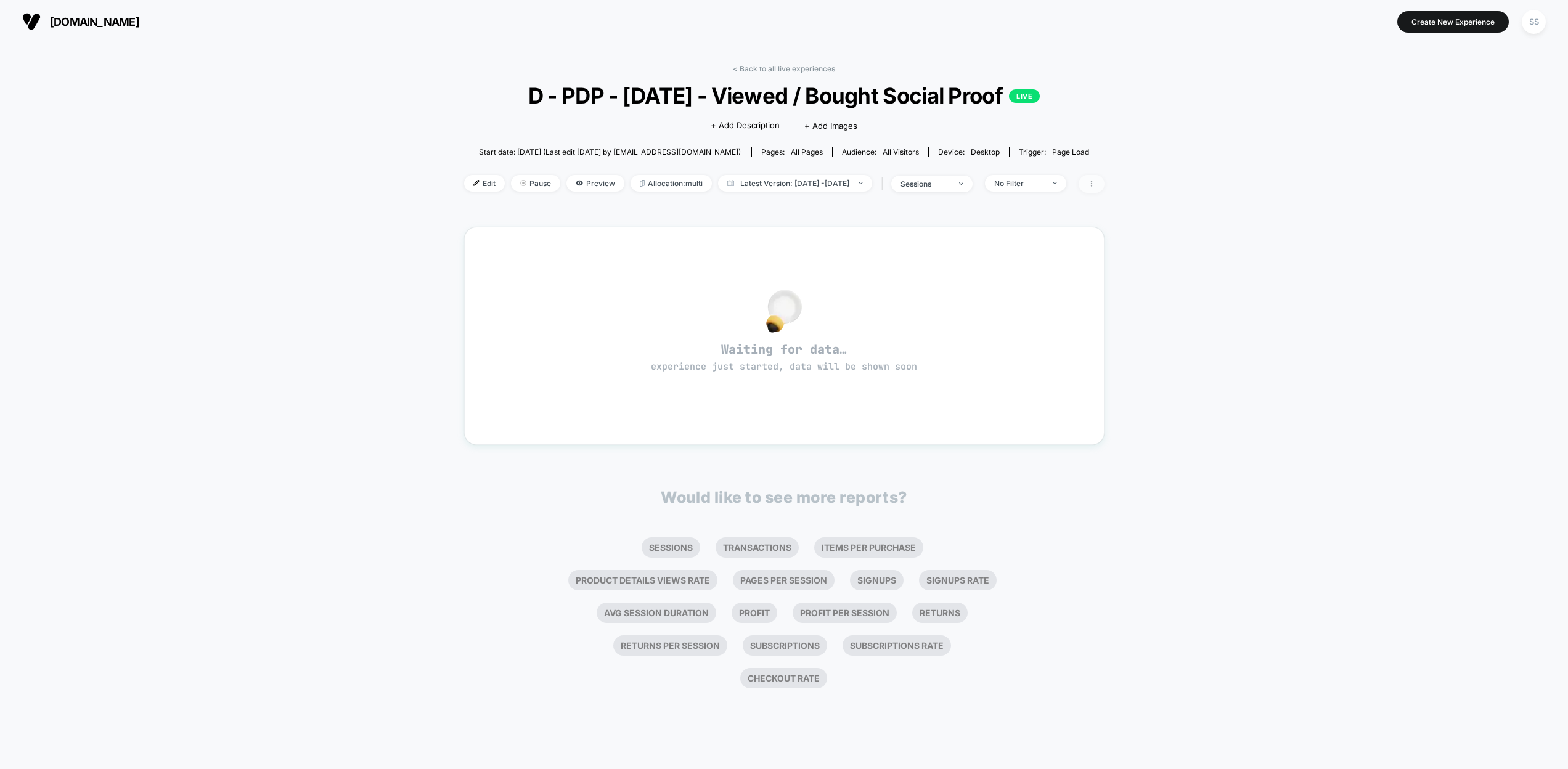
click at [1095, 184] on icon at bounding box center [1091, 182] width 7 height 7
click at [465, 184] on span "Edit" at bounding box center [484, 182] width 40 height 17
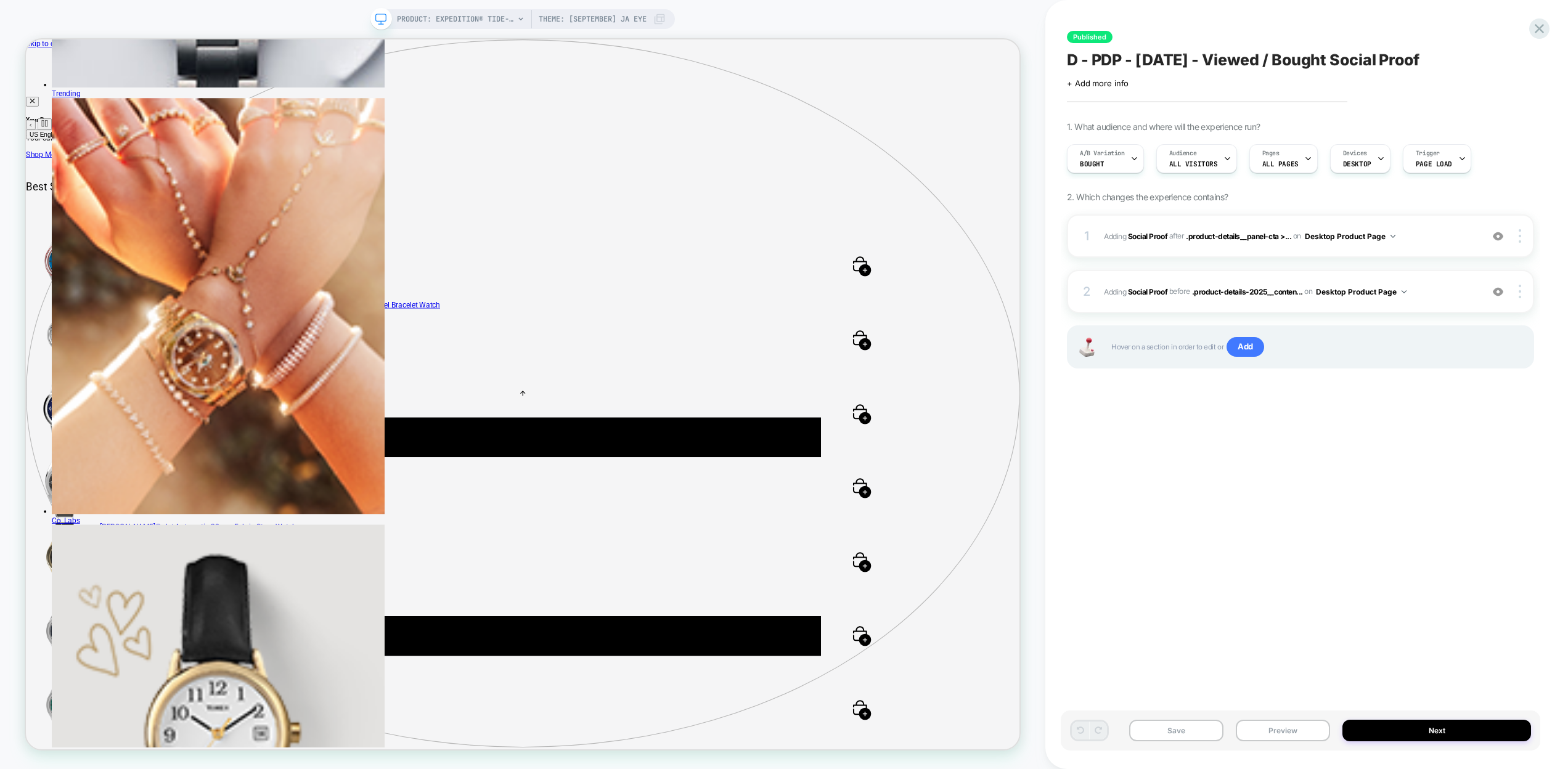
scroll to position [0, 1]
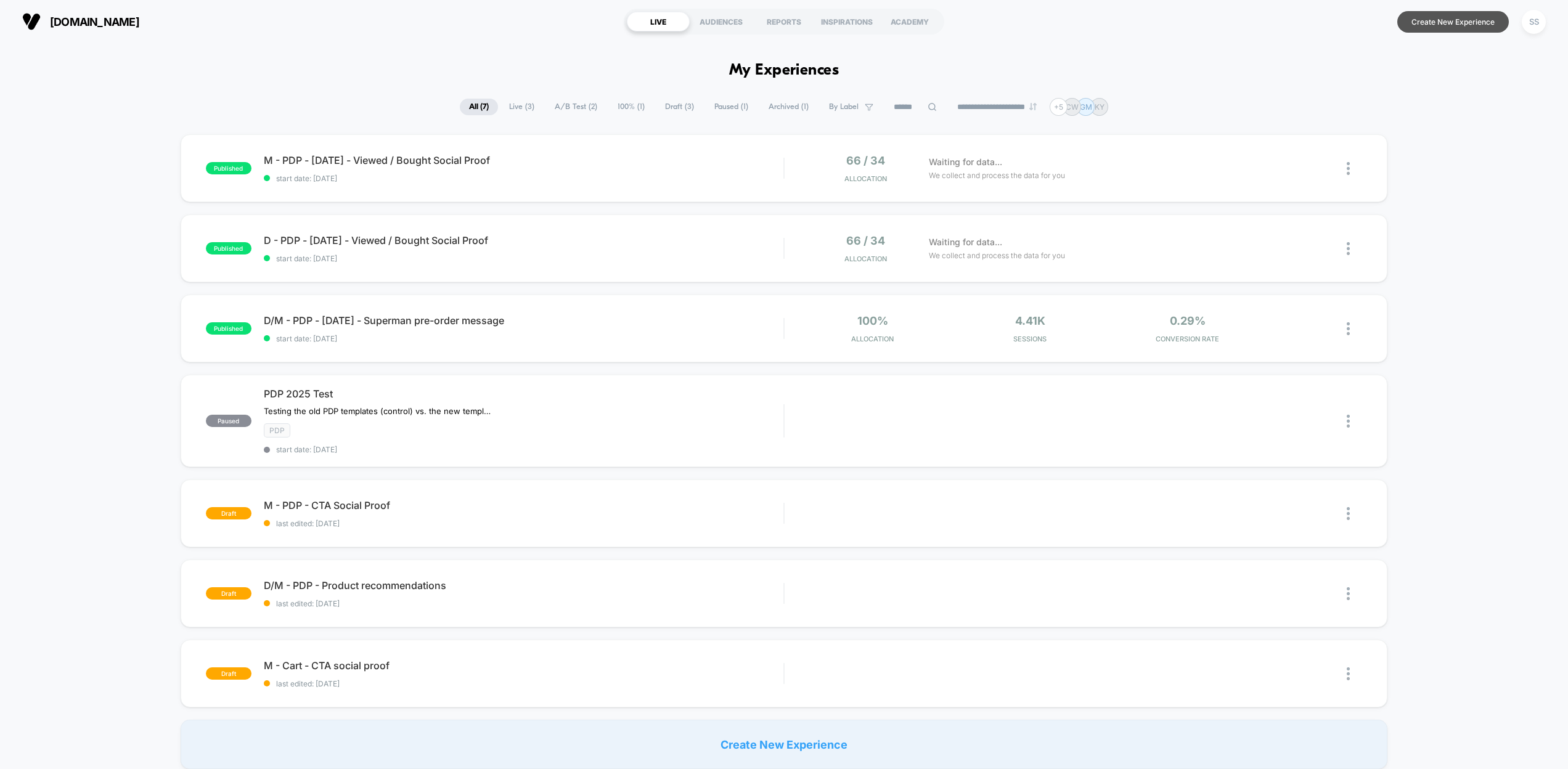
click at [1429, 23] on button "Create New Experience" at bounding box center [1453, 22] width 111 height 22
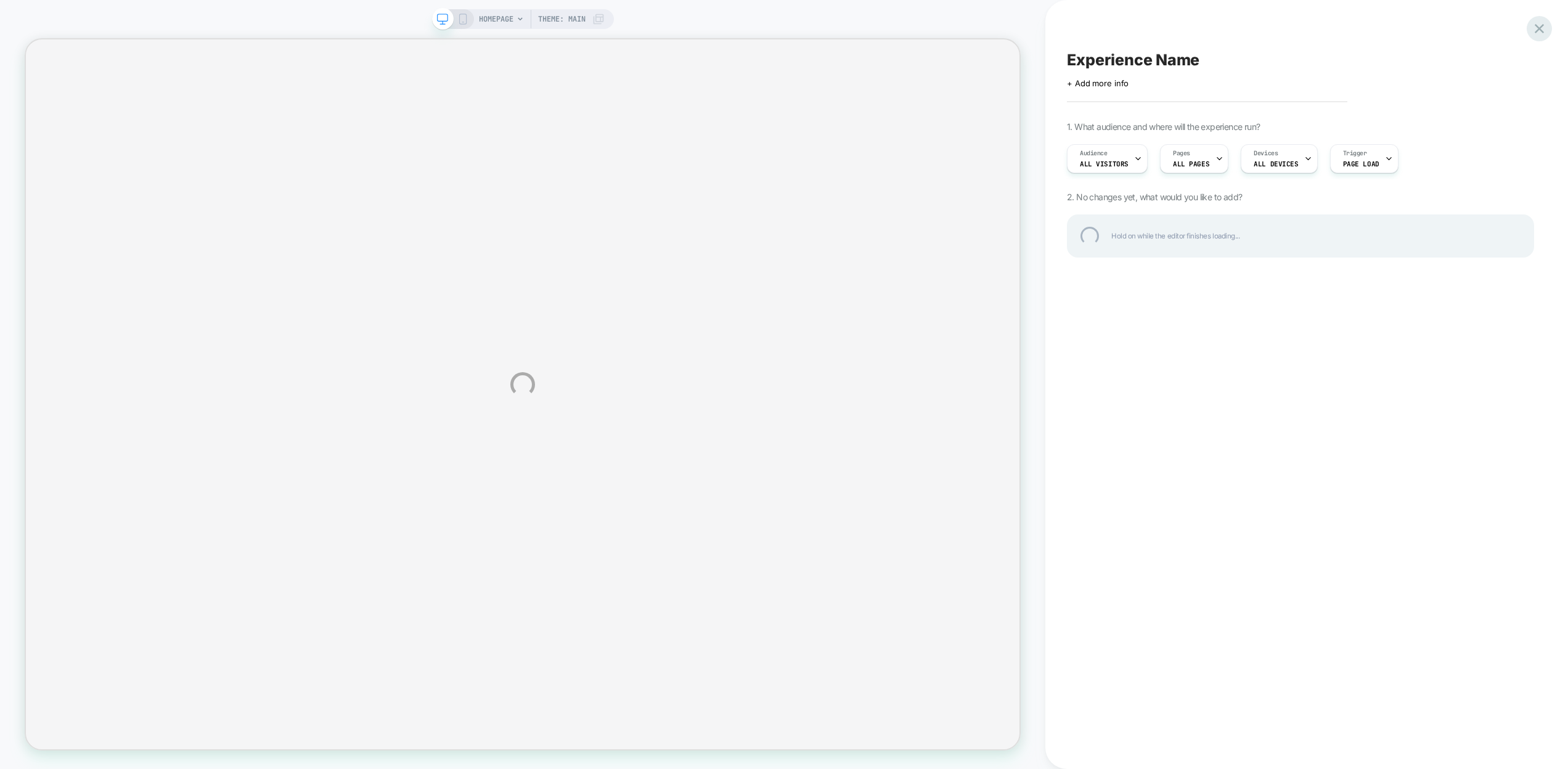
click at [1538, 31] on div at bounding box center [1539, 29] width 26 height 26
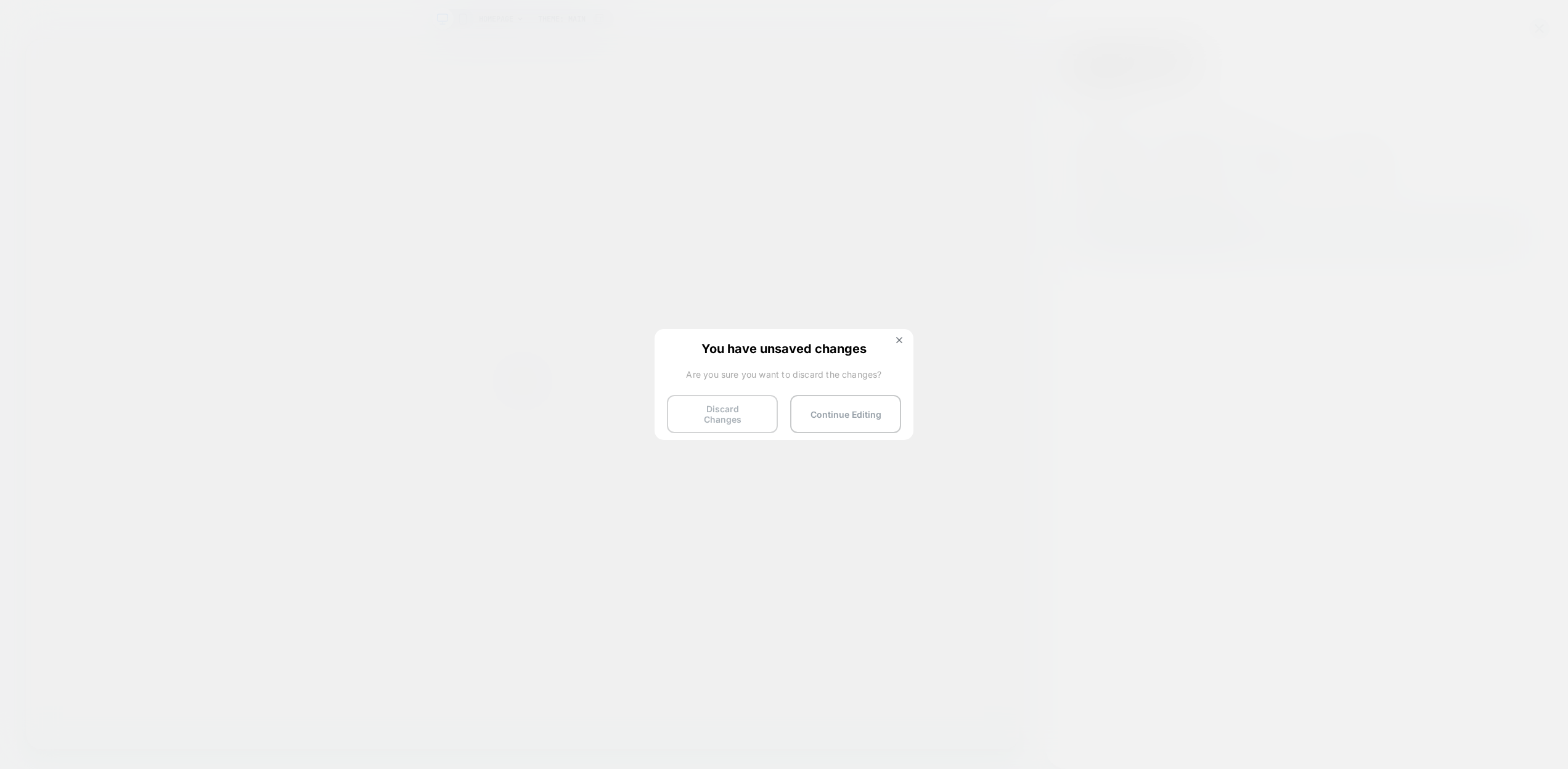
click at [709, 409] on button "Discard Changes" at bounding box center [722, 414] width 110 height 38
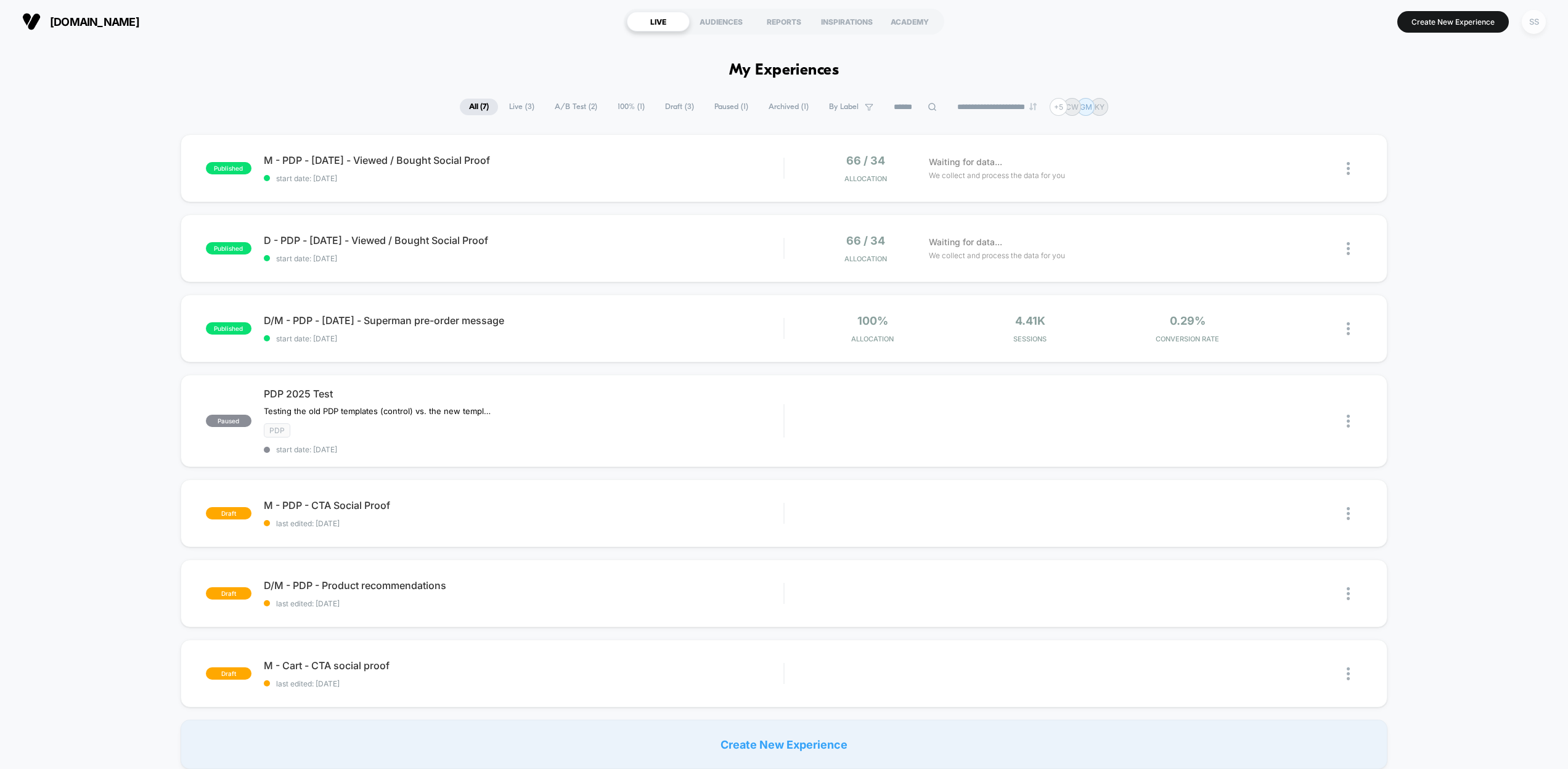
click at [1536, 19] on div "SS" at bounding box center [1533, 22] width 24 height 24
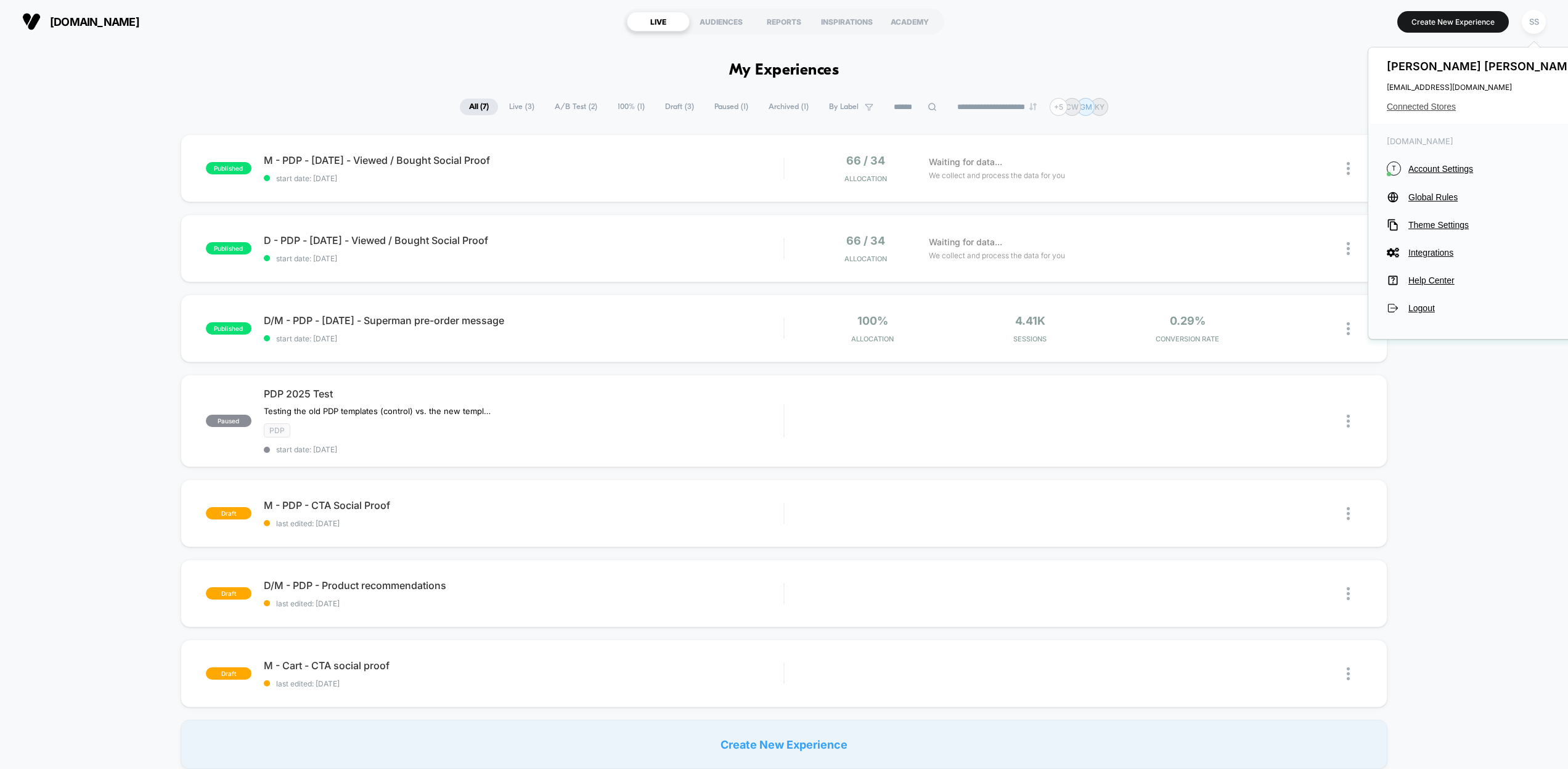
click at [1405, 104] on span "Connected Stores" at bounding box center [1483, 106] width 194 height 10
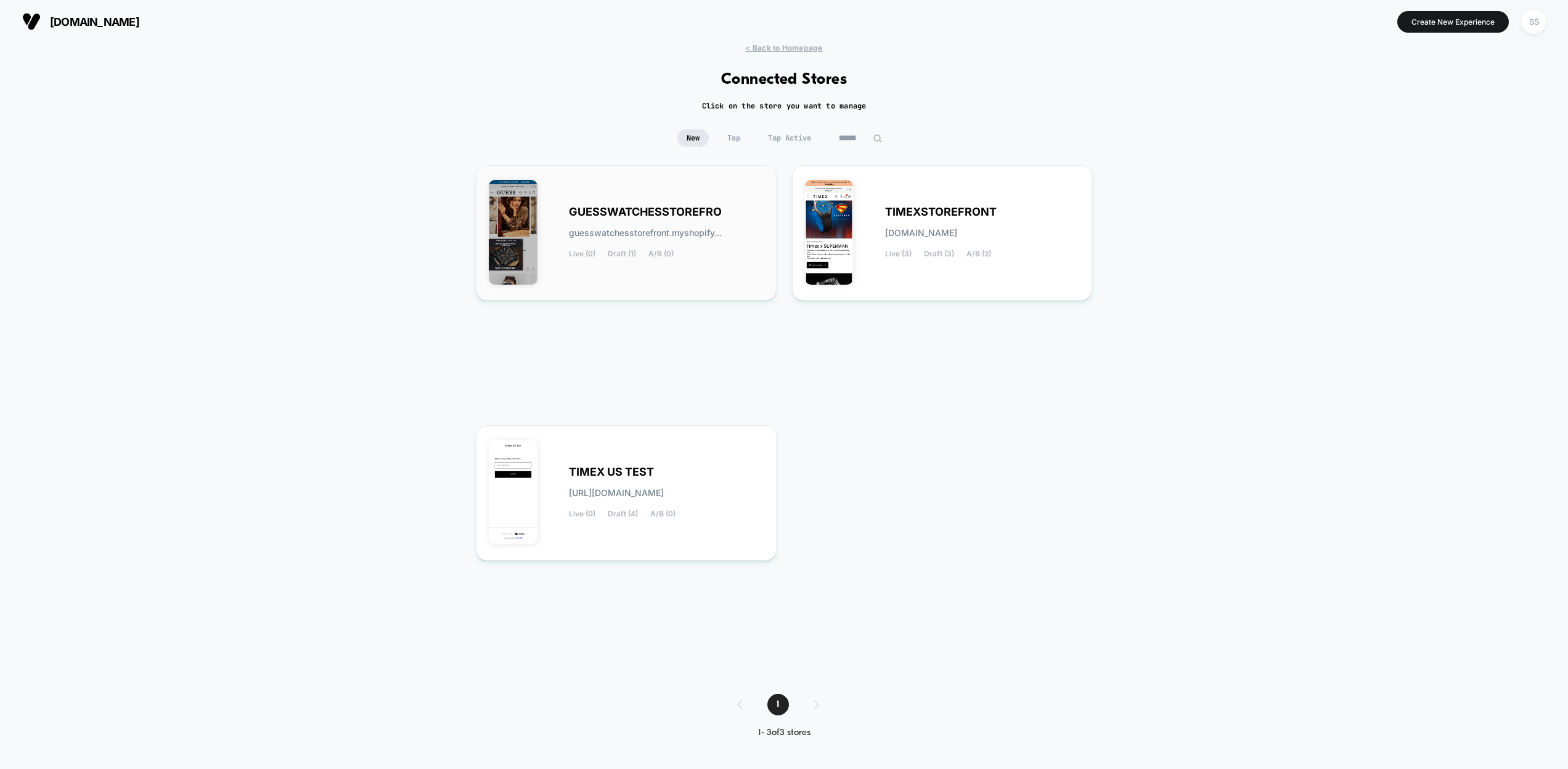
click at [548, 182] on div "GUESSWATCHESSTOREFRO guesswatchesstorefront.myshopify... Live (0) Draft (1) A/B…" at bounding box center [626, 233] width 275 height 109
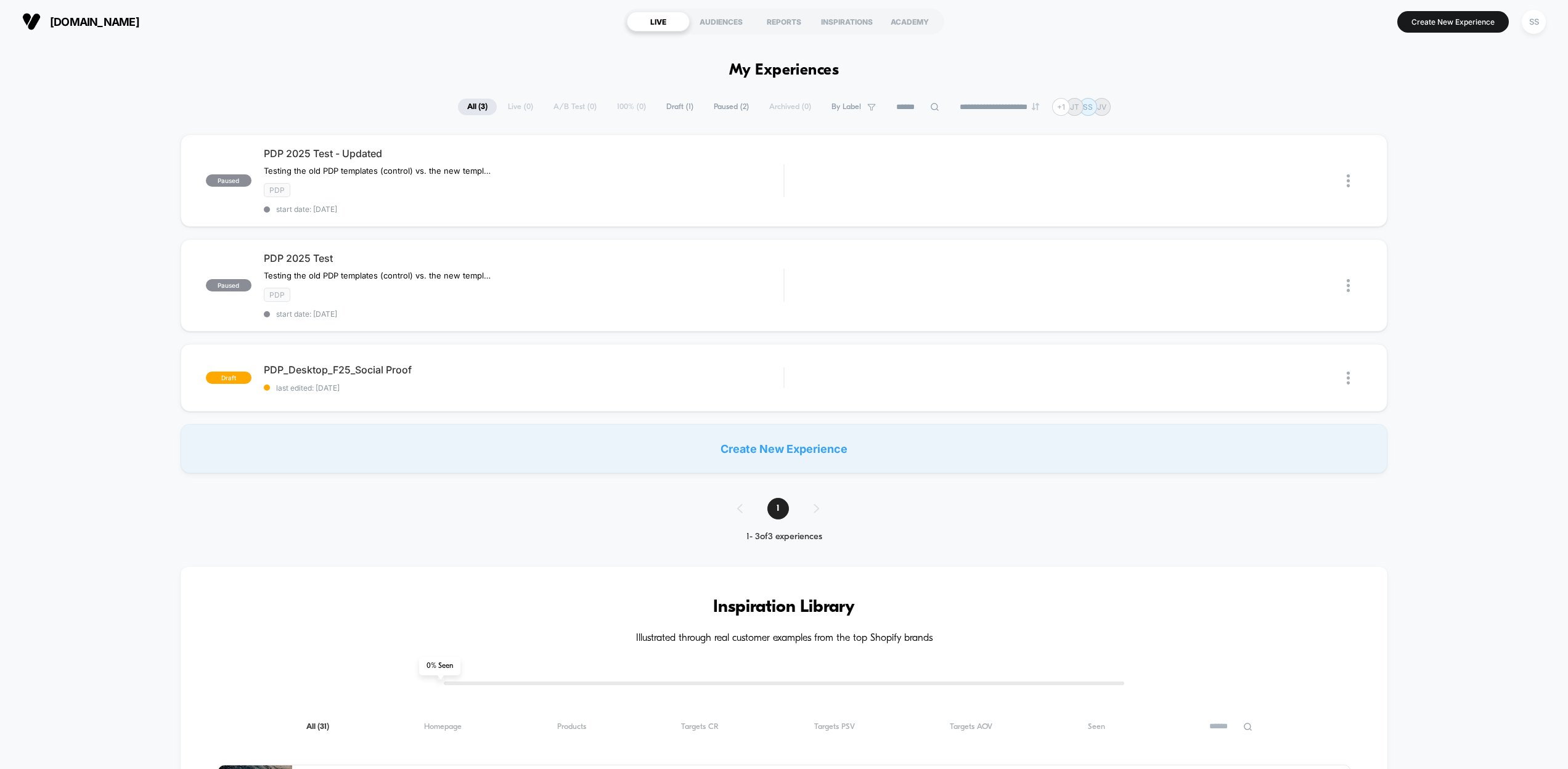
click at [93, 21] on span "[DOMAIN_NAME]" at bounding box center [95, 22] width 90 height 13
click at [827, 22] on div "INSPIRATIONS" at bounding box center [847, 22] width 63 height 20
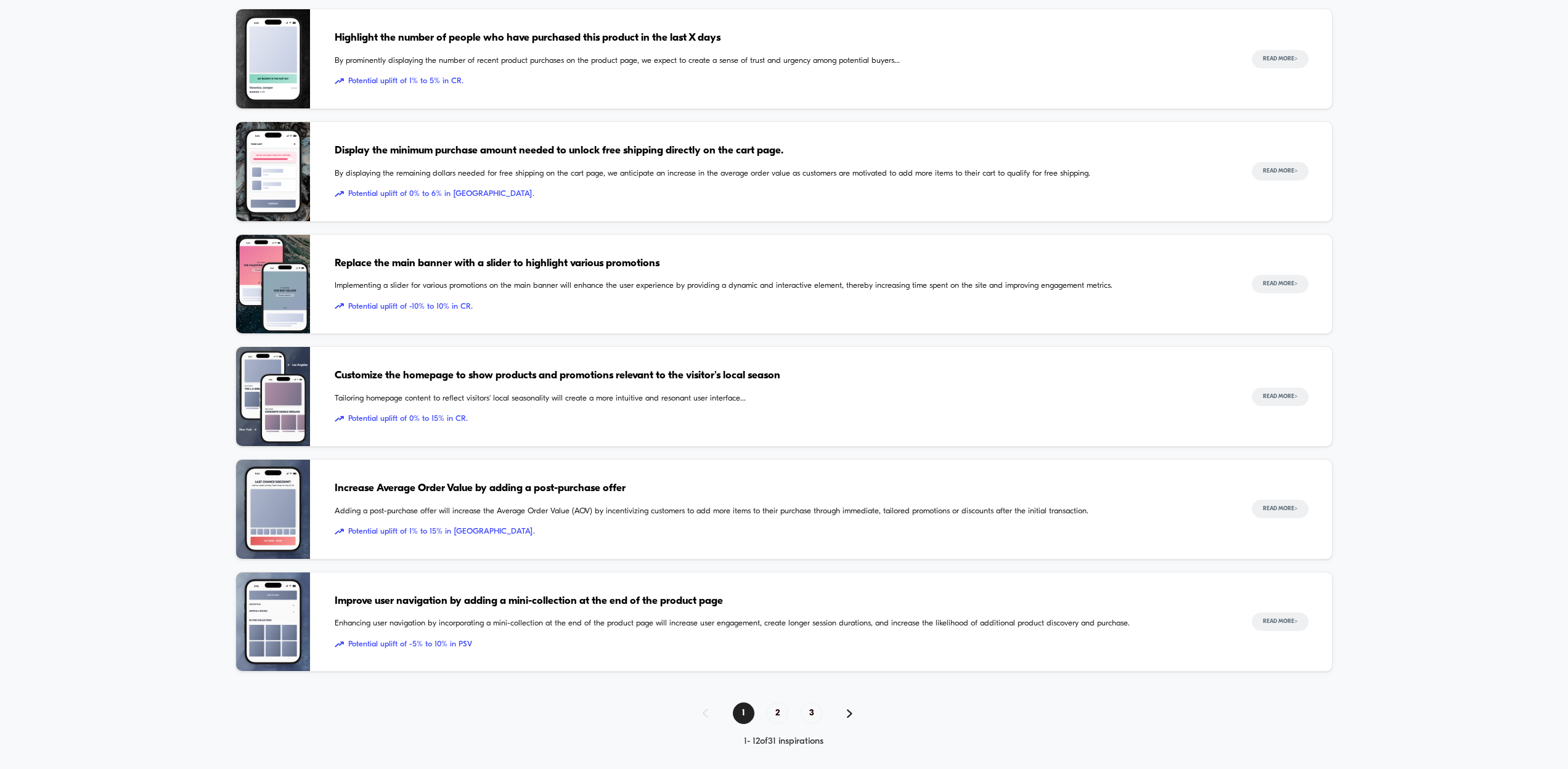
scroll to position [903, 0]
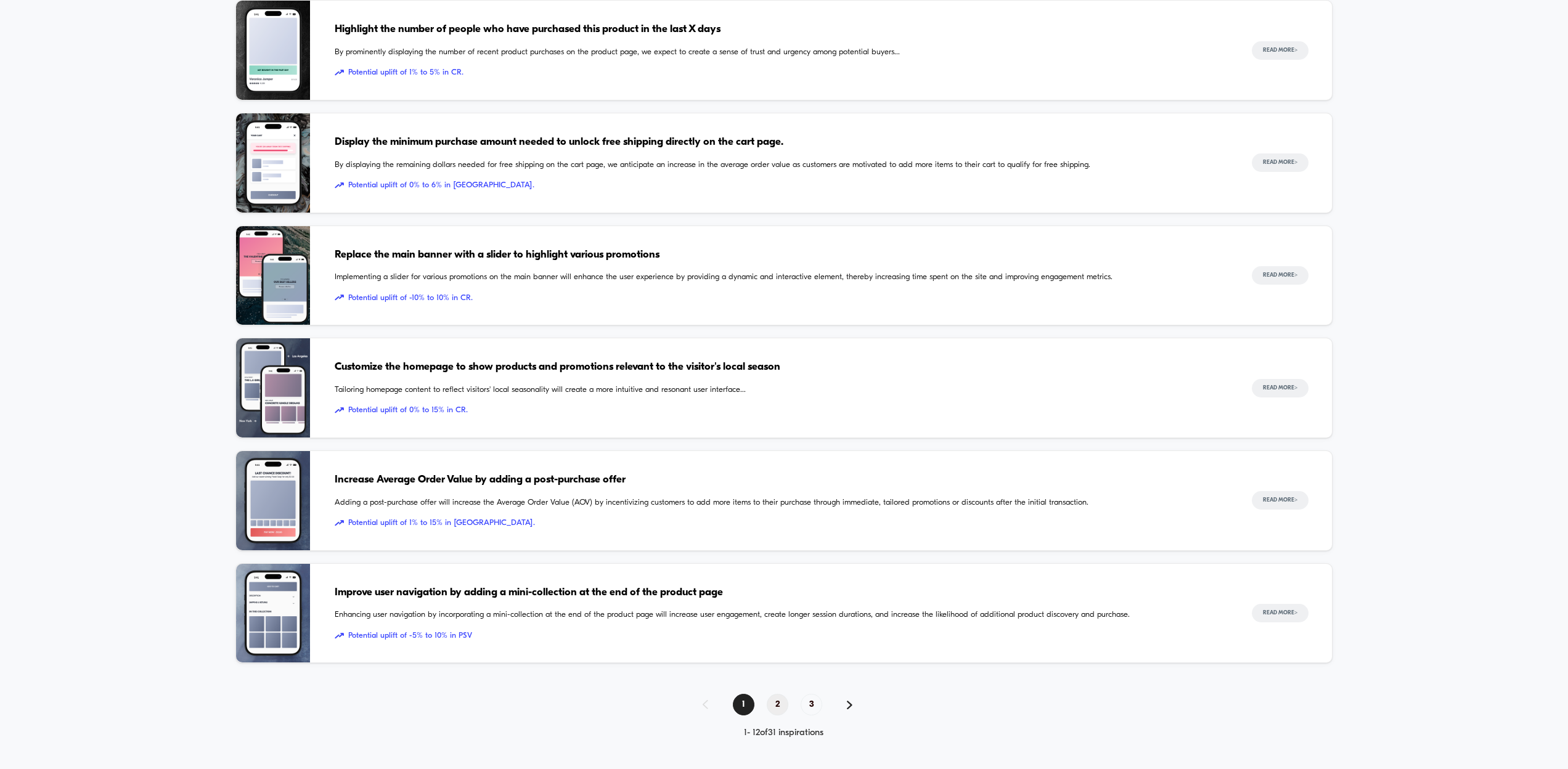
click at [777, 705] on span "2" at bounding box center [777, 705] width 22 height 22
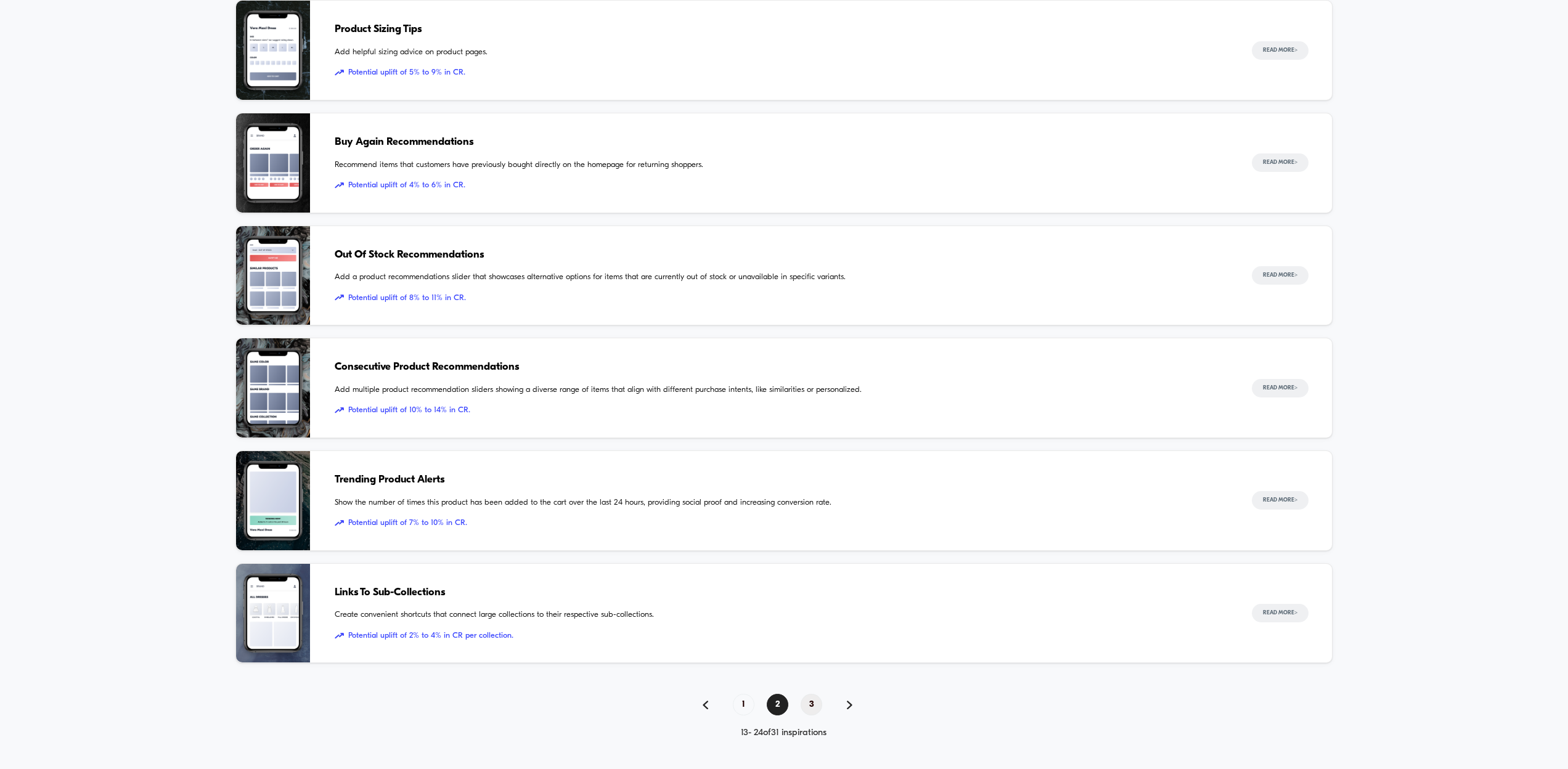
click at [808, 700] on span "3" at bounding box center [812, 705] width 22 height 22
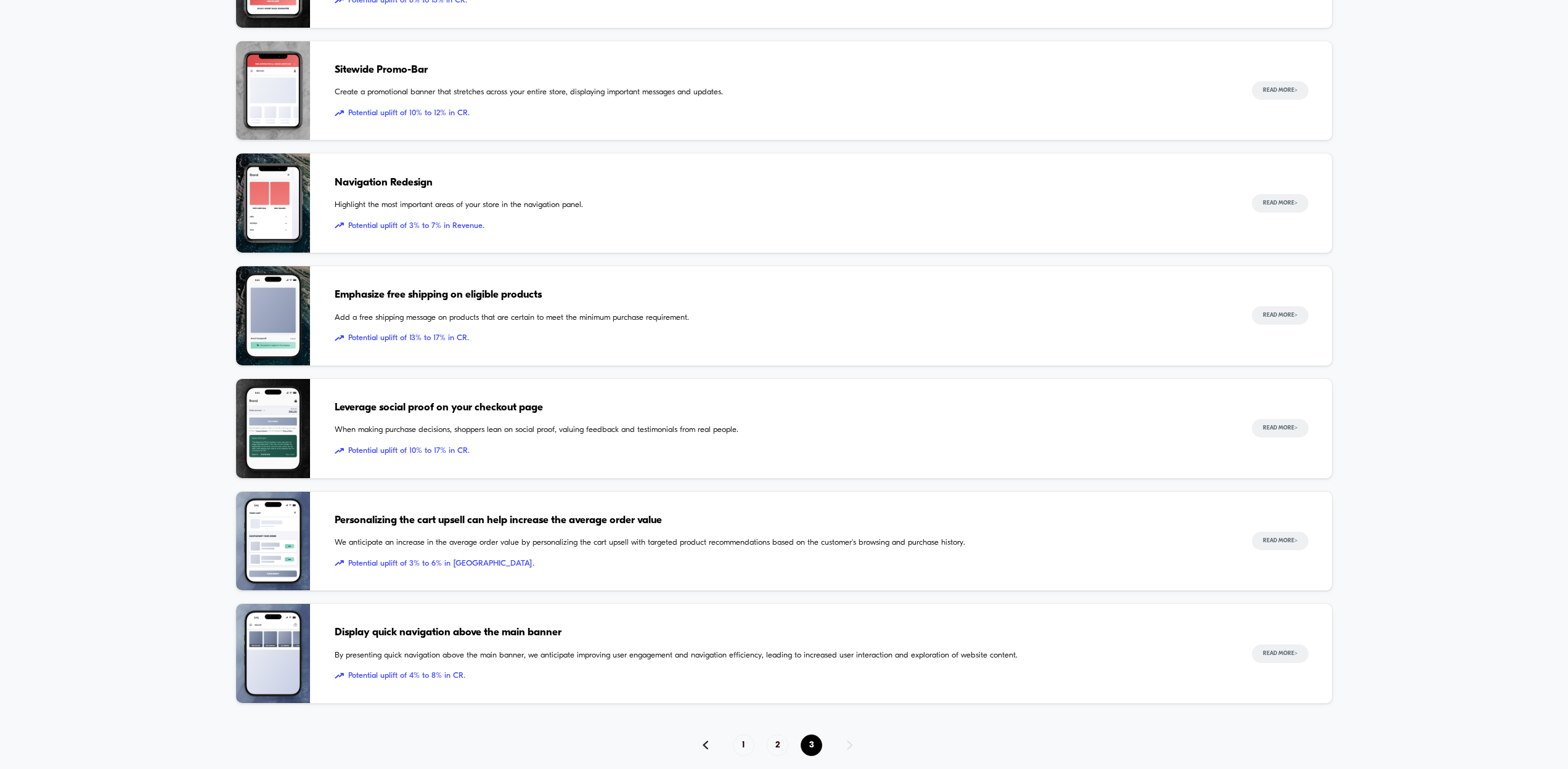
scroll to position [307, 0]
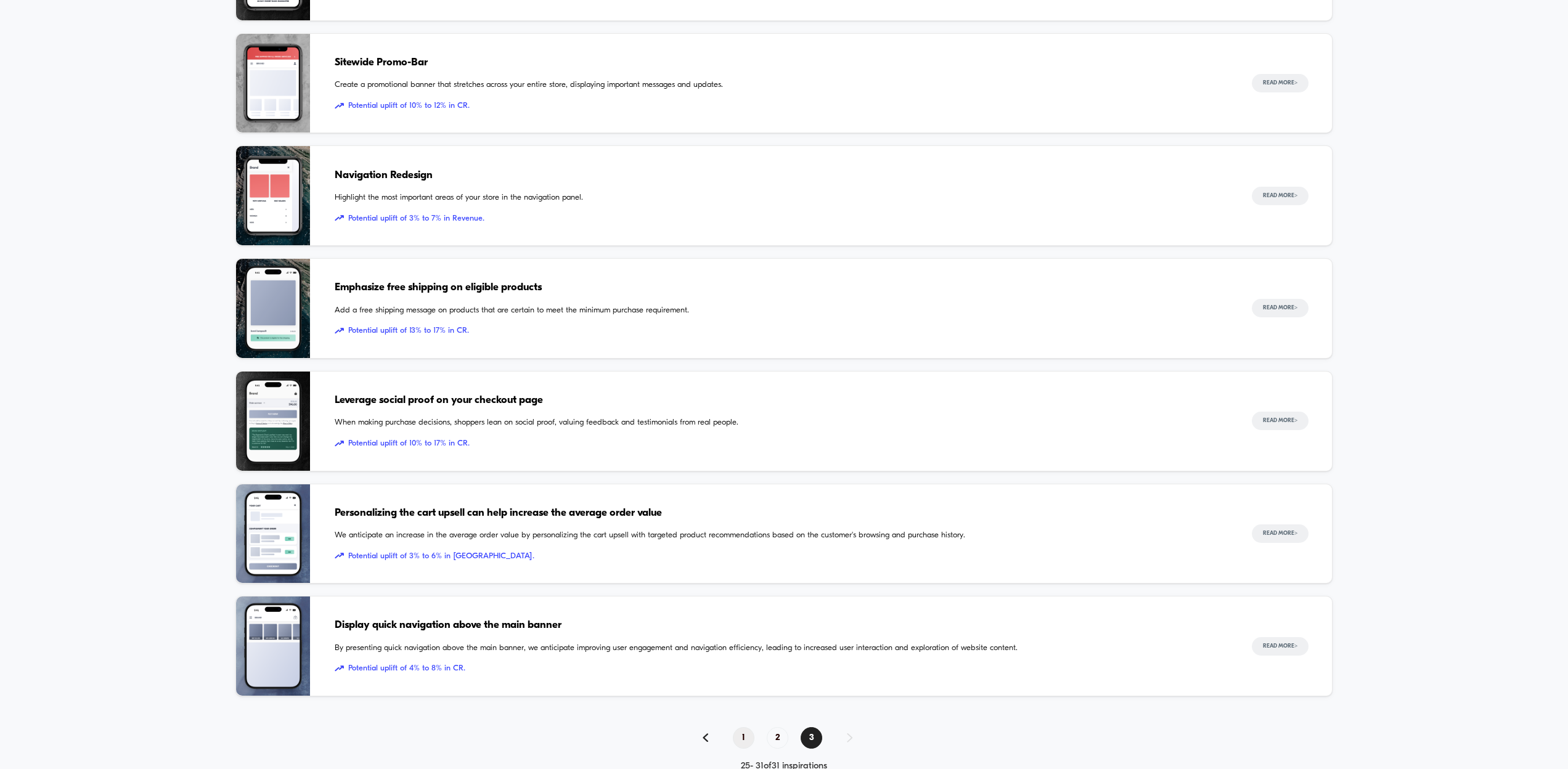
click at [744, 738] on span "1" at bounding box center [744, 737] width 22 height 22
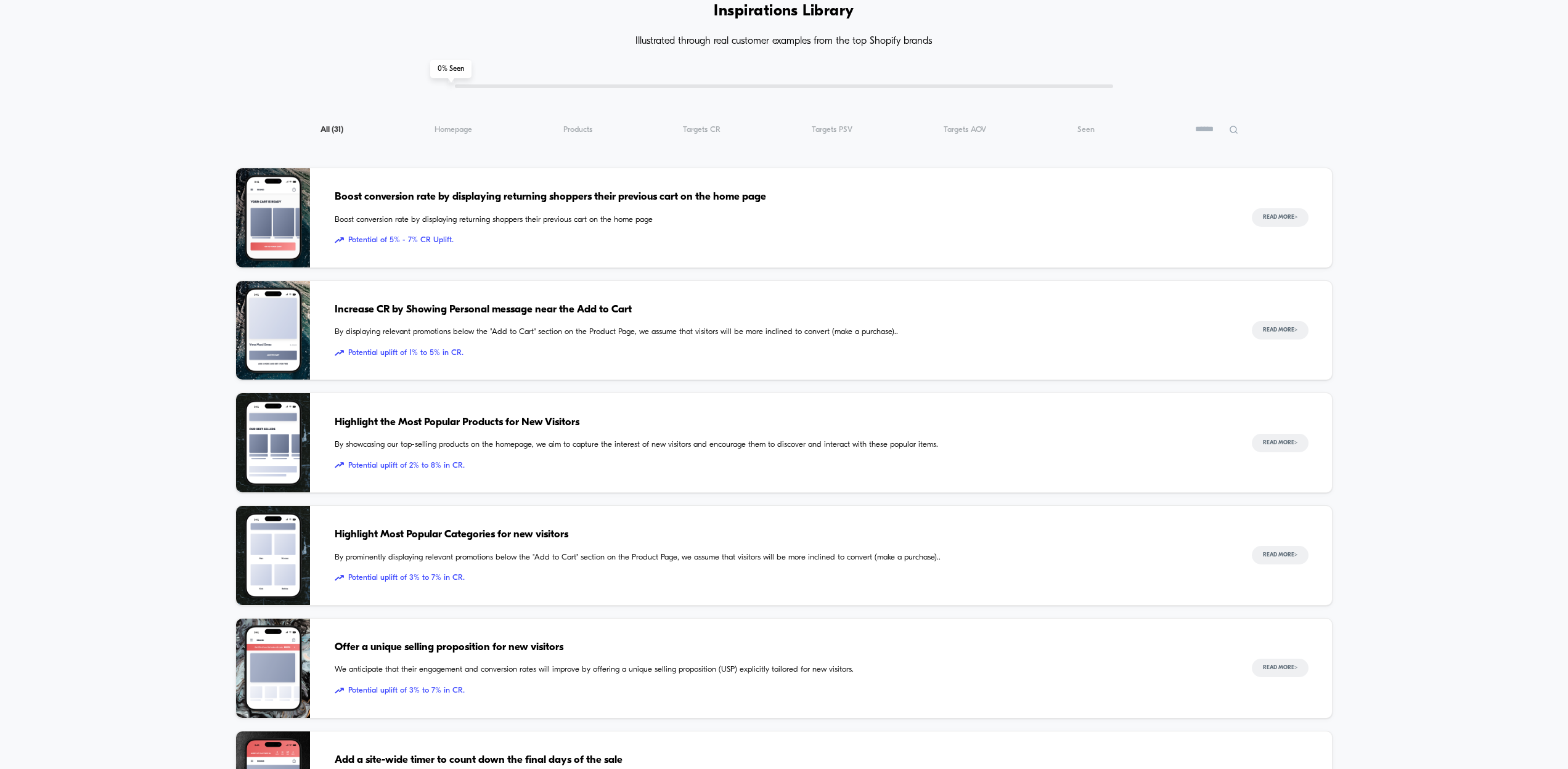
scroll to position [0, 0]
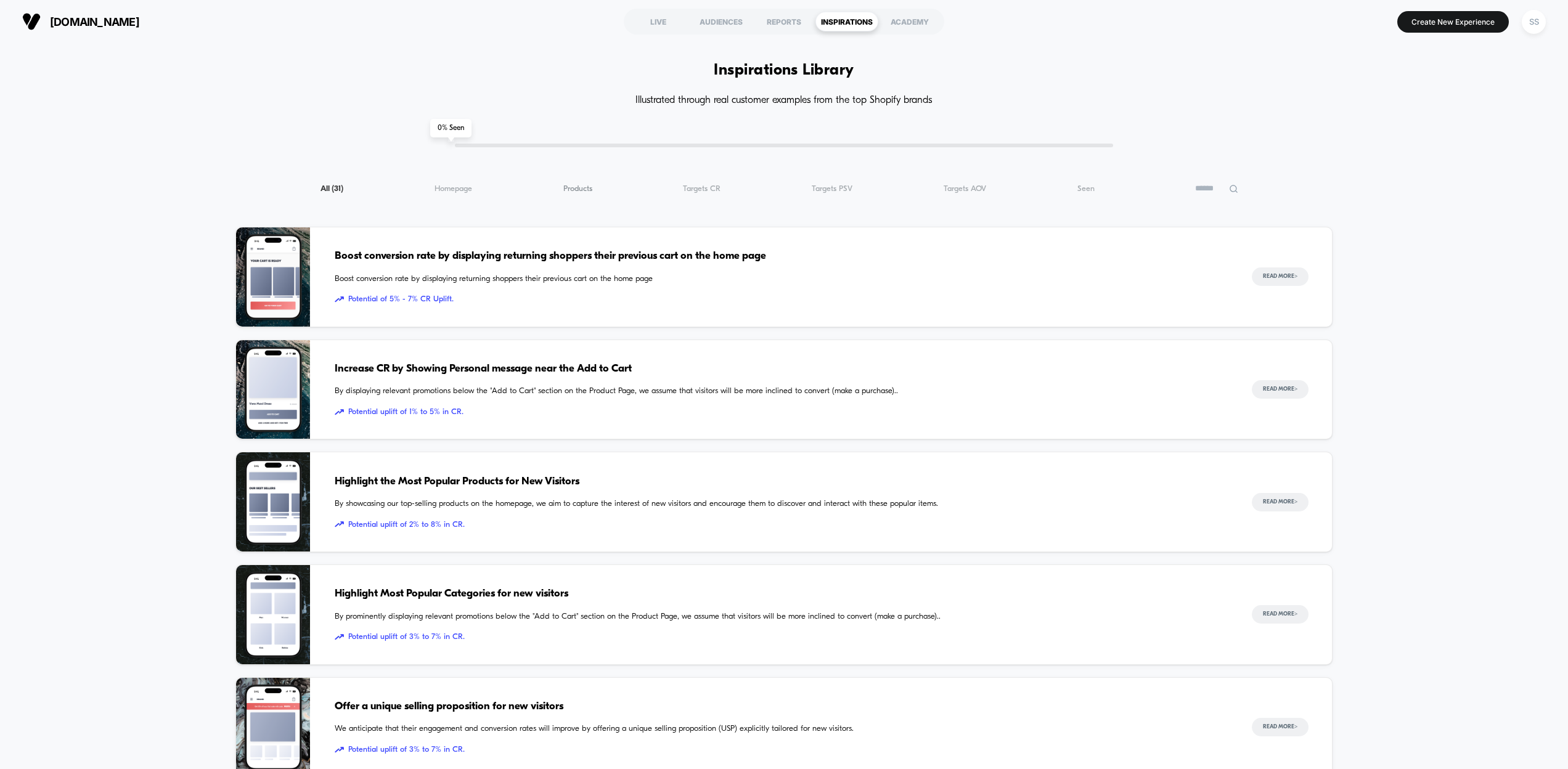
click at [581, 189] on span "Products ( 31 )" at bounding box center [577, 188] width 29 height 9
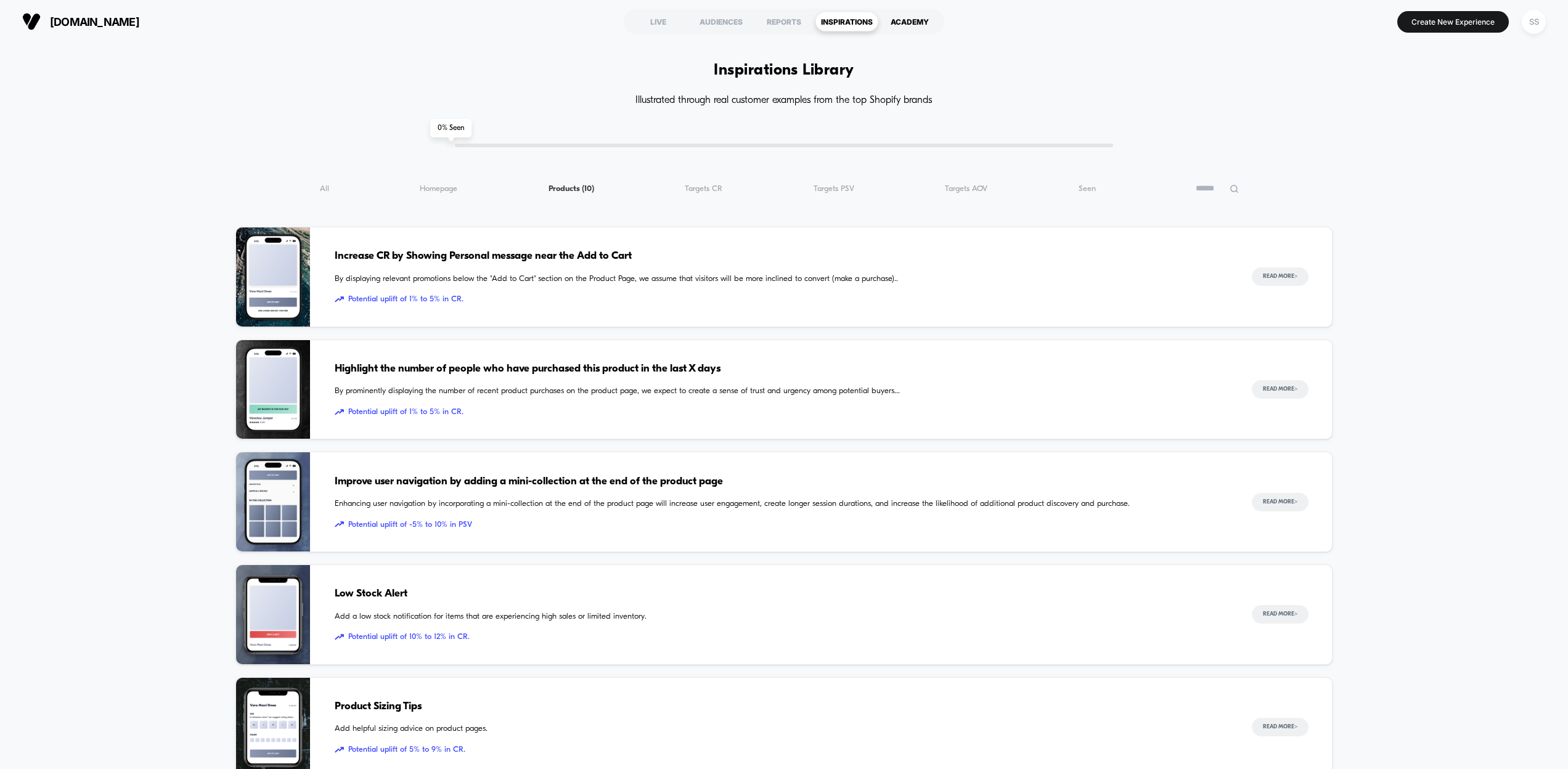
click at [899, 23] on div "ACADEMY" at bounding box center [909, 22] width 63 height 20
click at [705, 187] on span "Targets CR ( 10 )" at bounding box center [703, 188] width 37 height 9
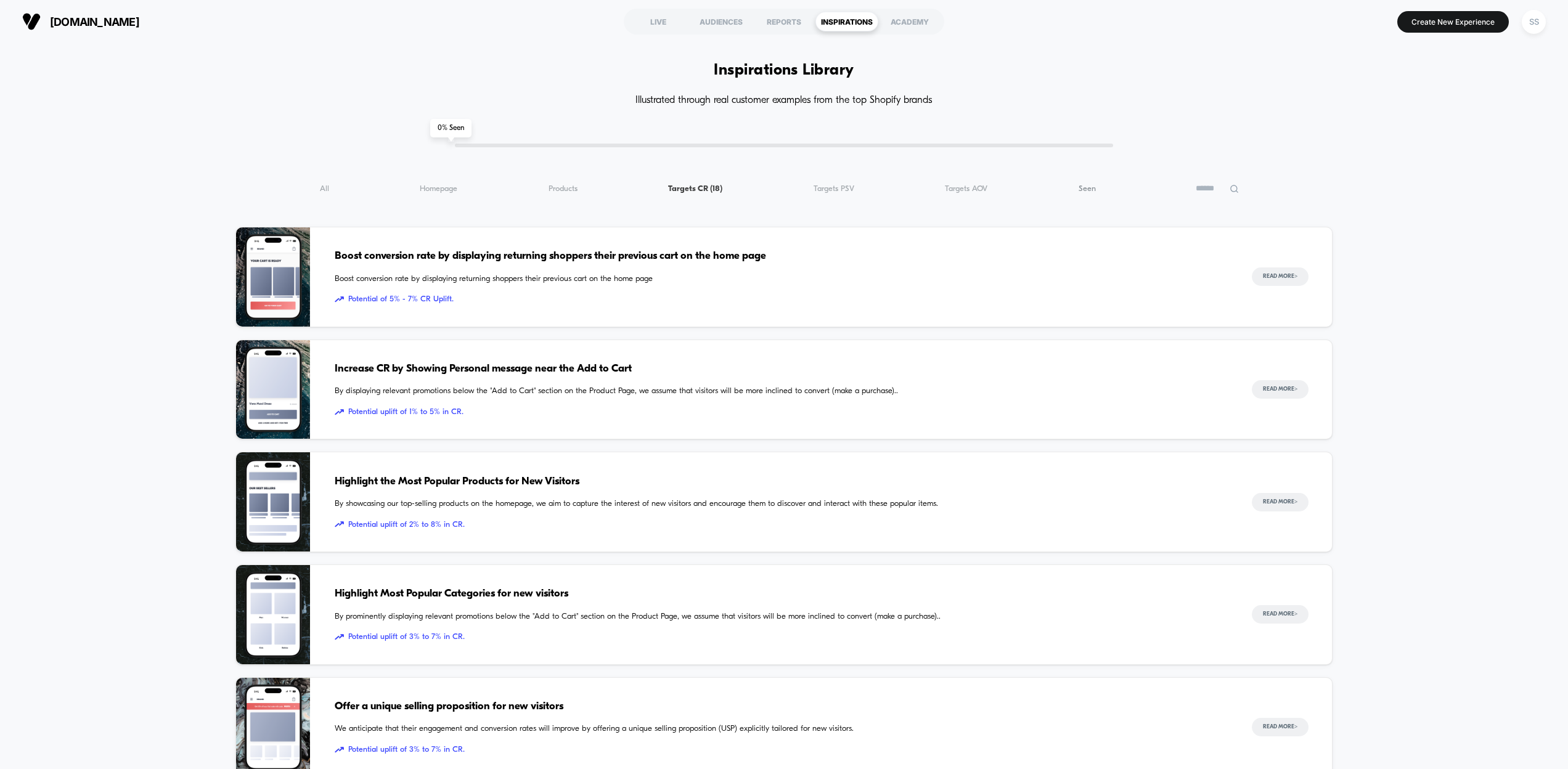
click at [1083, 187] on span "Seen ( 18 )" at bounding box center [1086, 188] width 17 height 9
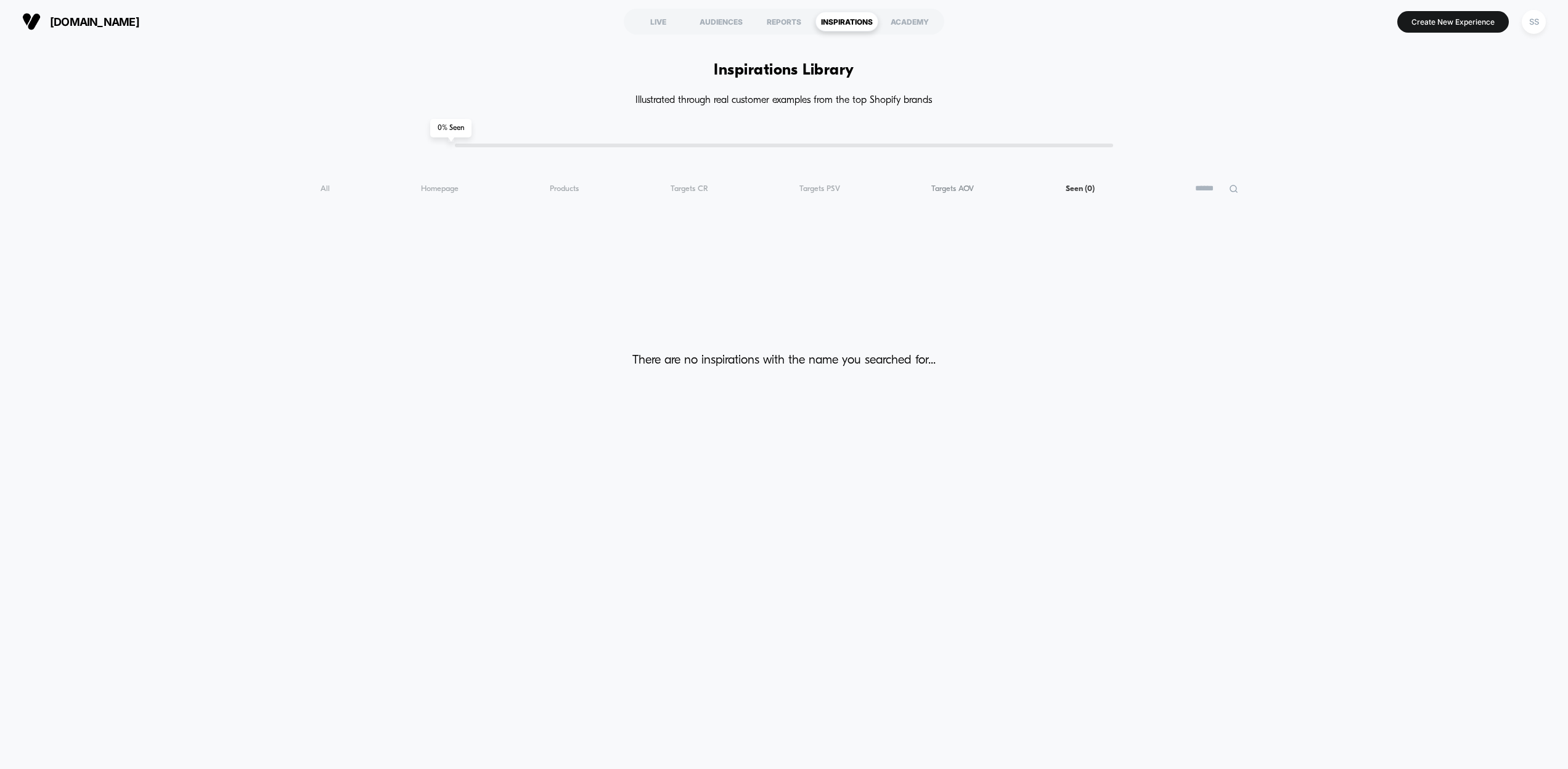
click at [954, 191] on span "Targets AOV ( 0 )" at bounding box center [952, 188] width 42 height 9
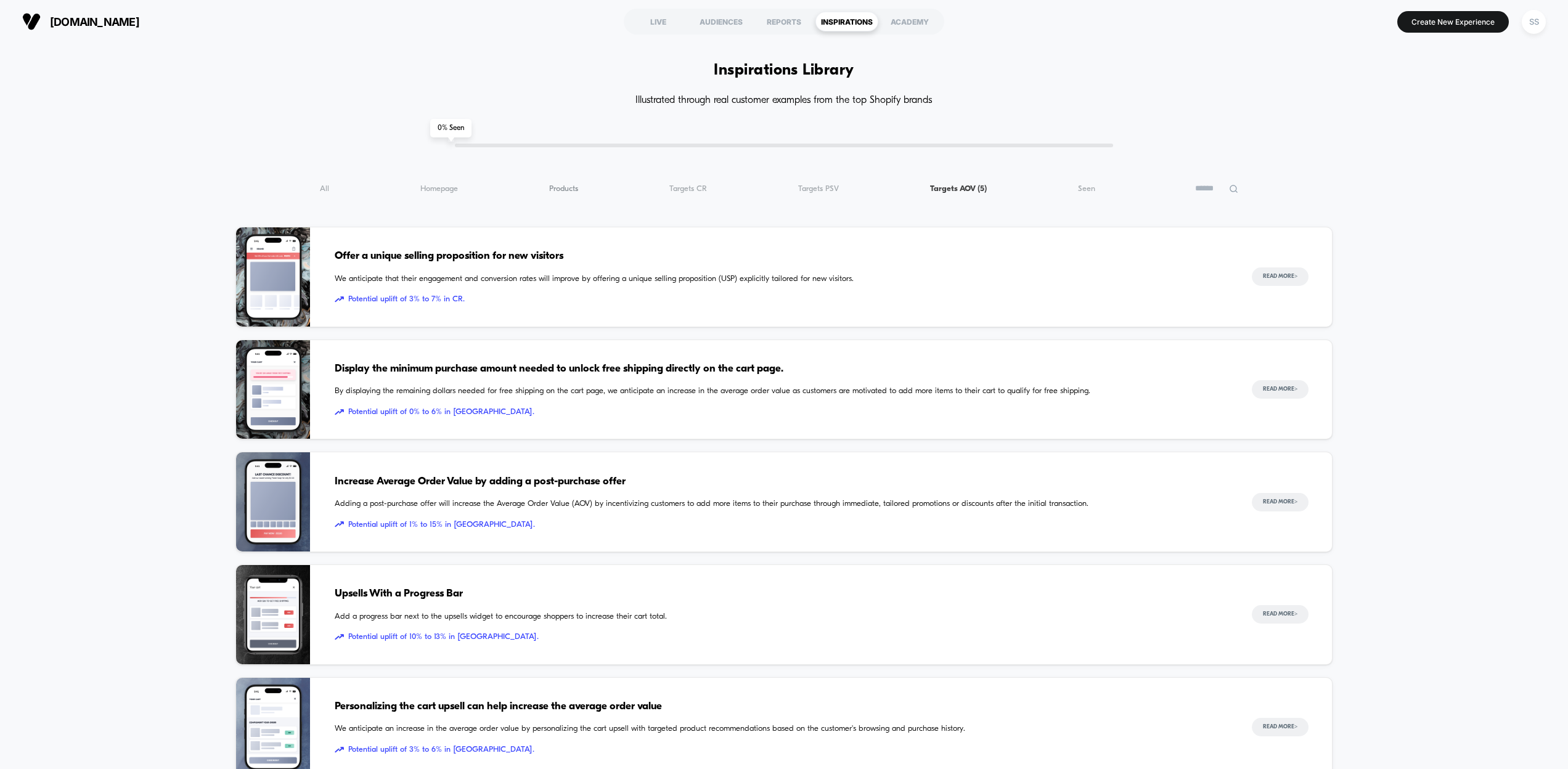
click at [566, 186] on span "Products ( 5 )" at bounding box center [563, 188] width 29 height 9
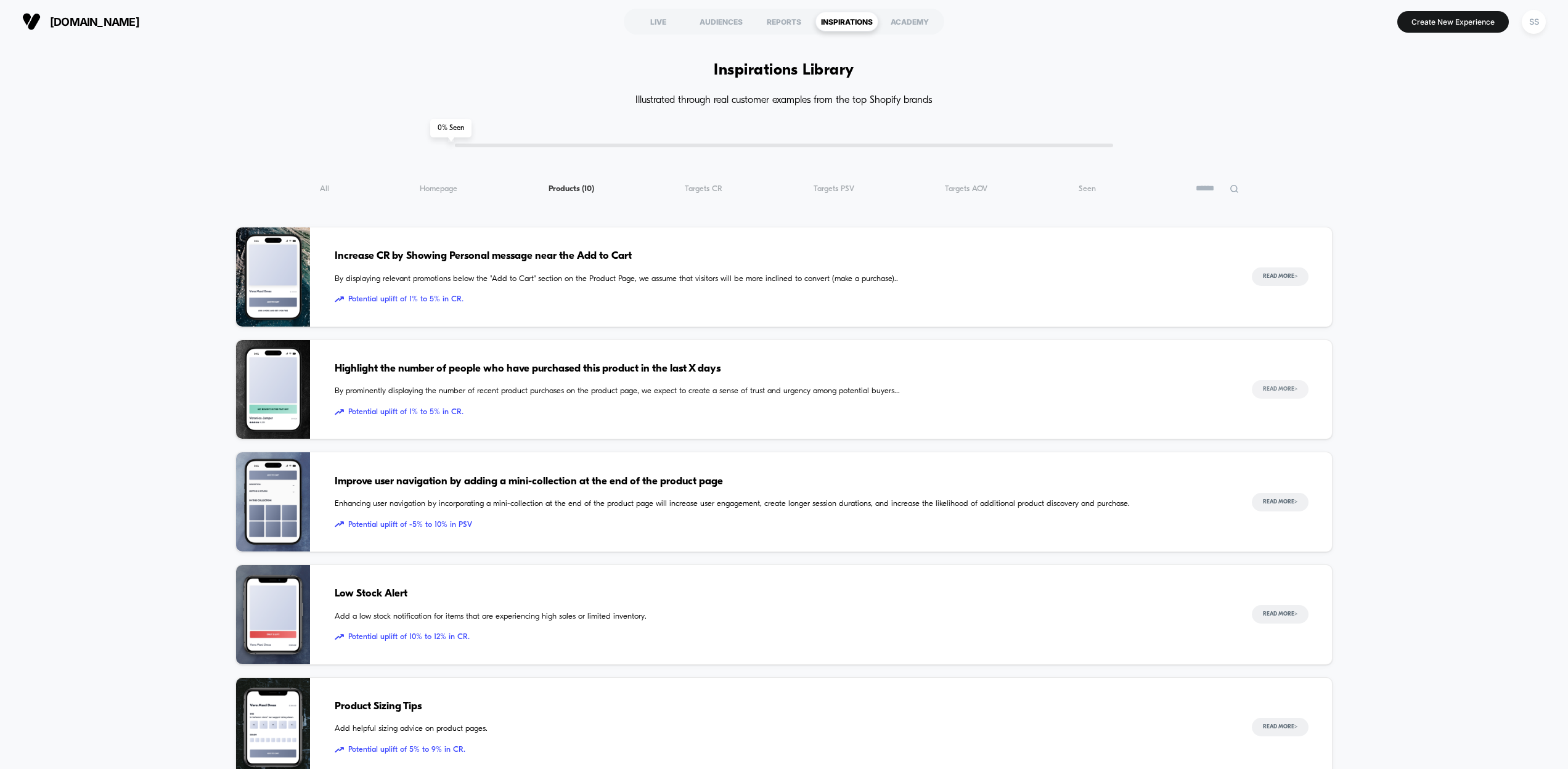
click at [1275, 388] on button "Read More >" at bounding box center [1279, 389] width 56 height 19
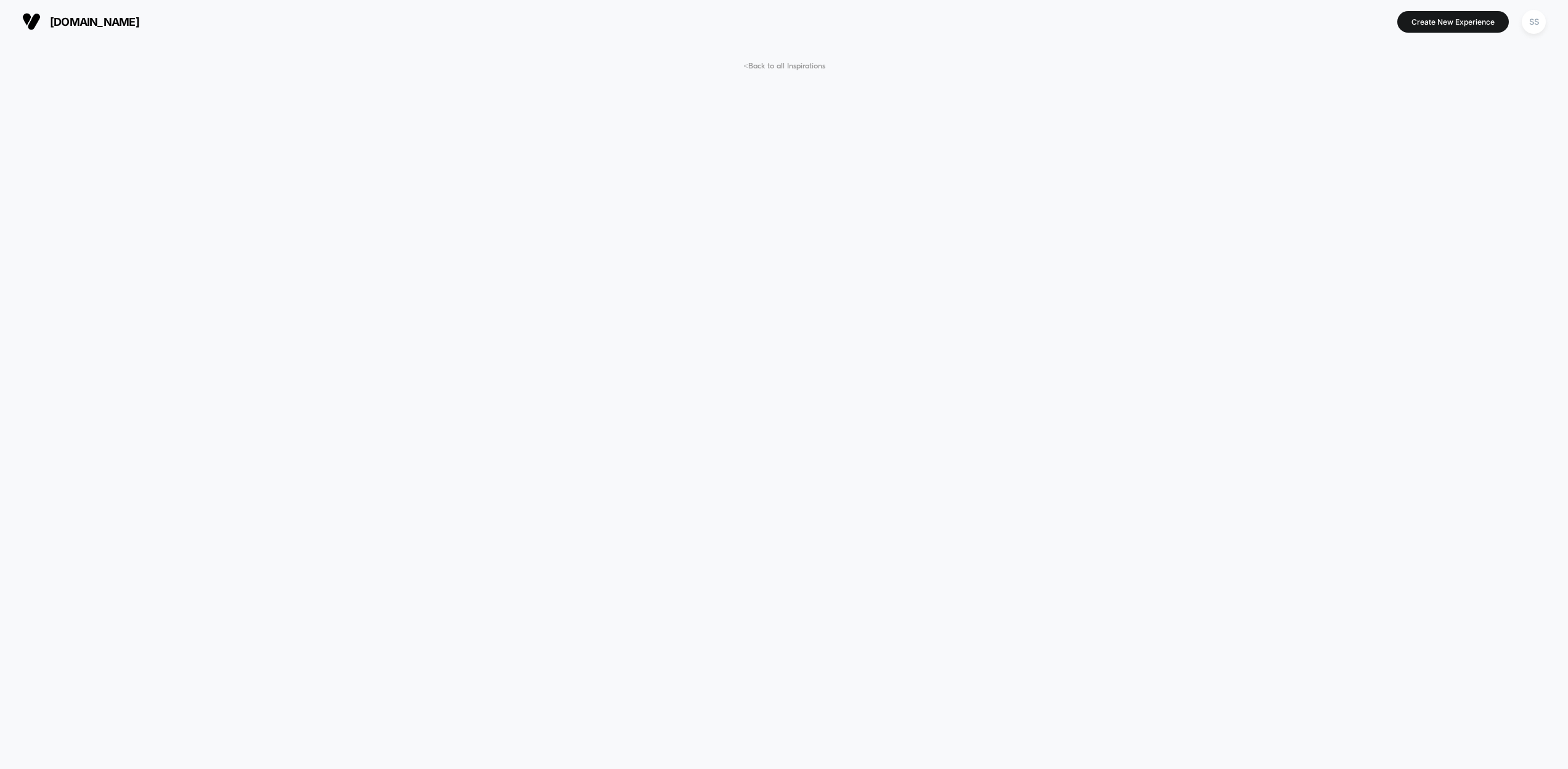
click at [32, 19] on img at bounding box center [31, 21] width 19 height 19
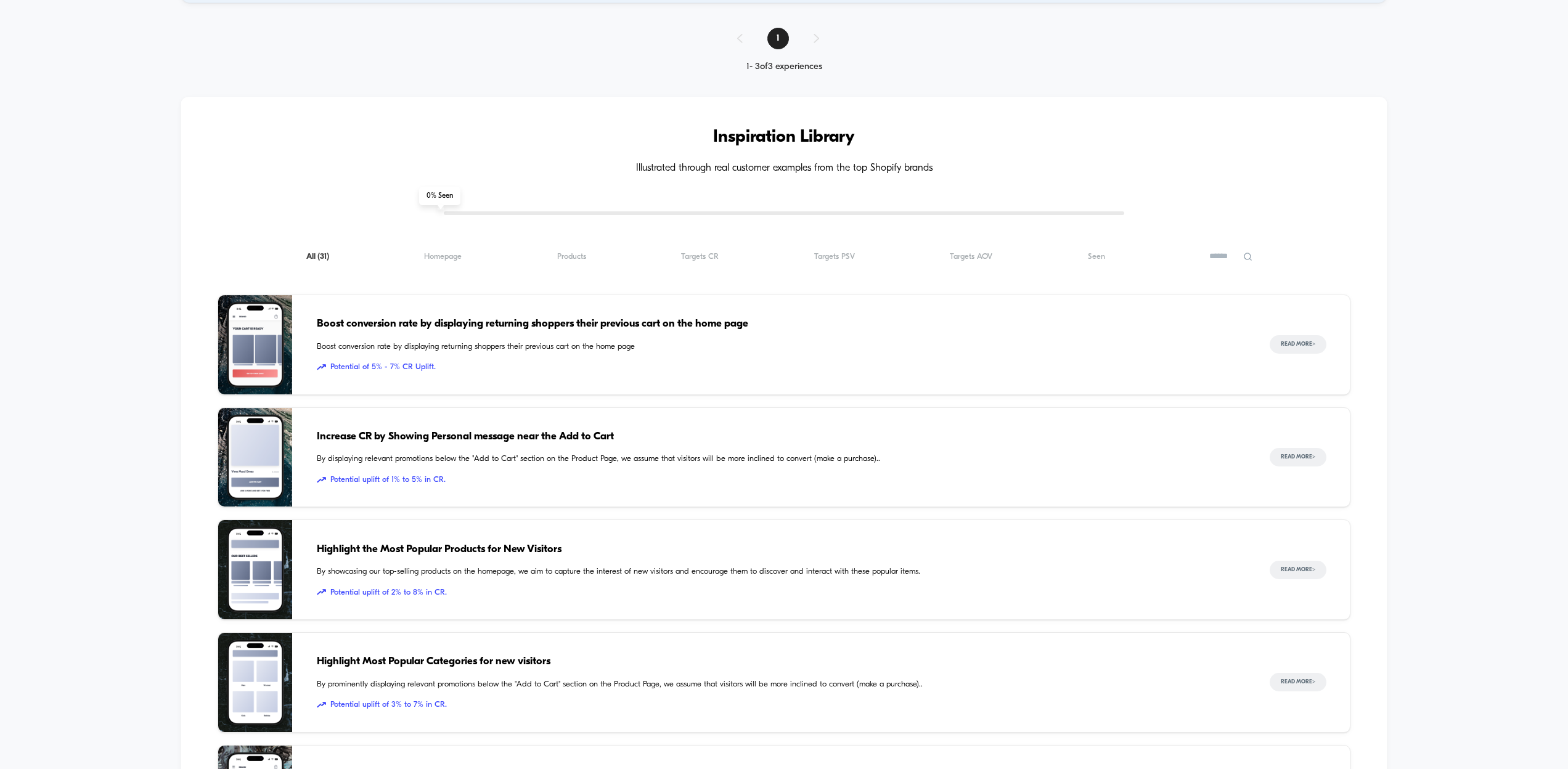
scroll to position [474, 0]
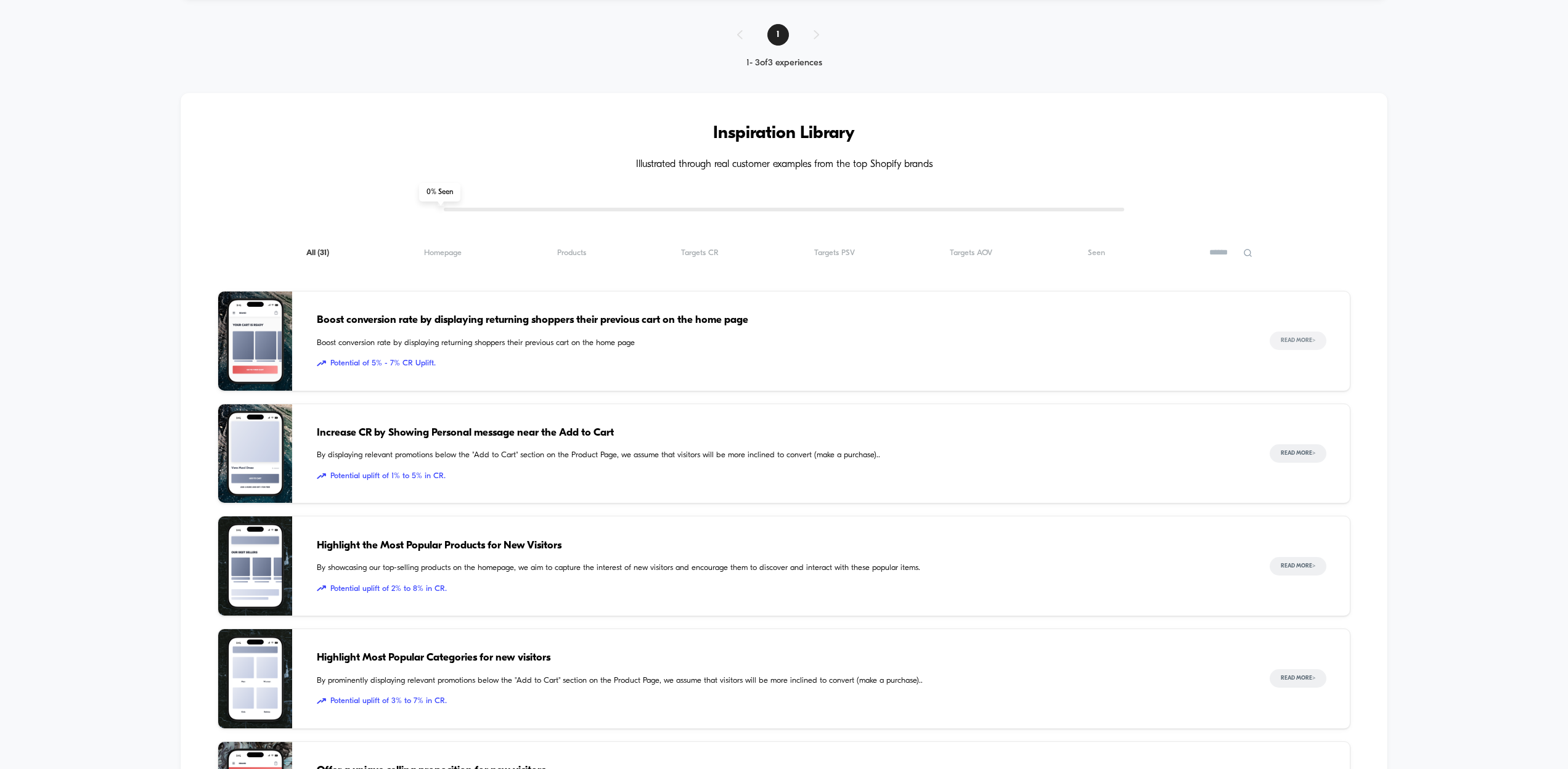
click at [1291, 341] on button "Read More >" at bounding box center [1297, 340] width 56 height 19
